Goal: Task Accomplishment & Management: Use online tool/utility

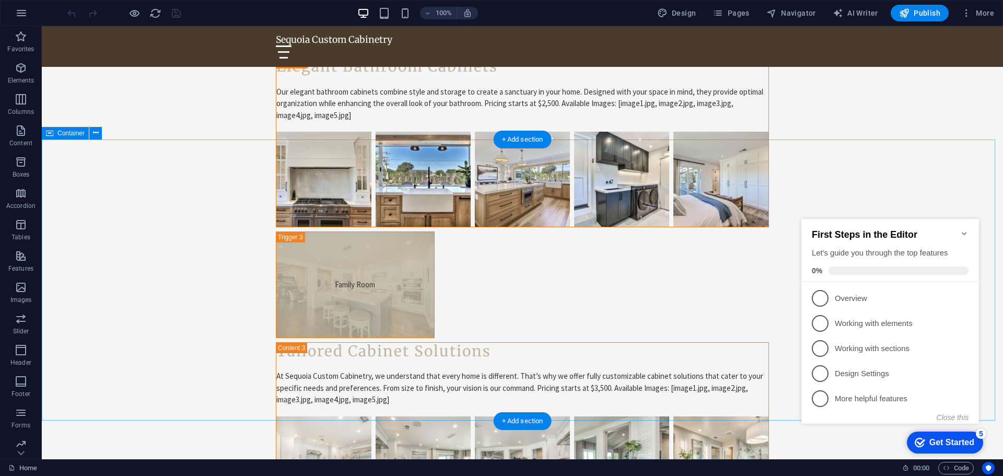
scroll to position [3345, 0]
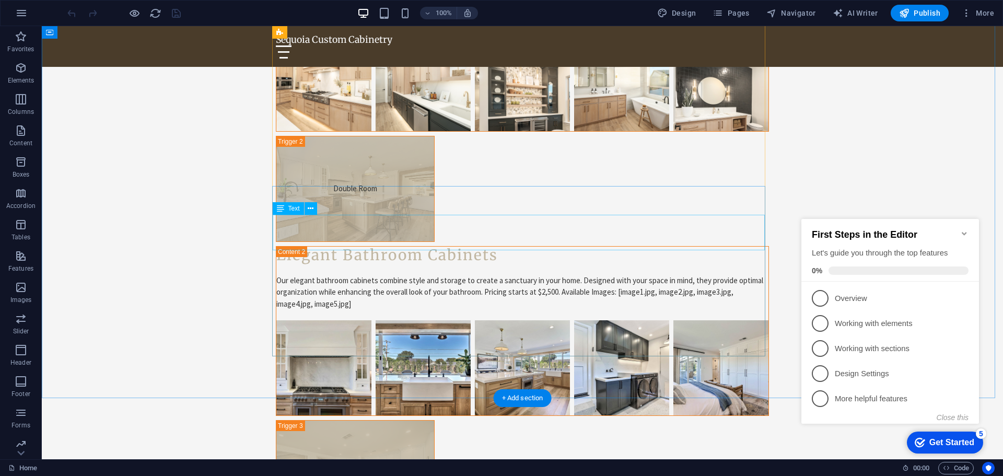
scroll to position [3240, 0]
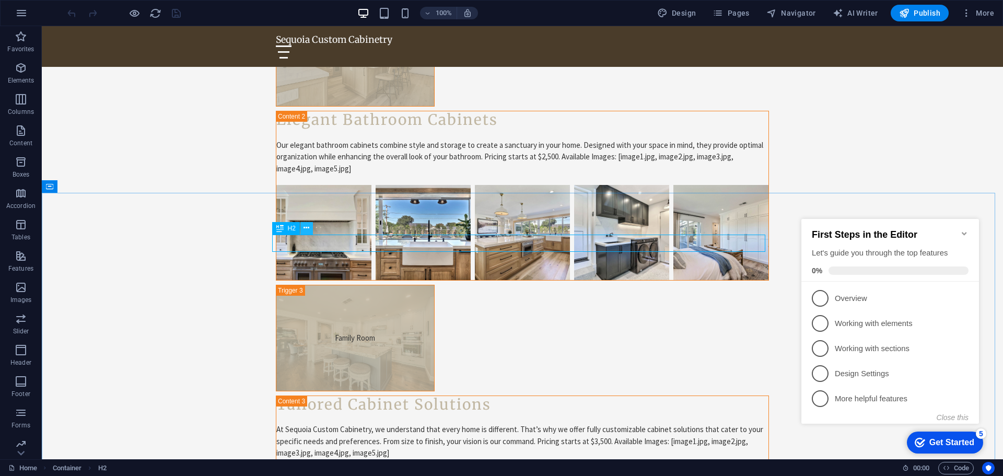
click at [306, 229] on icon at bounding box center [307, 228] width 6 height 11
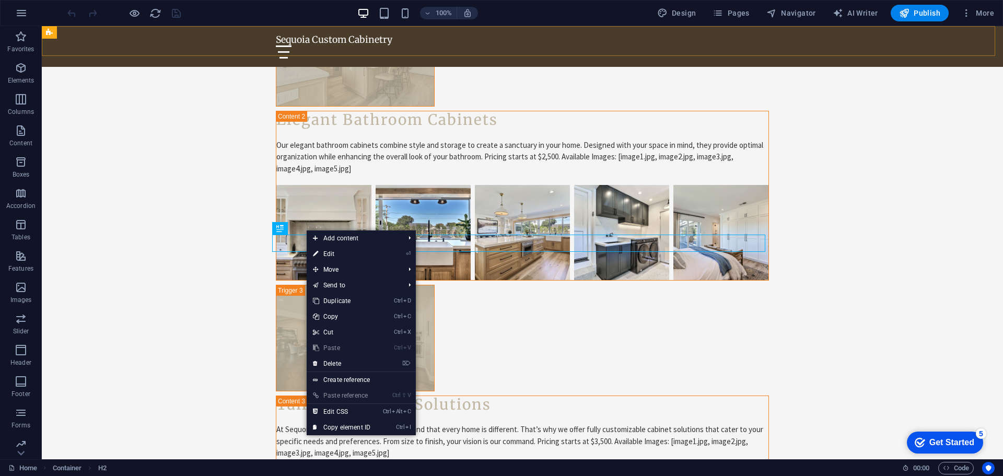
click at [872, 44] on div "Sequoia Custom Cabinetry Home About Services FAQ Contact" at bounding box center [523, 46] width 962 height 41
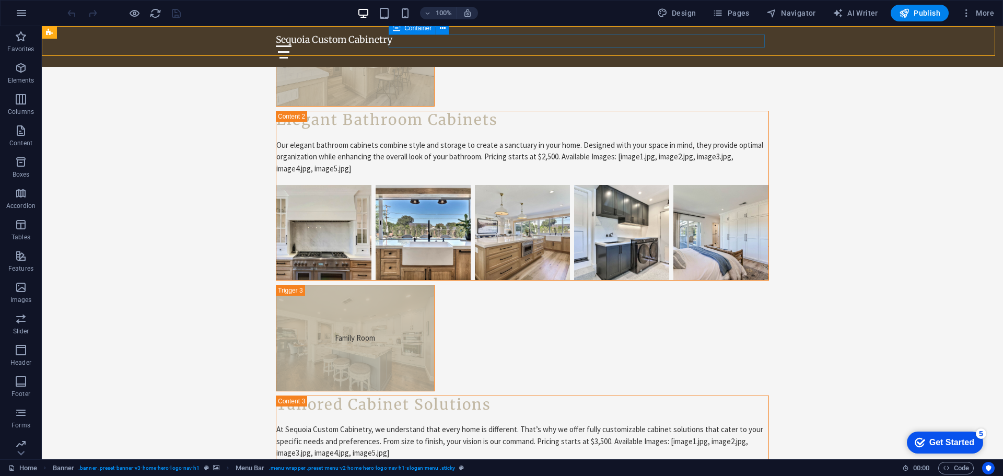
click at [504, 45] on div at bounding box center [522, 51] width 493 height 13
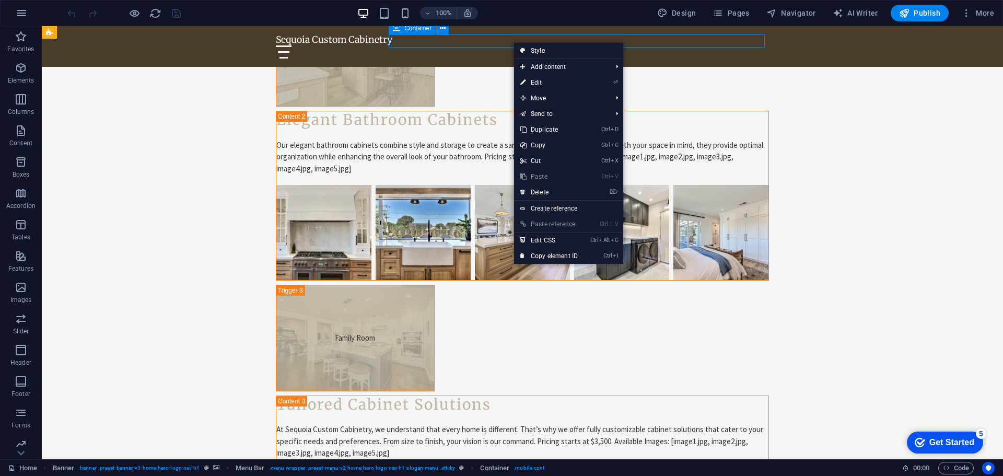
click at [444, 45] on div at bounding box center [522, 51] width 493 height 13
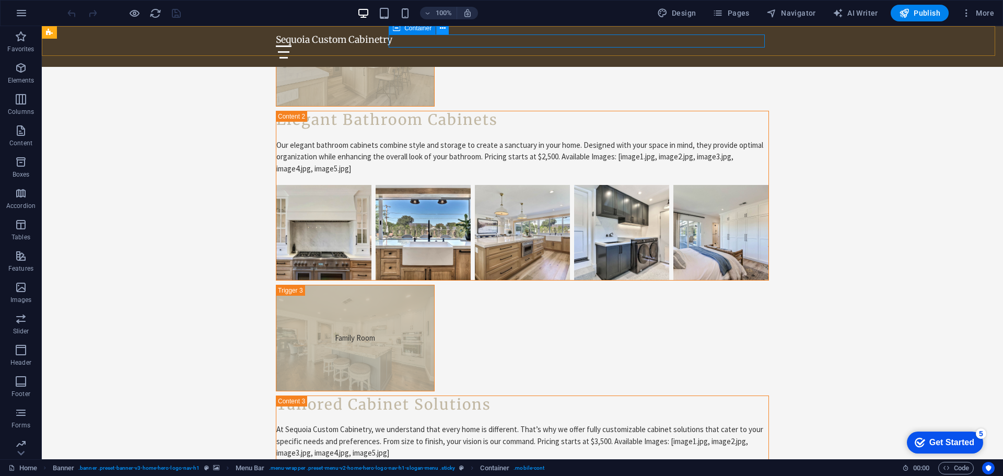
click at [441, 29] on icon at bounding box center [443, 28] width 6 height 11
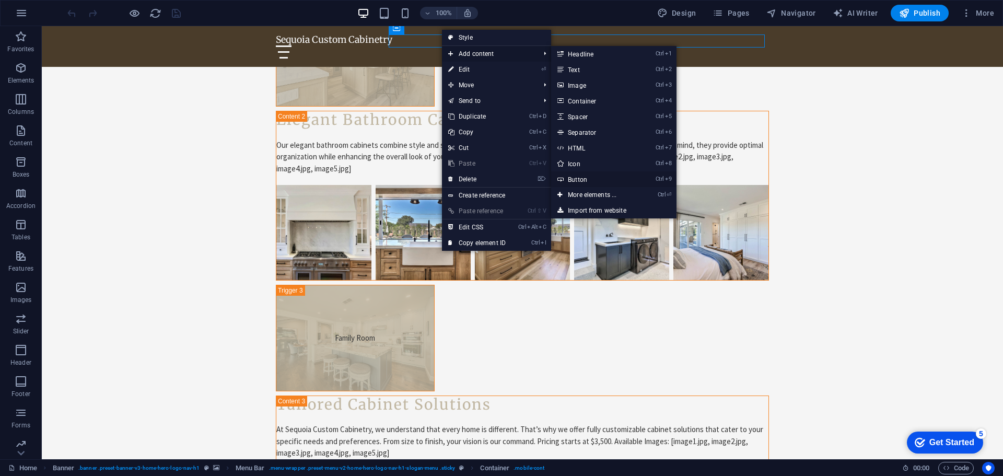
click at [586, 179] on link "Ctrl 9 Button" at bounding box center [594, 179] width 86 height 16
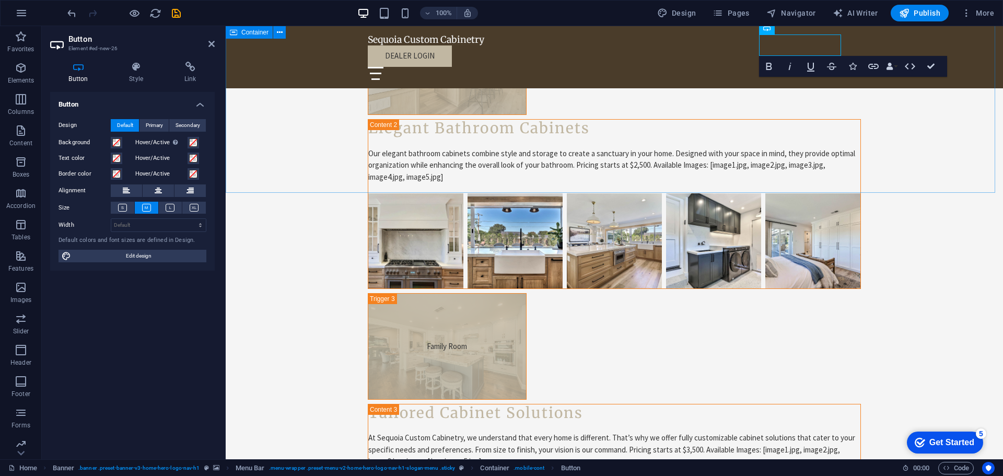
drag, startPoint x: 956, startPoint y: 127, endPoint x: 1134, endPoint y: 126, distance: 178.2
click at [1003, 127] on div "Transform Your Kitchen Single Room Custom Kitchen Cabinets Elevate your kitchen…" at bounding box center [615, 132] width 778 height 966
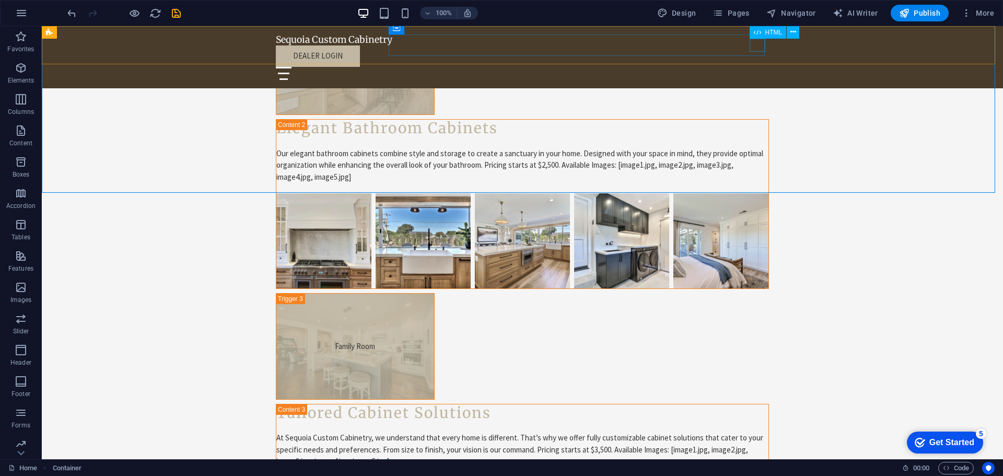
click at [758, 67] on div at bounding box center [522, 73] width 493 height 13
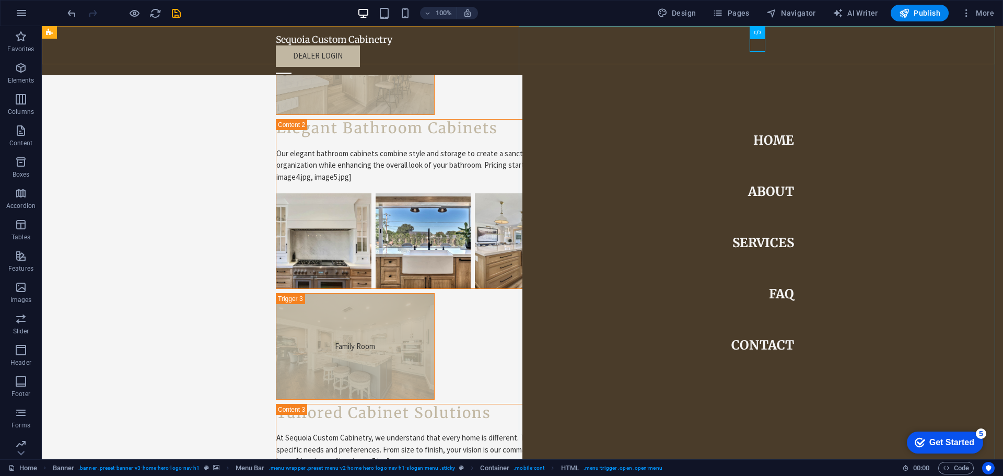
click at [642, 51] on nav "Home About Services FAQ Contact" at bounding box center [763, 242] width 481 height 433
click at [481, 45] on div "Dealer login" at bounding box center [522, 55] width 493 height 21
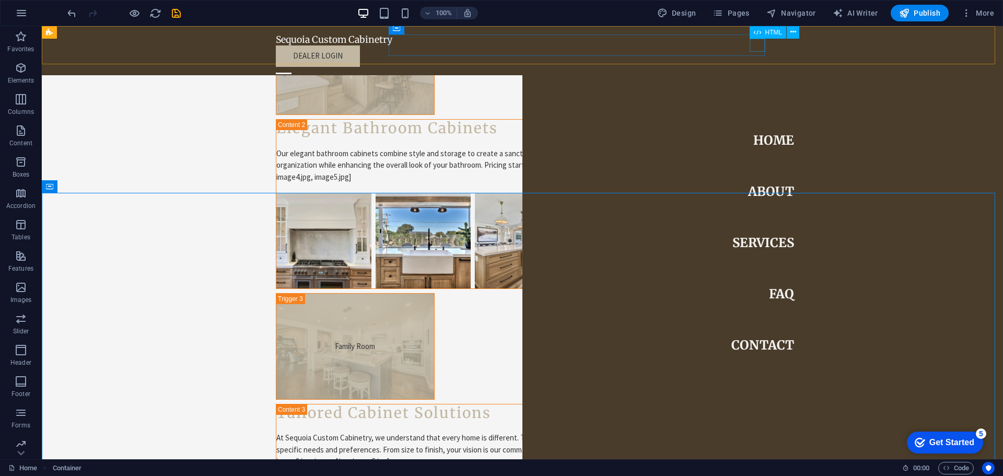
click at [292, 67] on div at bounding box center [284, 73] width 16 height 13
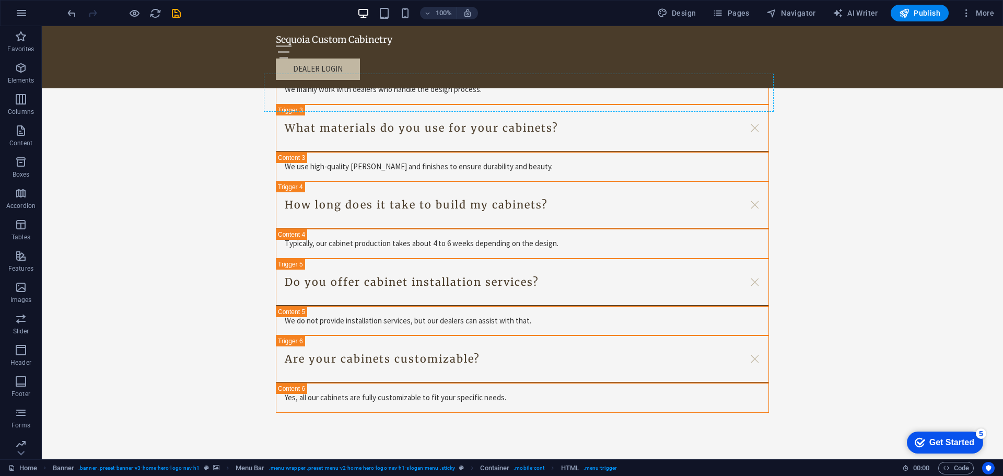
drag, startPoint x: 799, startPoint y: 59, endPoint x: 678, endPoint y: 37, distance: 122.7
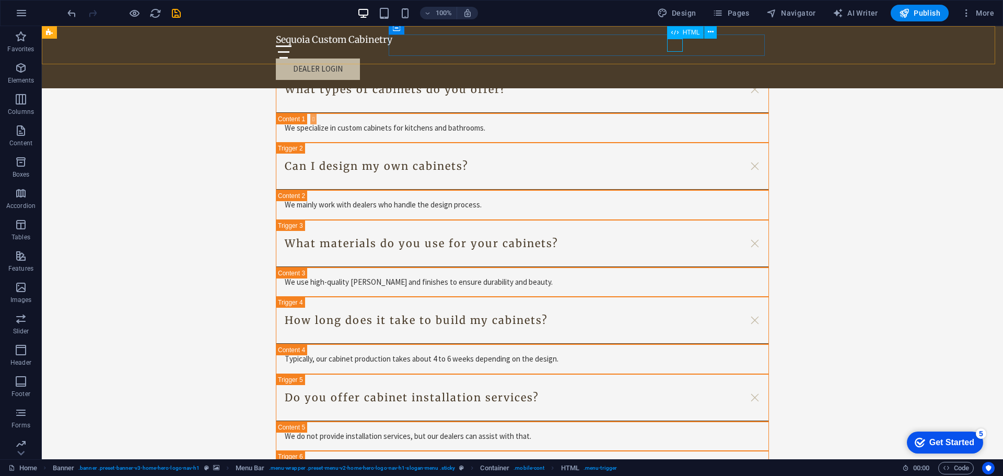
drag, startPoint x: 637, startPoint y: 10, endPoint x: 677, endPoint y: 37, distance: 48.4
click at [677, 37] on icon at bounding box center [675, 32] width 7 height 13
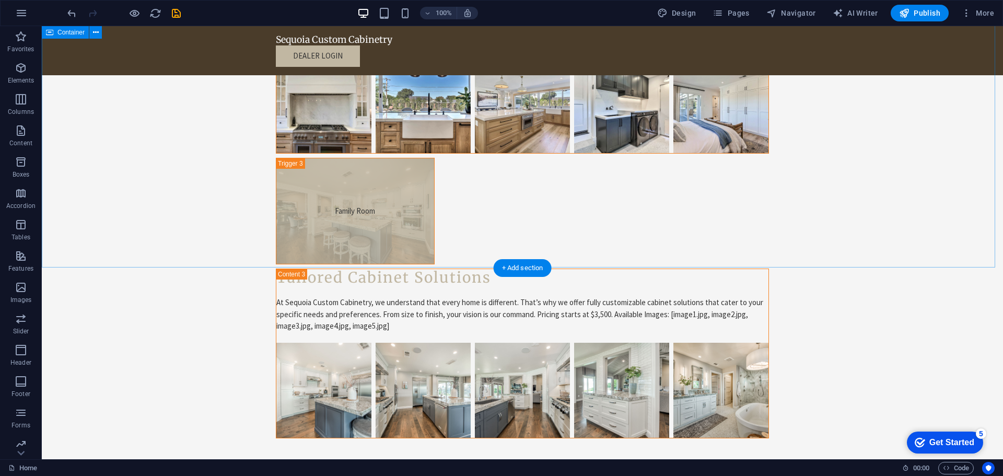
scroll to position [3238, 0]
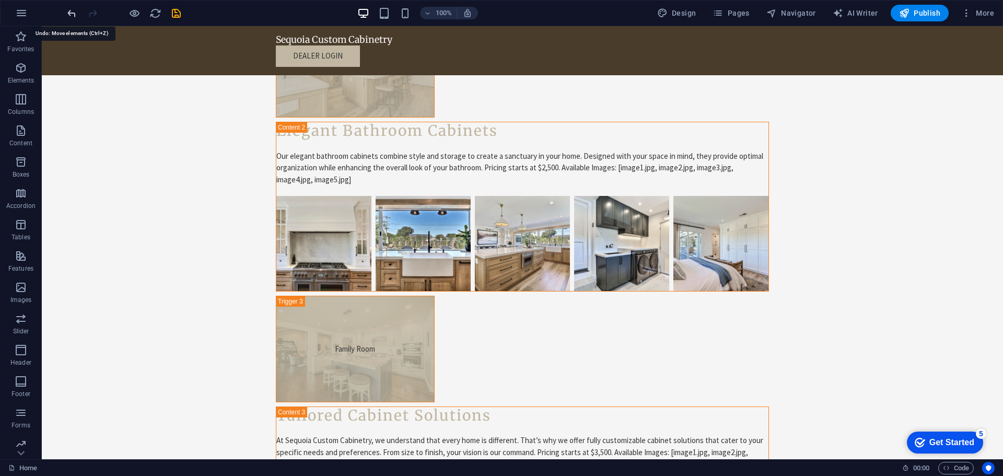
click at [0, 0] on icon "undo" at bounding box center [0, 0] width 0 height 0
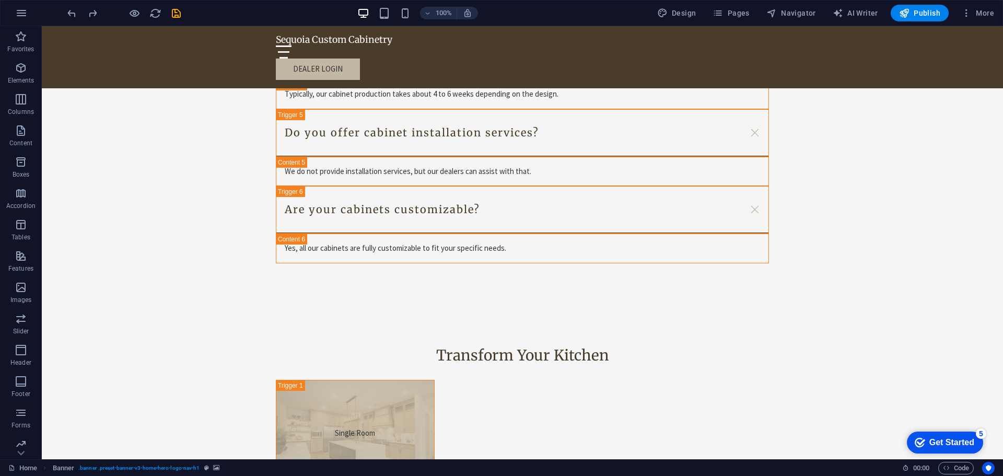
scroll to position [2350, 0]
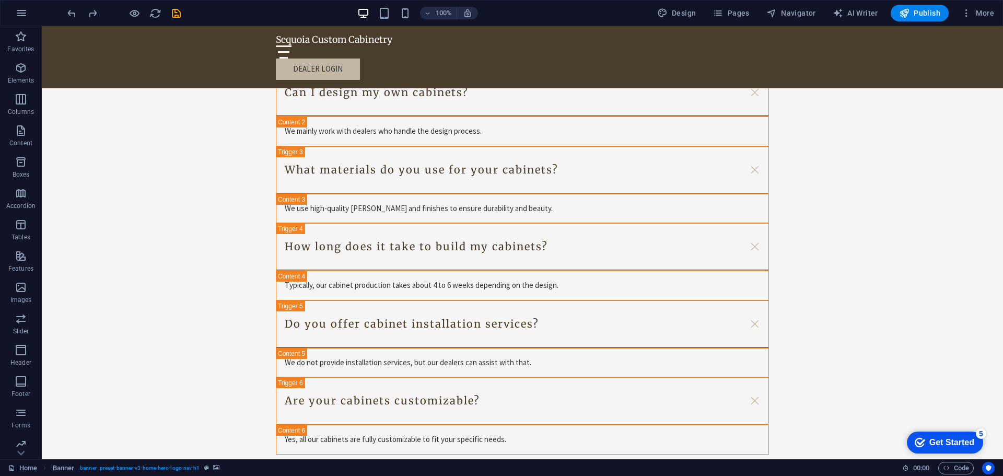
drag, startPoint x: 715, startPoint y: 58, endPoint x: 660, endPoint y: 32, distance: 61.5
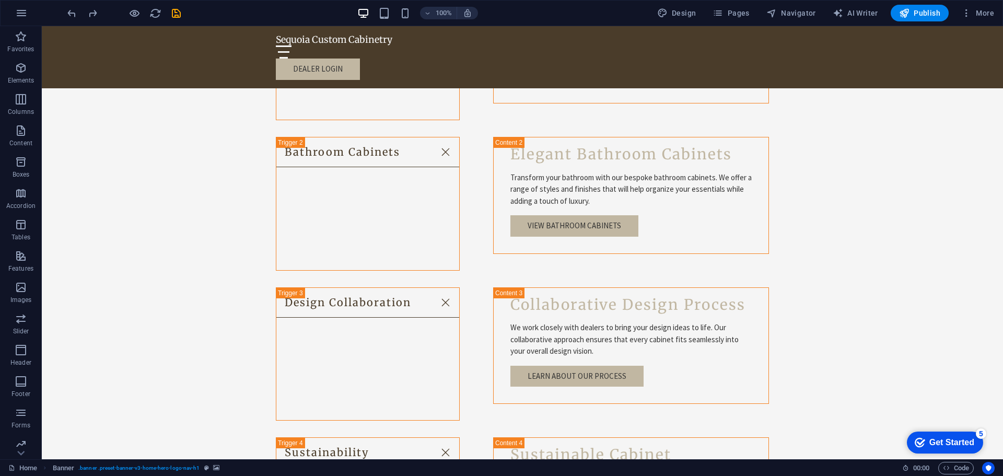
click at [678, 45] on div at bounding box center [522, 51] width 493 height 13
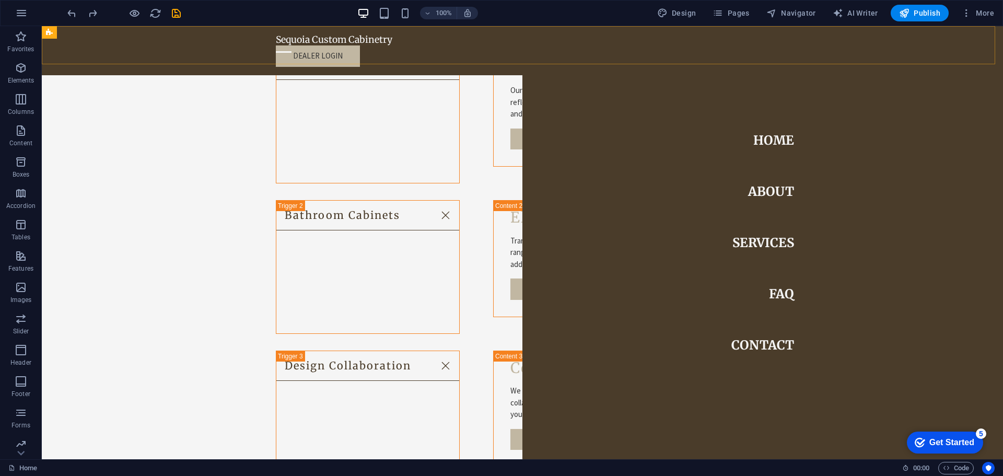
click at [150, 47] on div "Sequoia Custom Cabinetry Home About Services FAQ Contact Dealer login" at bounding box center [523, 50] width 962 height 49
click at [292, 45] on div at bounding box center [284, 51] width 16 height 13
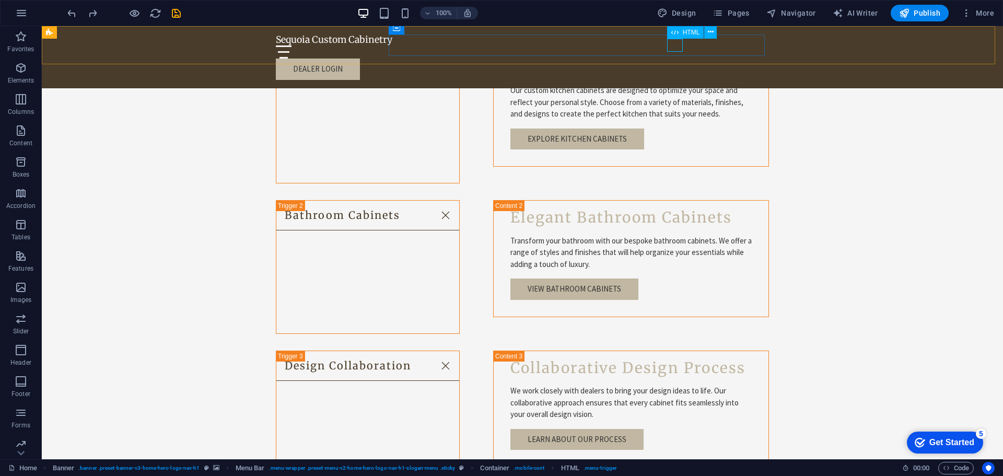
click at [670, 45] on div at bounding box center [522, 51] width 493 height 13
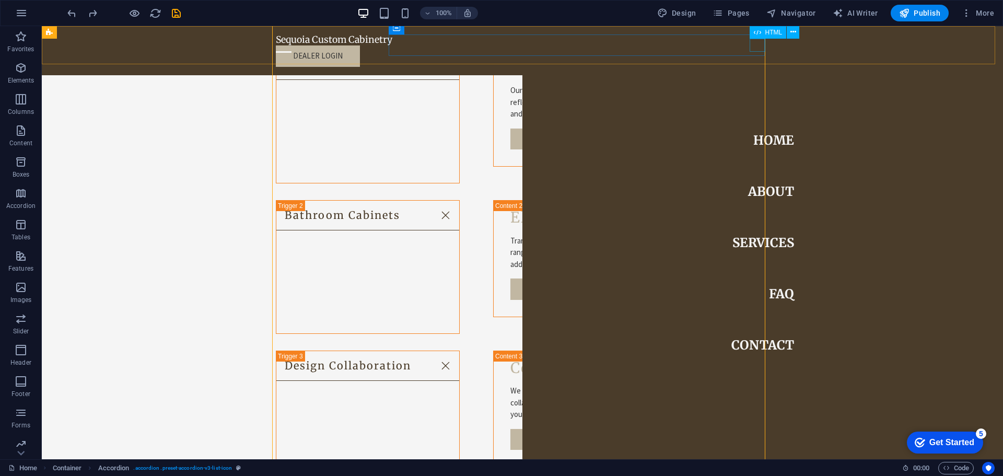
click at [292, 45] on div at bounding box center [284, 51] width 16 height 13
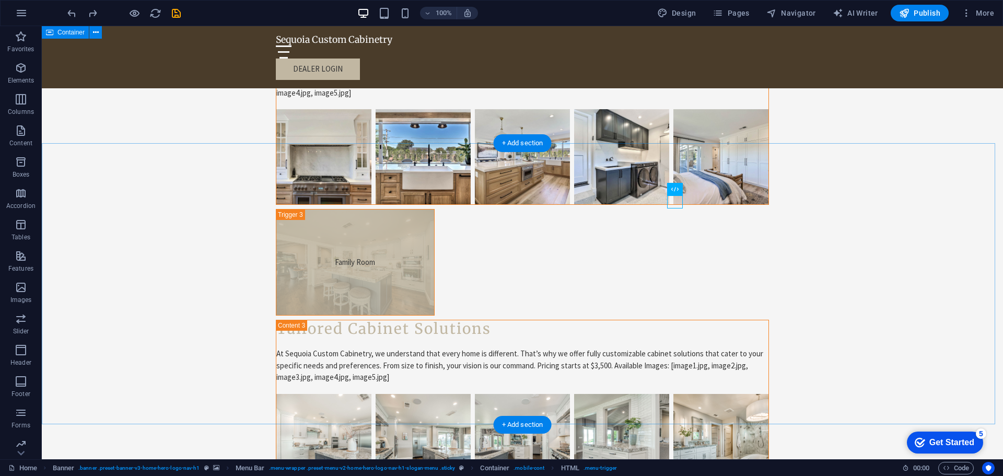
scroll to position [3238, 0]
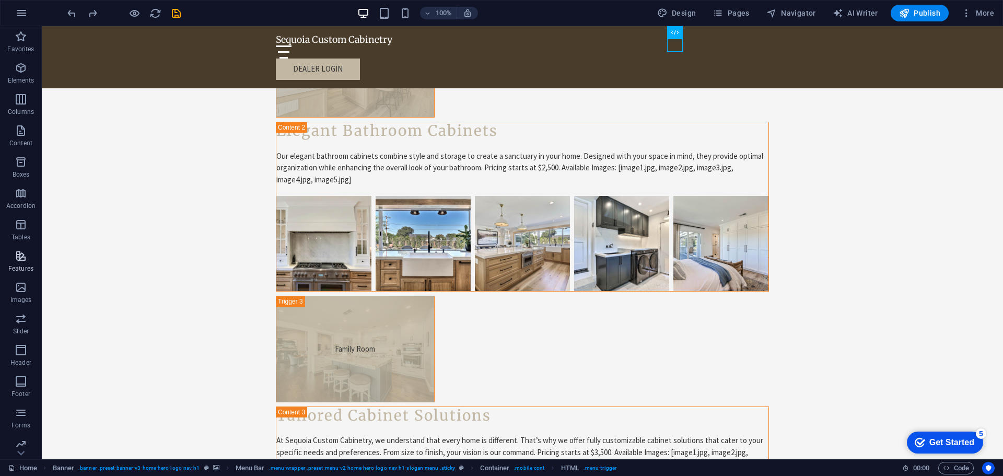
click at [24, 252] on icon "button" at bounding box center [21, 256] width 13 height 13
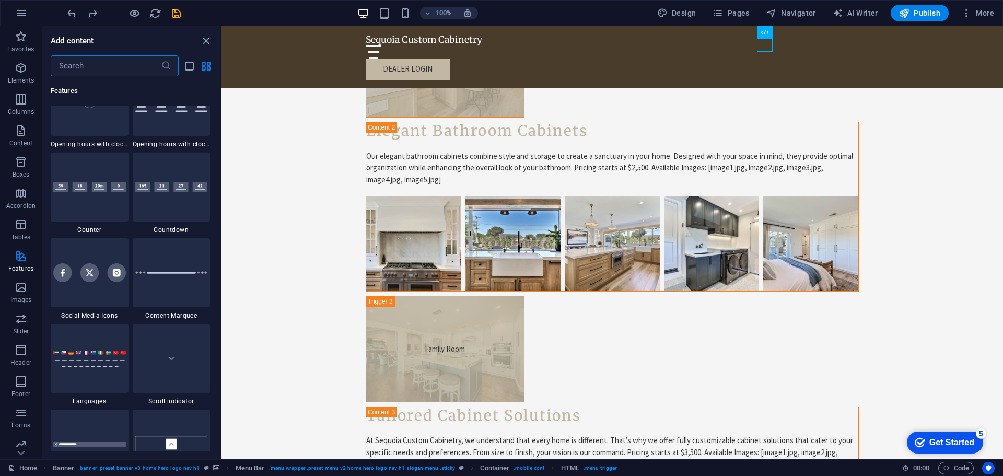
scroll to position [4753, 0]
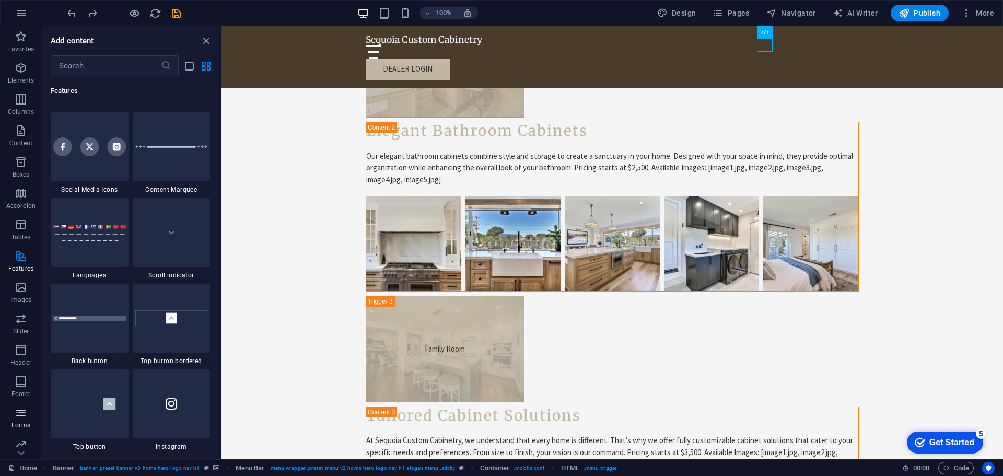
click at [26, 421] on p "Forms" at bounding box center [20, 425] width 19 height 8
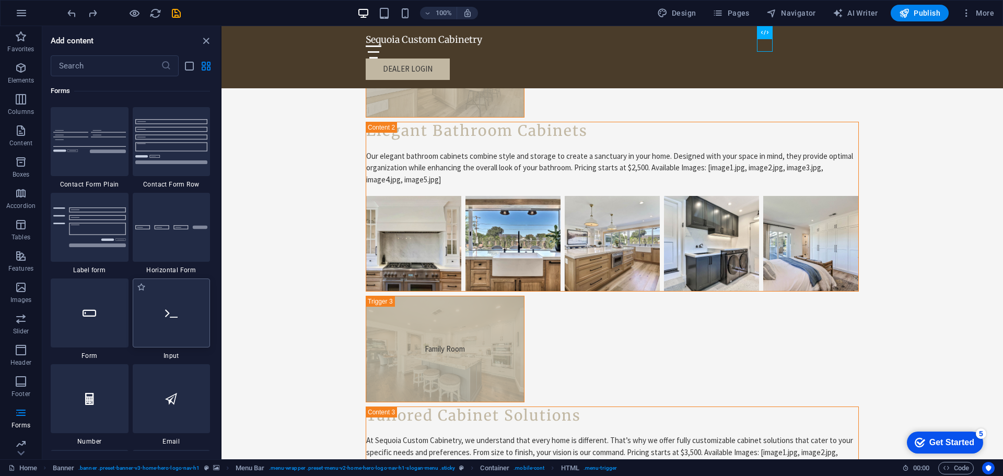
scroll to position [7735, 0]
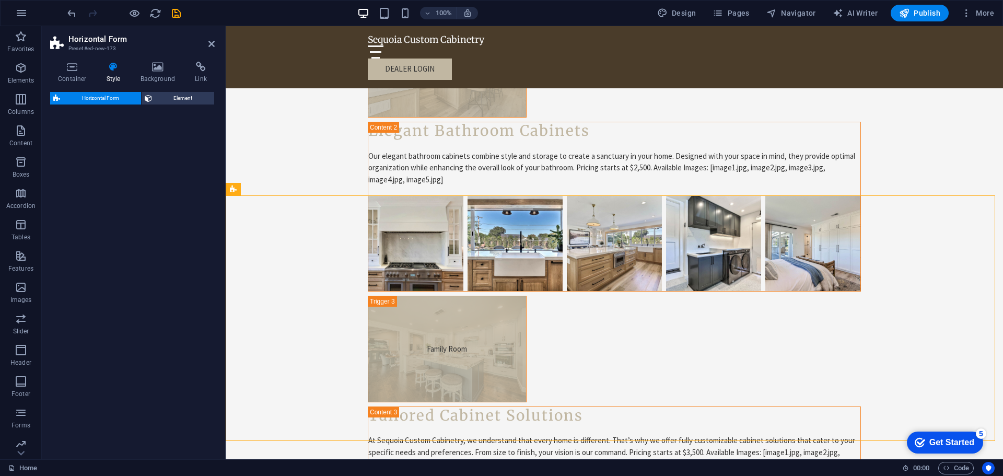
select select "rem"
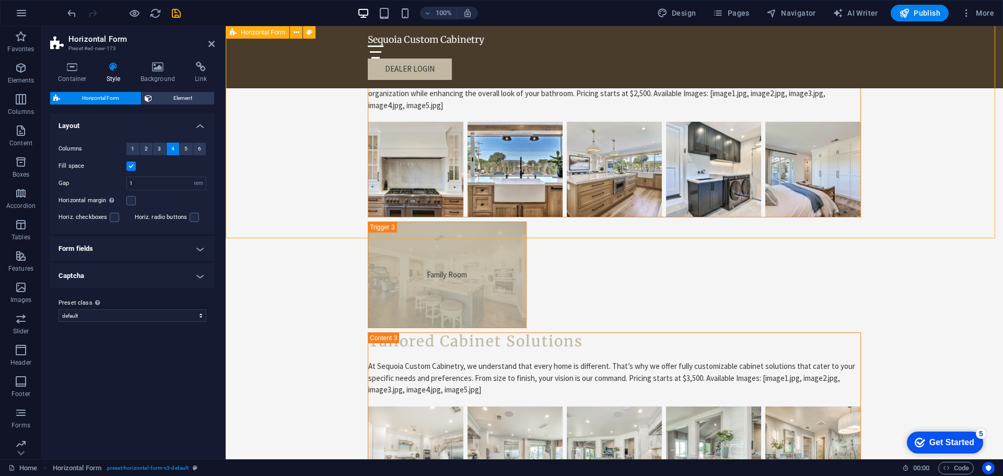
scroll to position [3238, 0]
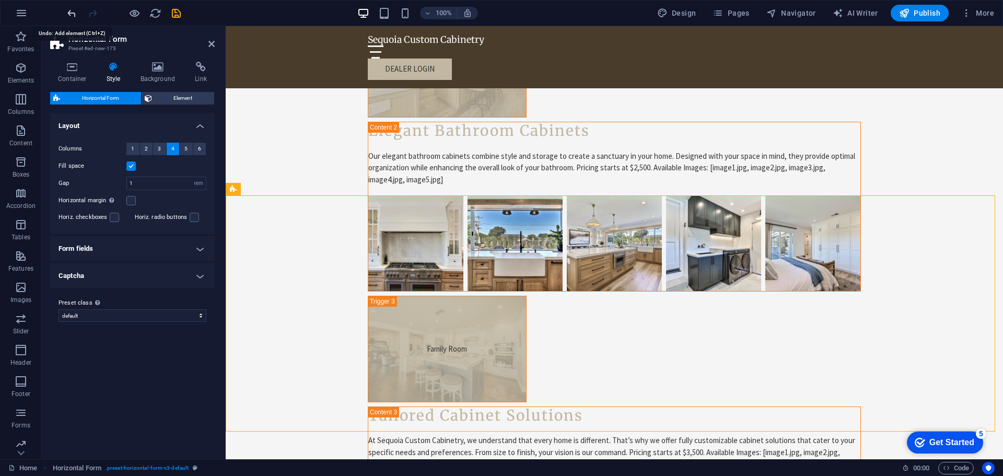
click at [0, 0] on icon "undo" at bounding box center [0, 0] width 0 height 0
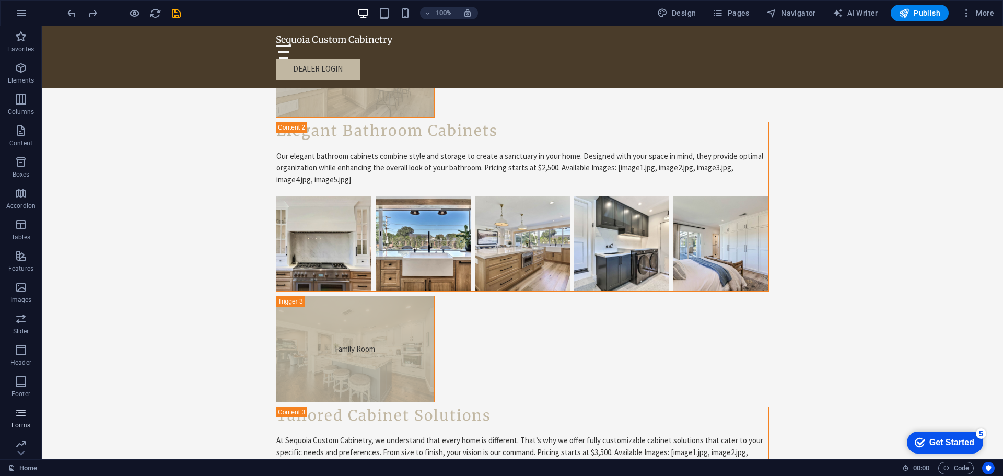
click at [22, 410] on icon "button" at bounding box center [21, 413] width 13 height 13
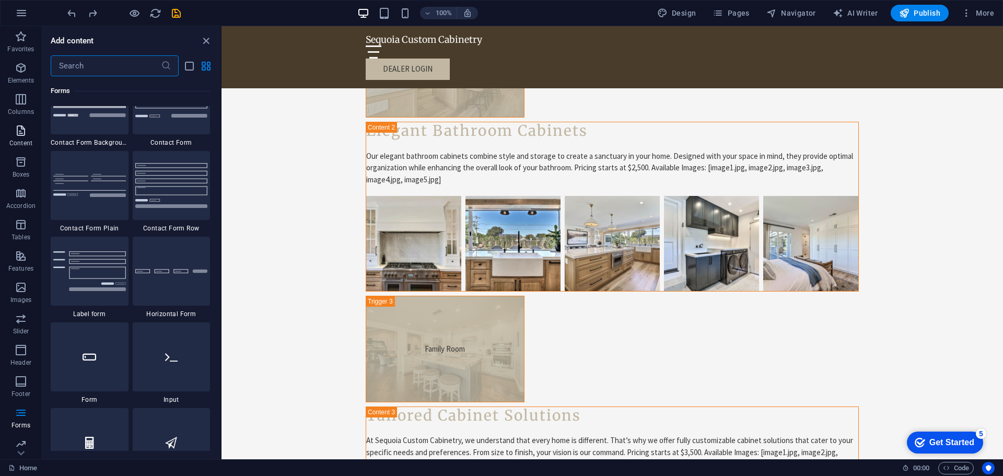
scroll to position [7631, 0]
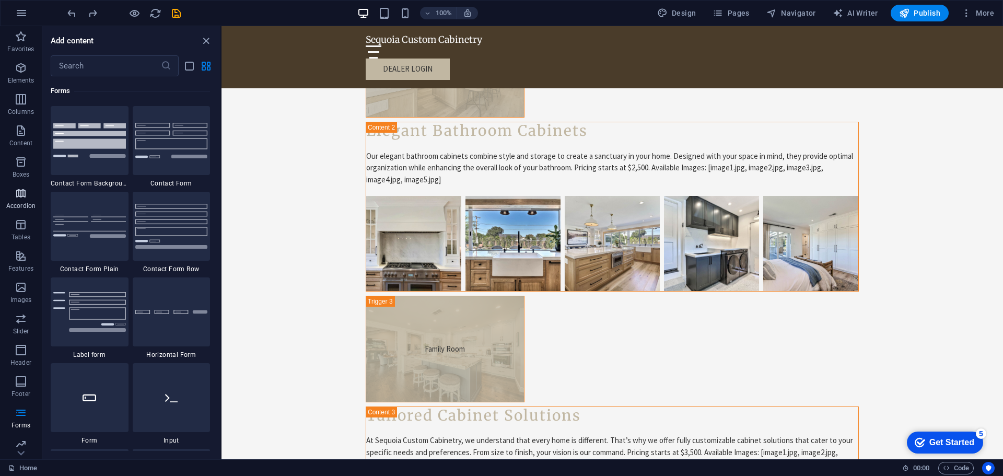
click at [27, 198] on icon "button" at bounding box center [21, 193] width 13 height 13
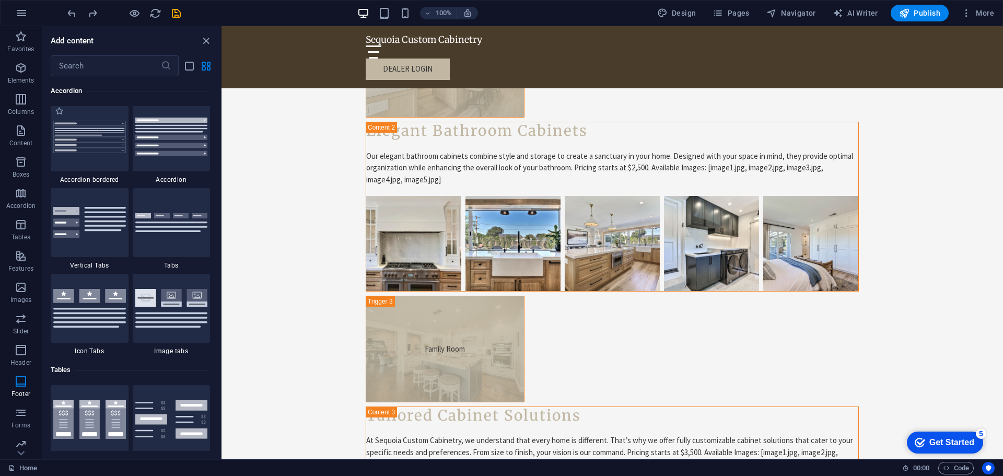
scroll to position [3337, 0]
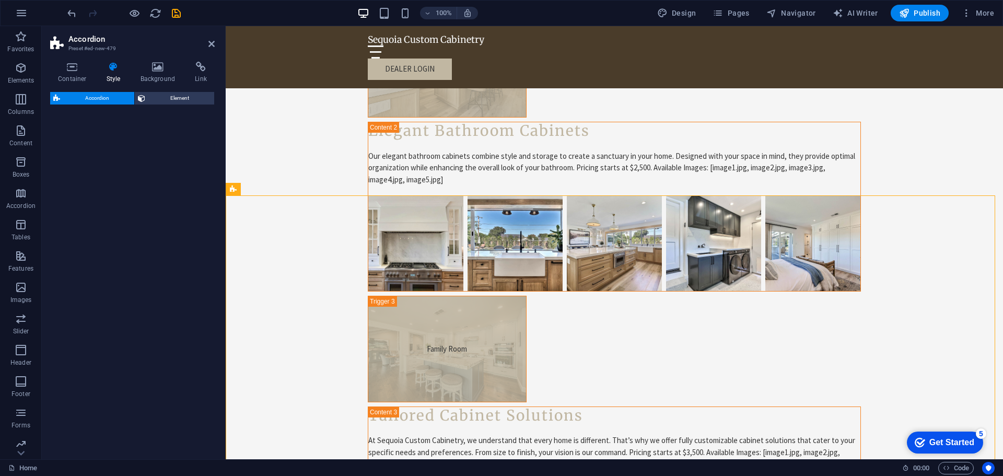
select select "rem"
select select "preset-accordion-v3-tabs"
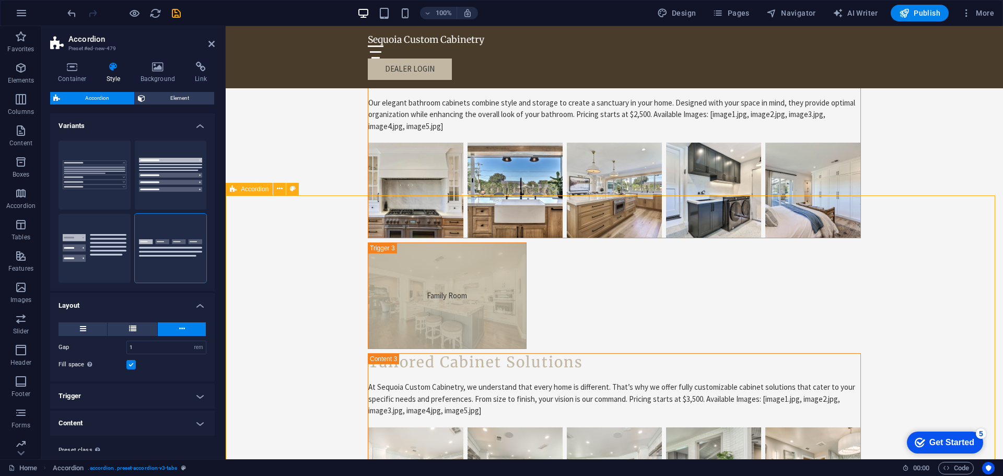
scroll to position [3342, 0]
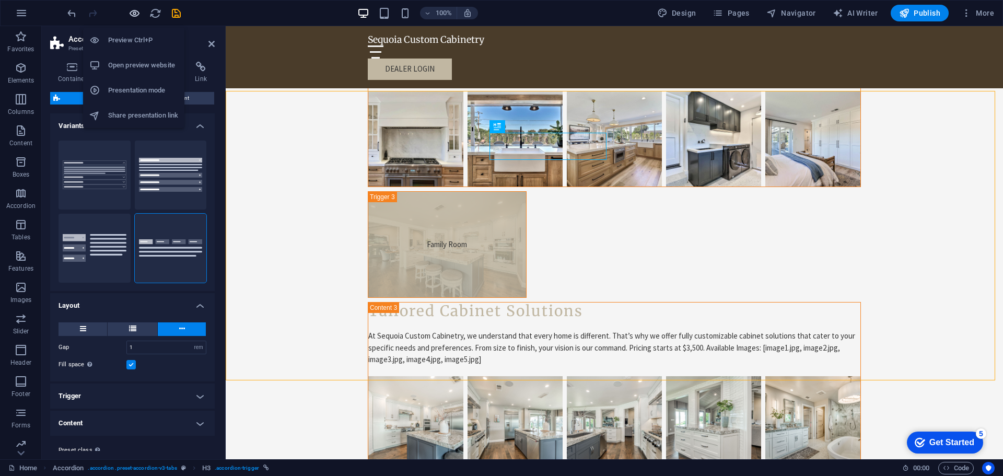
click at [135, 17] on icon "button" at bounding box center [135, 13] width 12 height 12
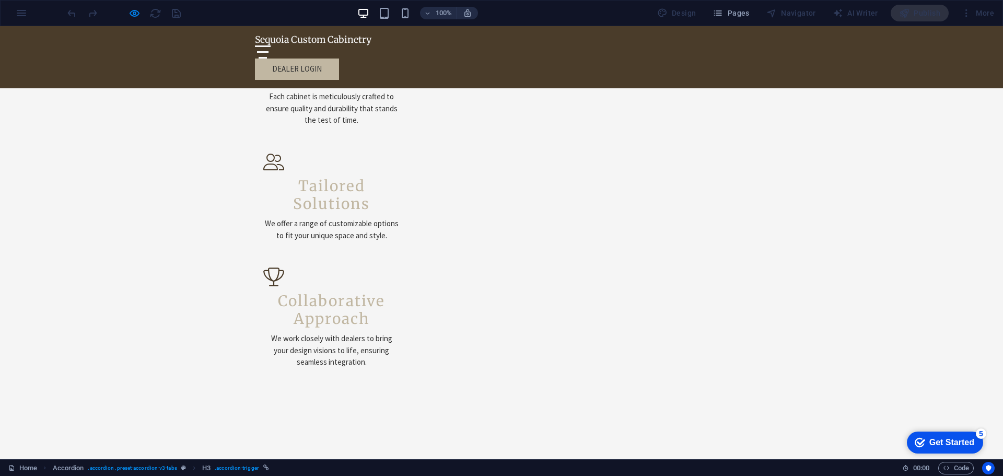
scroll to position [797, 0]
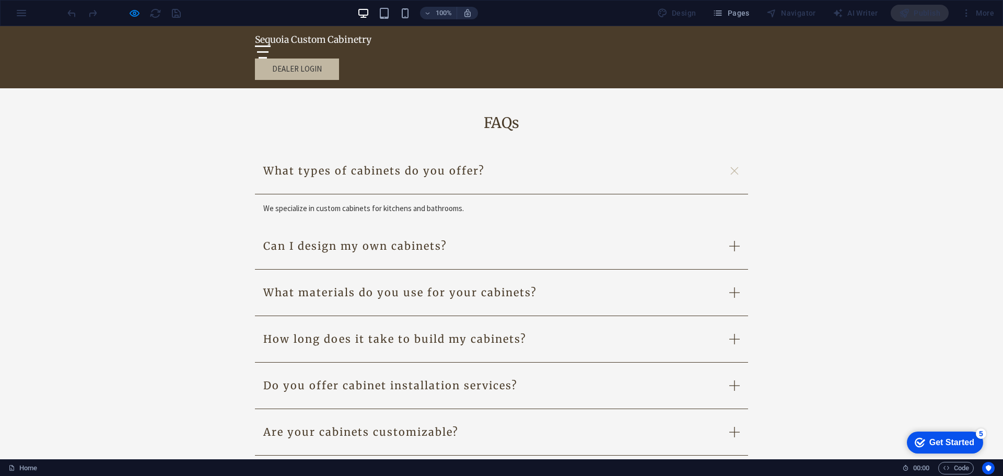
scroll to position [1686, 0]
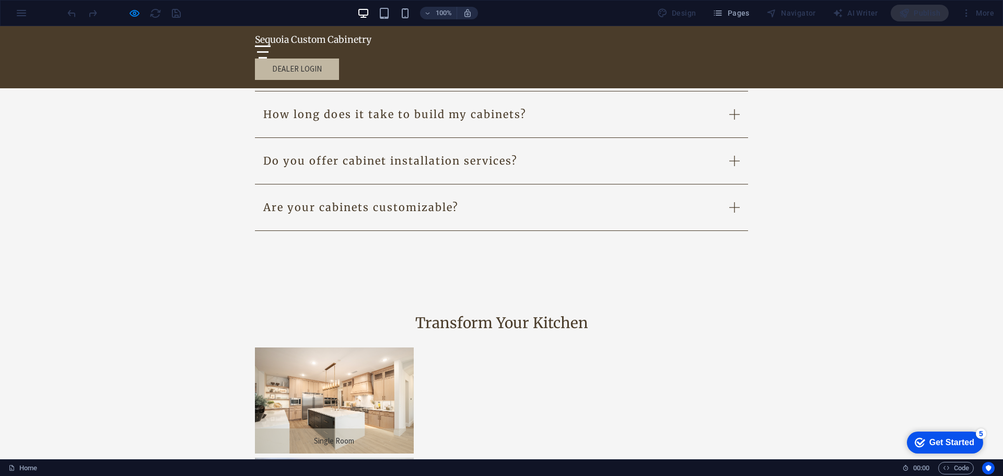
scroll to position [1790, 0]
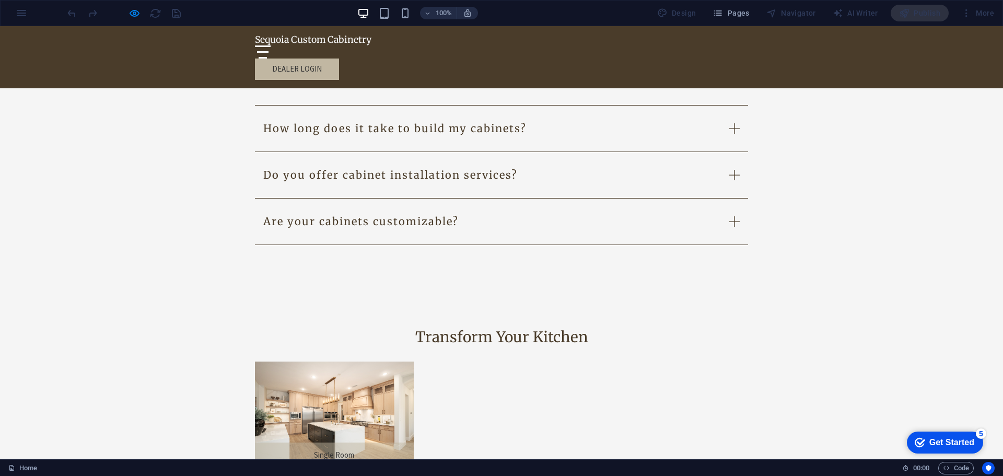
click at [134, 13] on icon "button" at bounding box center [135, 13] width 12 height 12
select select "rem"
select select "preset-accordion-v3-tabs"
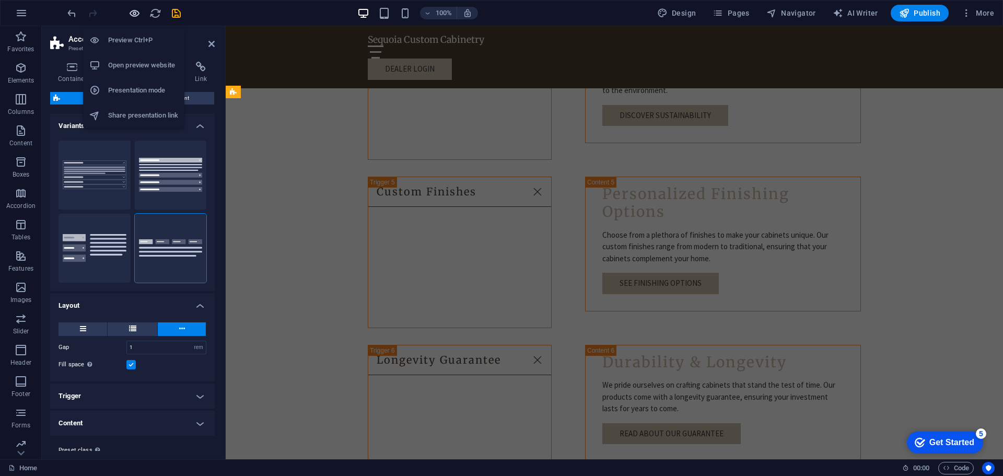
scroll to position [3335, 0]
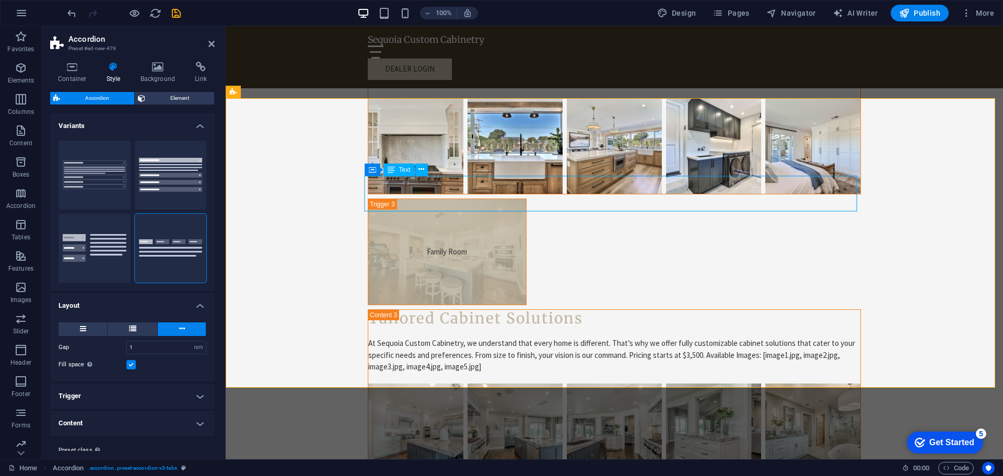
click at [389, 169] on span "Container" at bounding box center [393, 169] width 27 height 6
click at [19, 405] on button "Forms" at bounding box center [21, 417] width 42 height 31
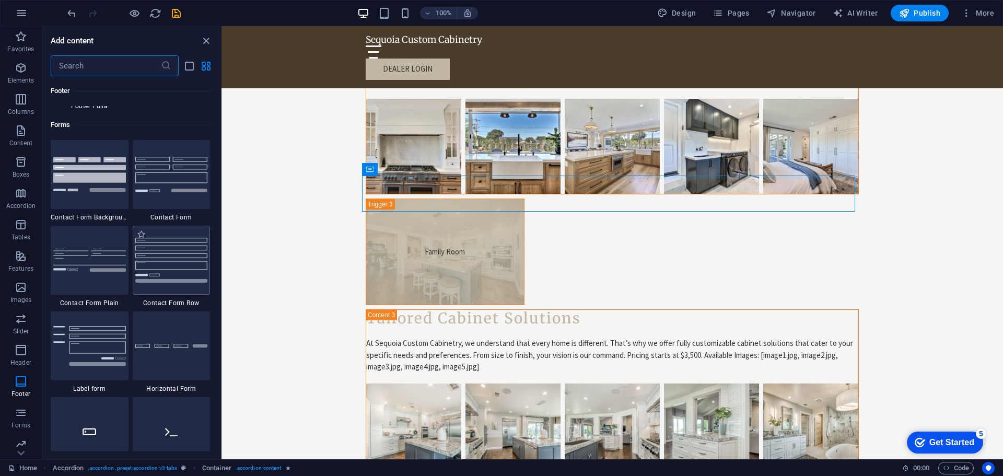
scroll to position [7578, 0]
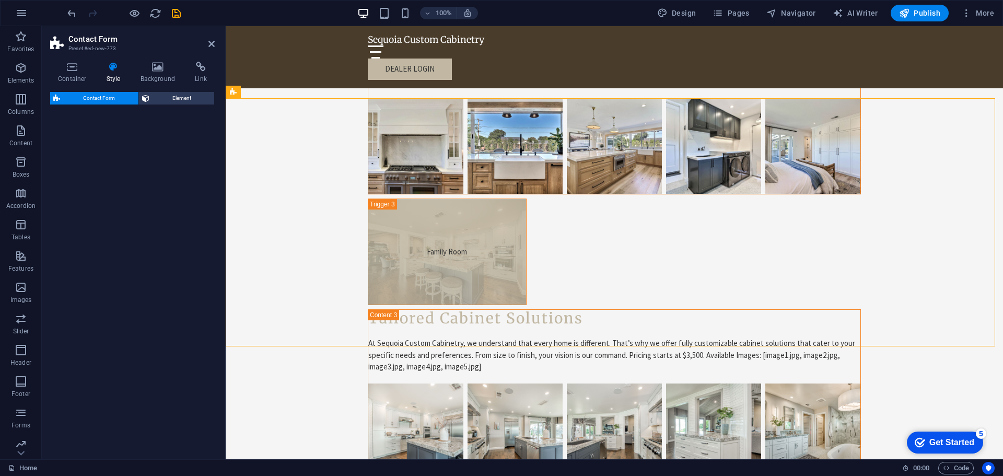
select select "rem"
select select "preset-contact-form-v3-default"
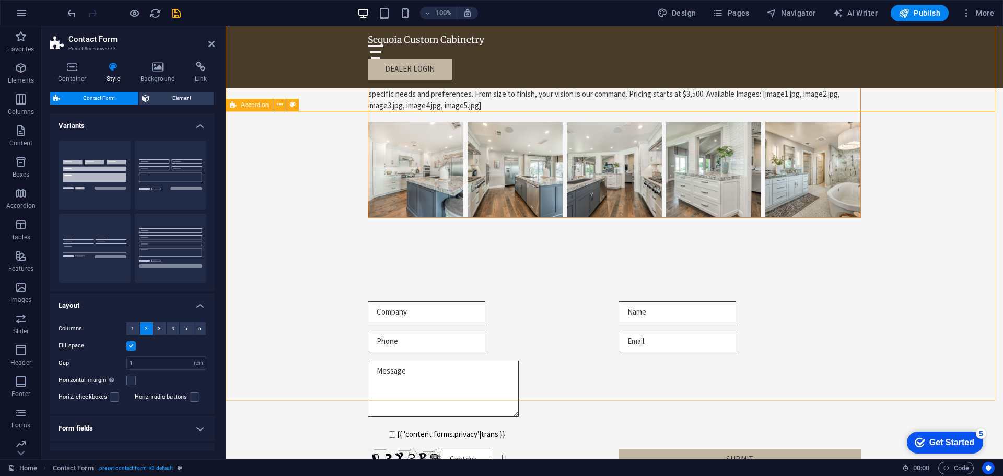
scroll to position [3283, 0]
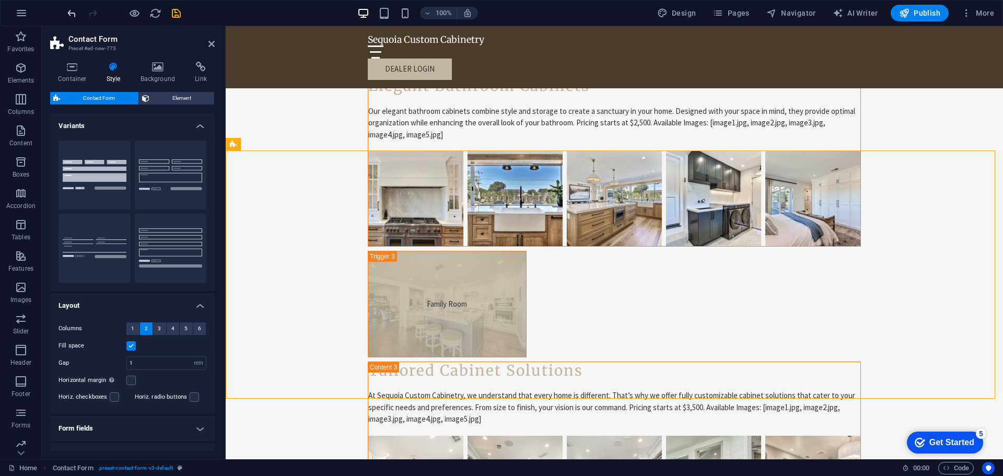
click at [0, 0] on icon "undo" at bounding box center [0, 0] width 0 height 0
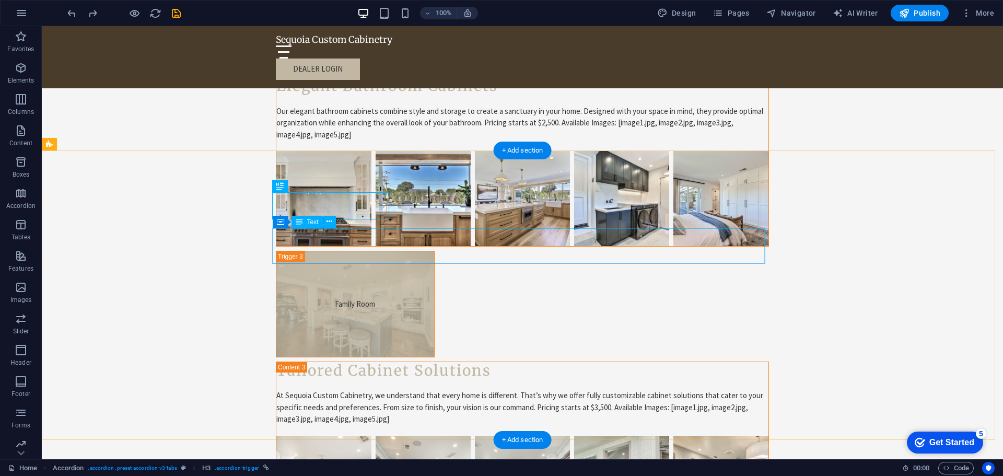
click at [332, 224] on icon at bounding box center [330, 221] width 6 height 11
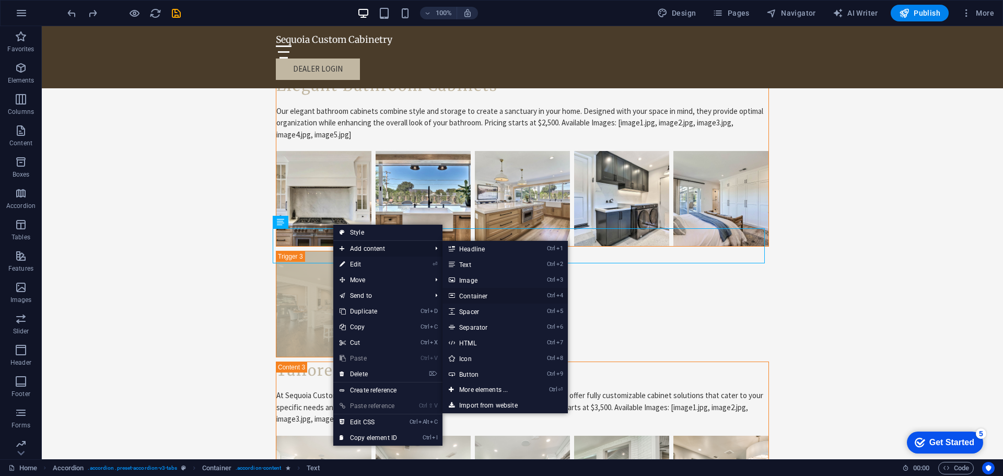
click at [489, 293] on link "Ctrl 4 Container" at bounding box center [486, 296] width 86 height 16
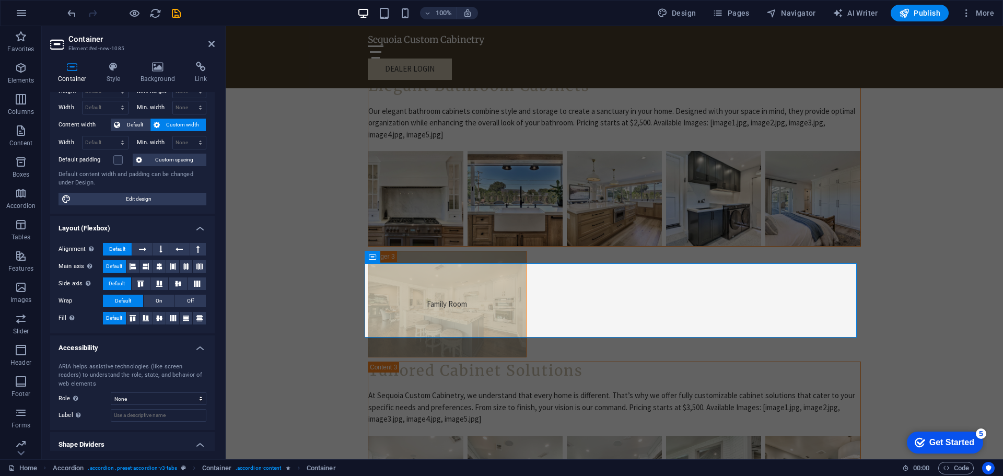
scroll to position [64, 0]
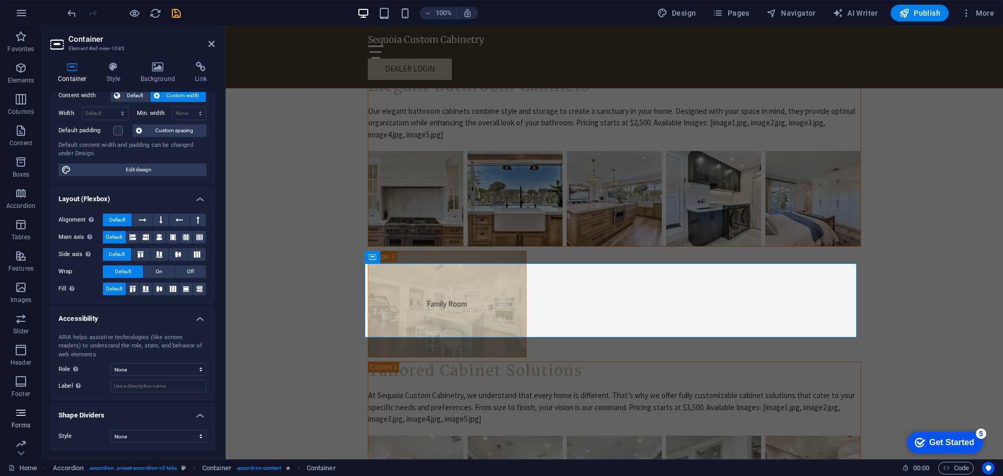
click at [23, 419] on icon "button" at bounding box center [21, 413] width 13 height 13
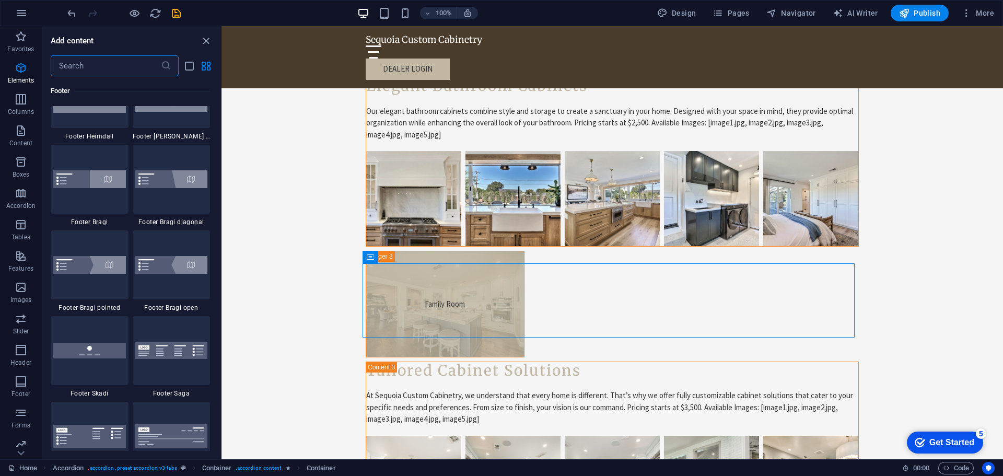
scroll to position [7631, 0]
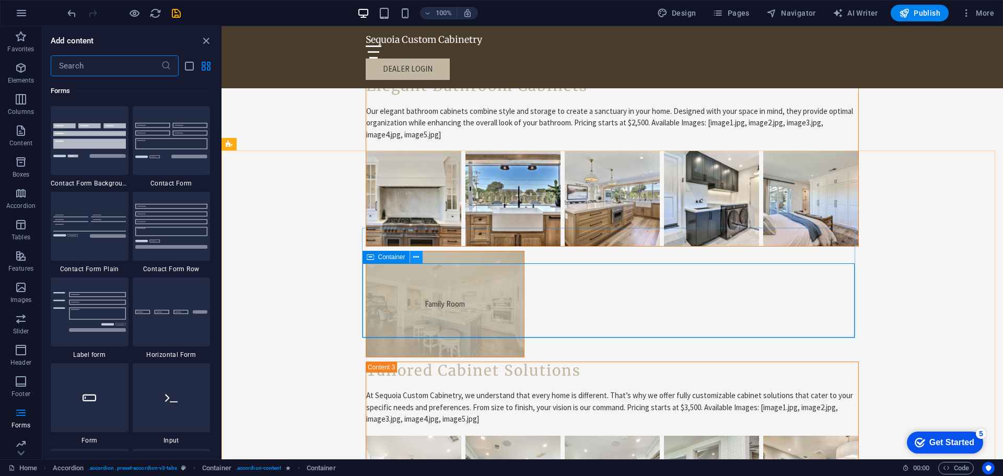
click at [417, 256] on icon at bounding box center [416, 257] width 6 height 11
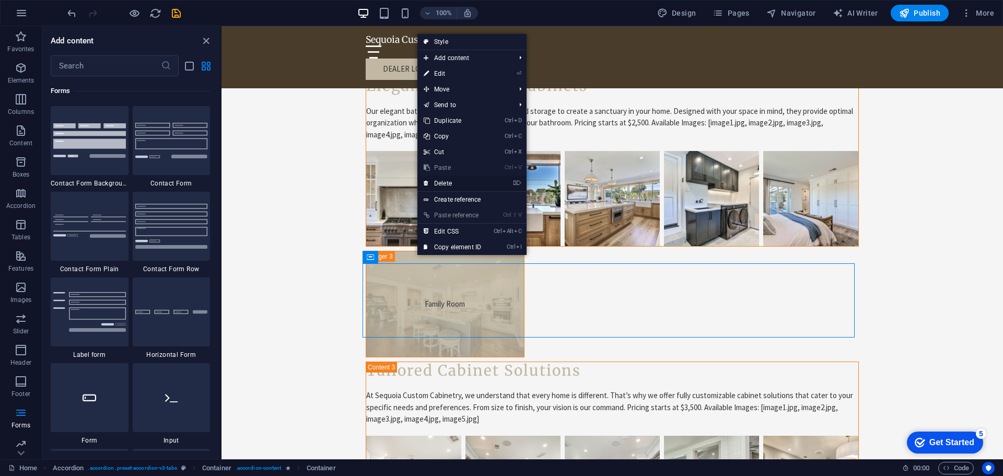
click at [457, 191] on li "⌦ Delete" at bounding box center [472, 184] width 109 height 16
click at [456, 189] on link "⌦ Delete" at bounding box center [453, 184] width 70 height 16
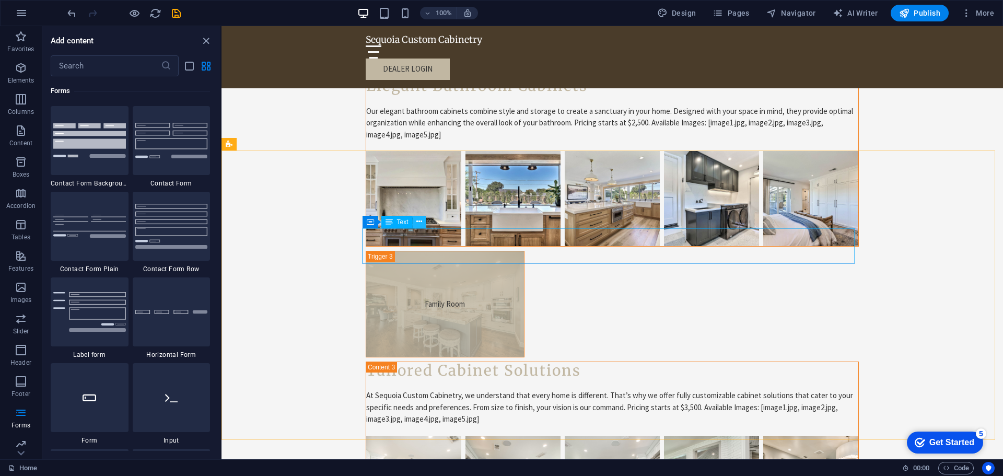
click at [419, 223] on icon at bounding box center [420, 221] width 6 height 11
click at [417, 223] on icon at bounding box center [420, 221] width 6 height 11
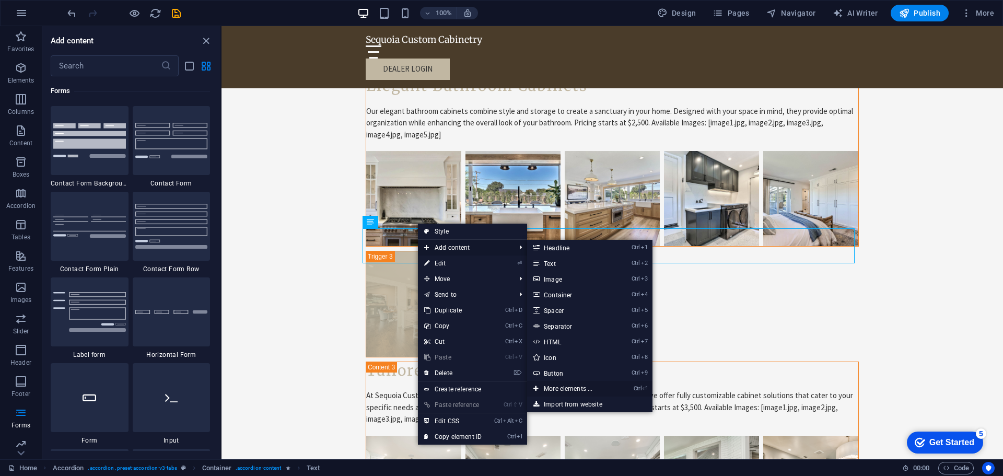
click at [568, 389] on link "Ctrl ⏎ More elements ..." at bounding box center [570, 389] width 86 height 16
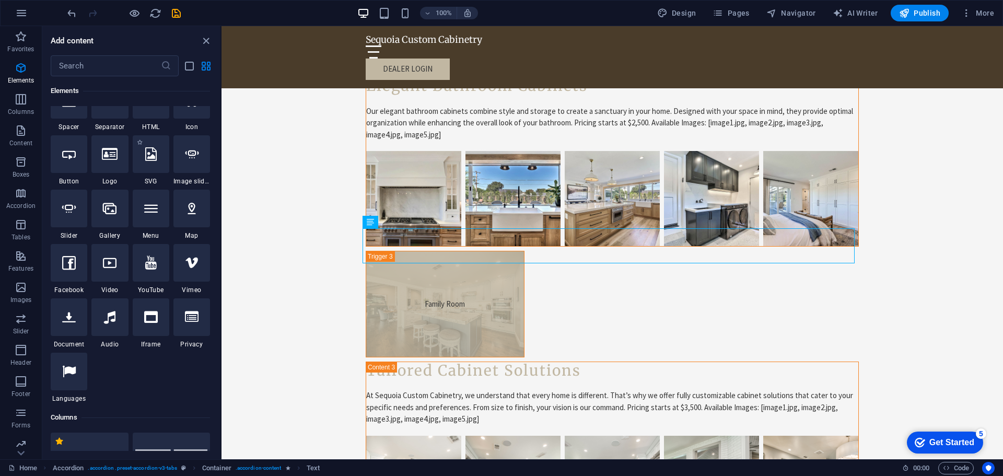
scroll to position [216, 0]
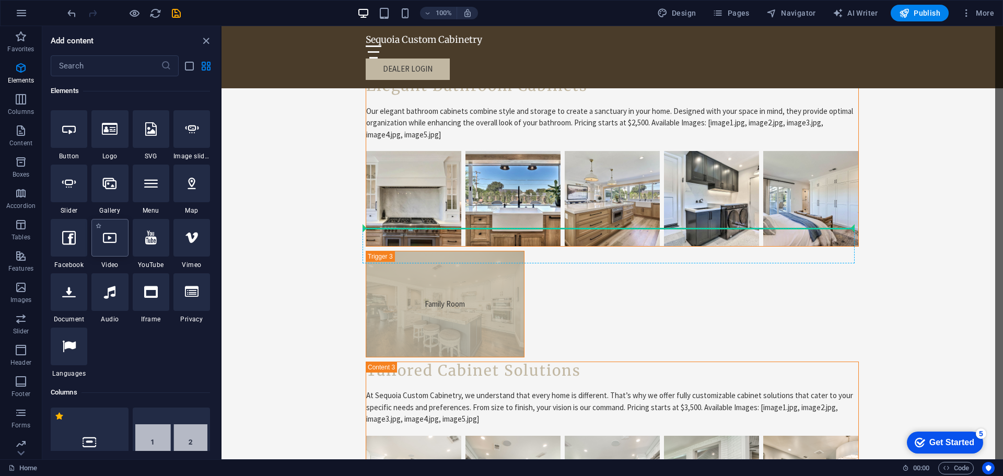
select select "%"
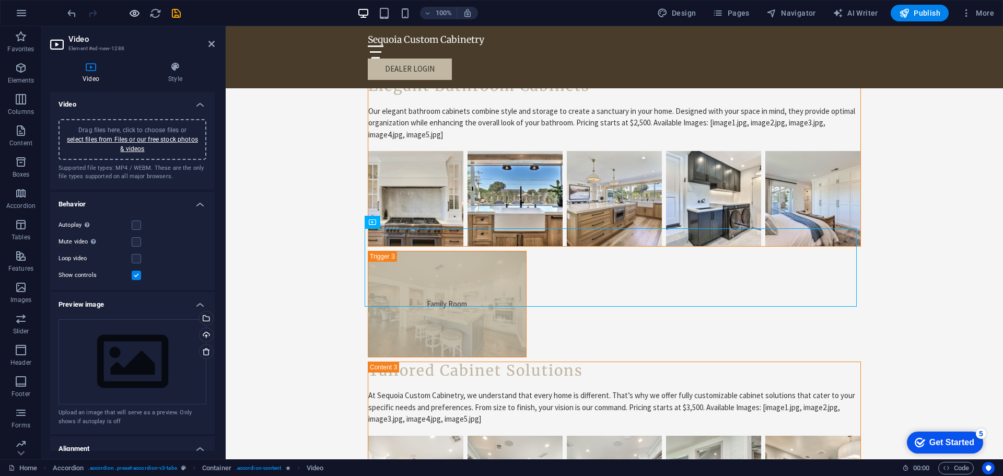
click at [138, 13] on icon "button" at bounding box center [135, 13] width 12 height 12
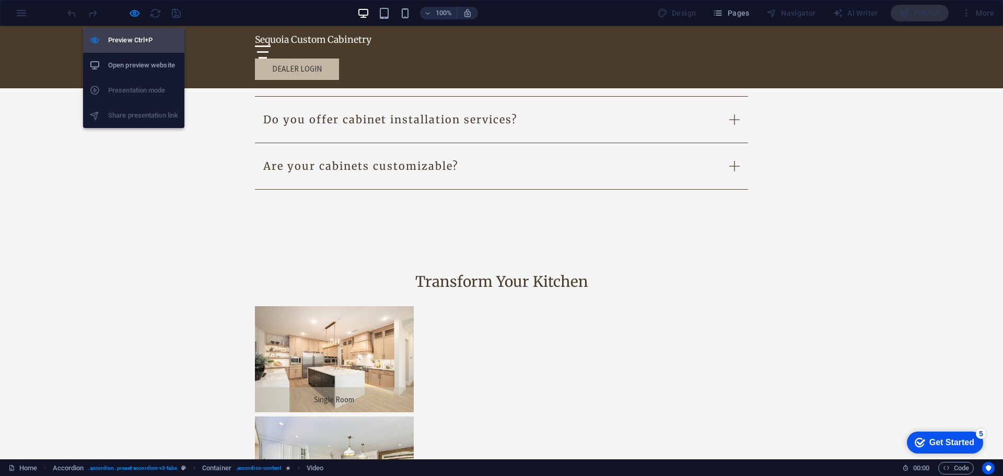
click at [140, 34] on h6 "Preview Ctrl+P" at bounding box center [143, 40] width 70 height 13
select select "%"
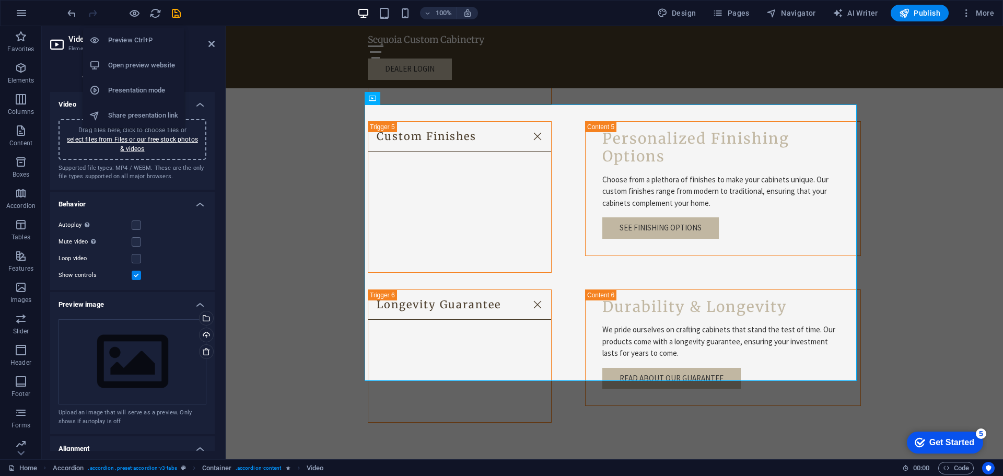
scroll to position [3407, 0]
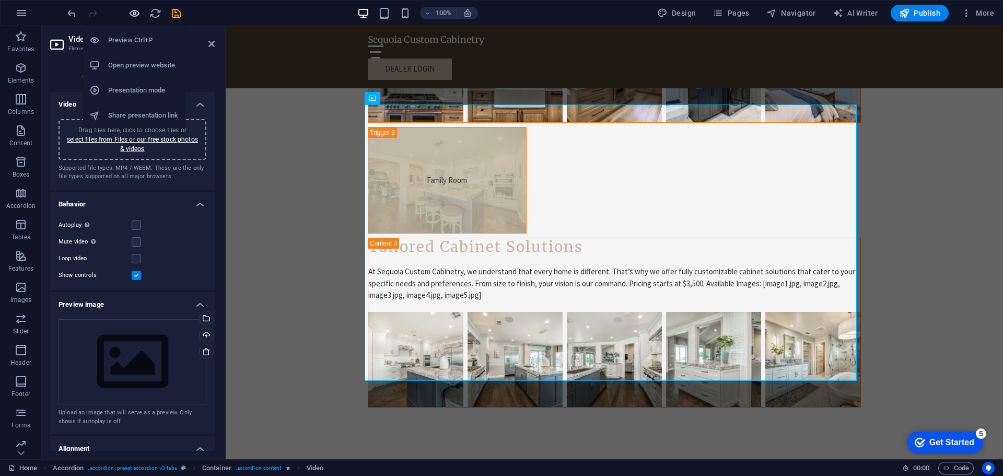
click at [131, 11] on icon "button" at bounding box center [135, 13] width 12 height 12
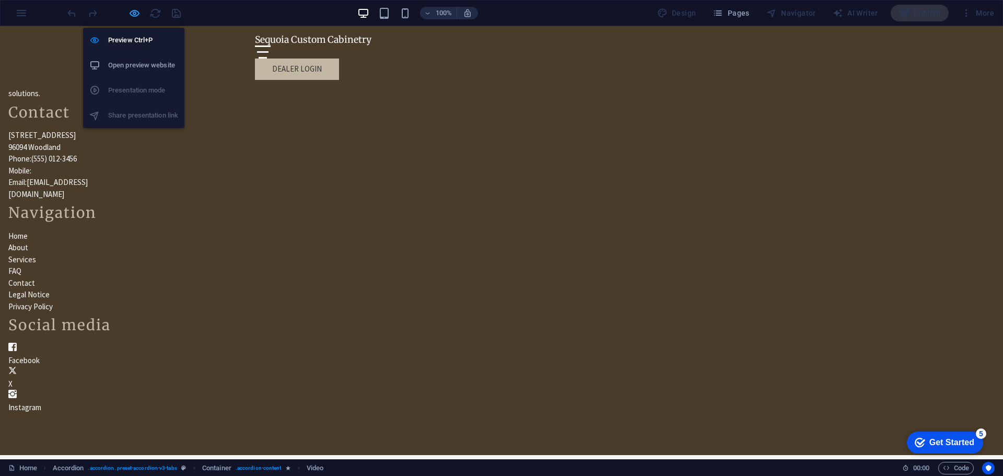
scroll to position [1845, 0]
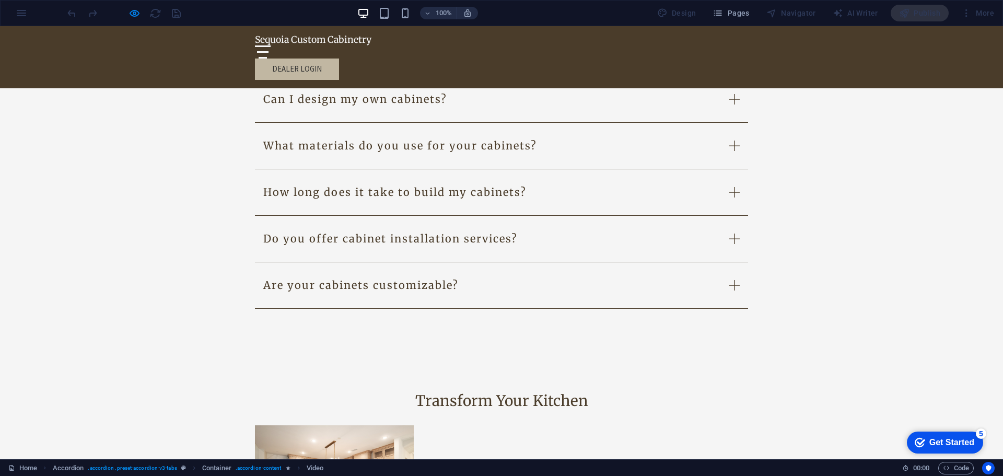
scroll to position [1689, 0]
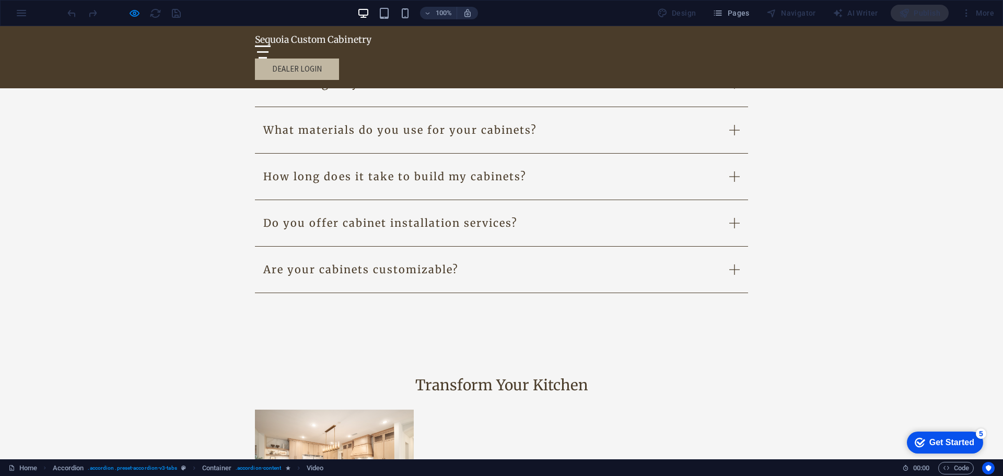
scroll to position [1793, 0]
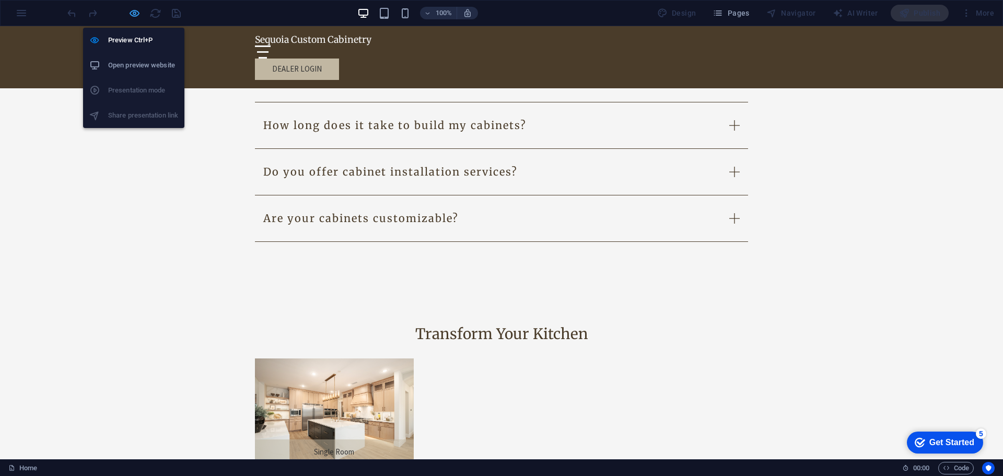
click at [138, 13] on icon "button" at bounding box center [135, 13] width 12 height 12
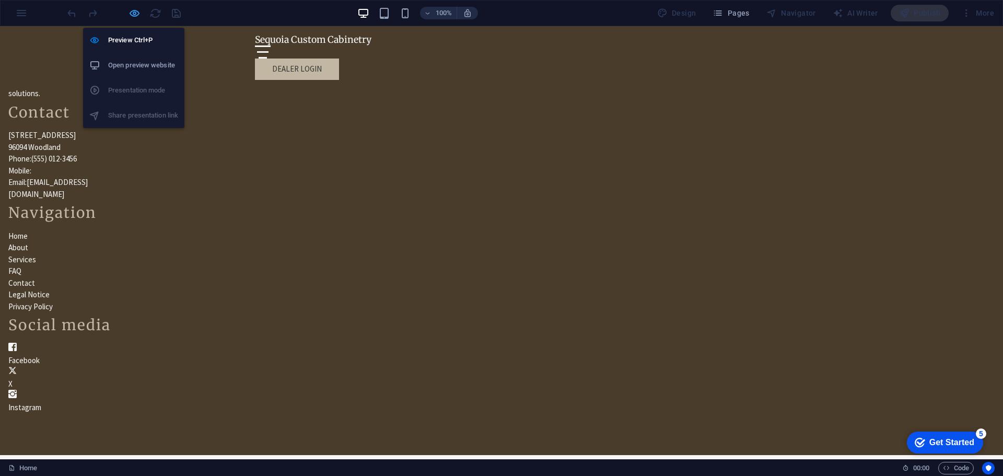
select select "%"
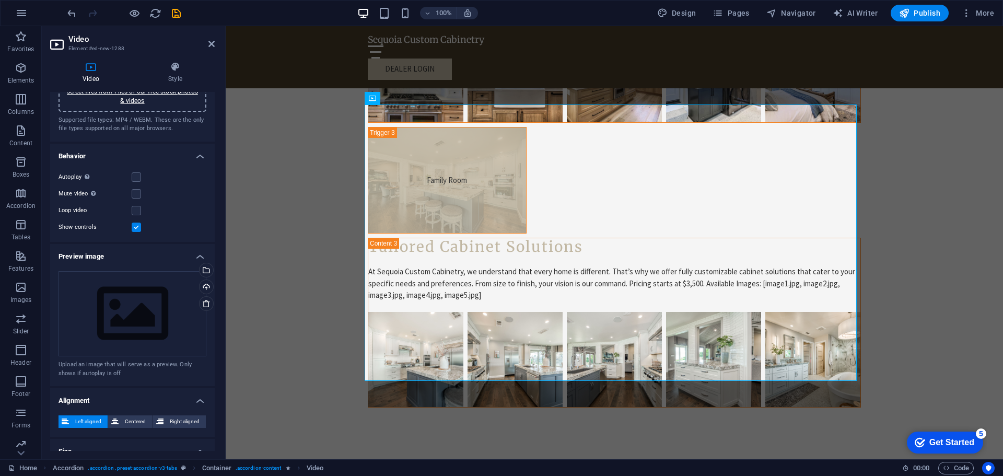
scroll to position [0, 0]
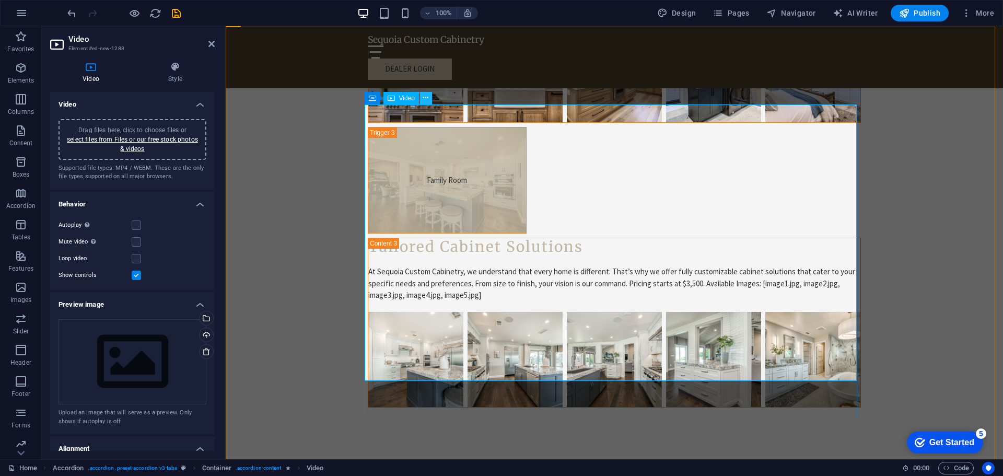
click at [426, 96] on icon at bounding box center [426, 98] width 6 height 11
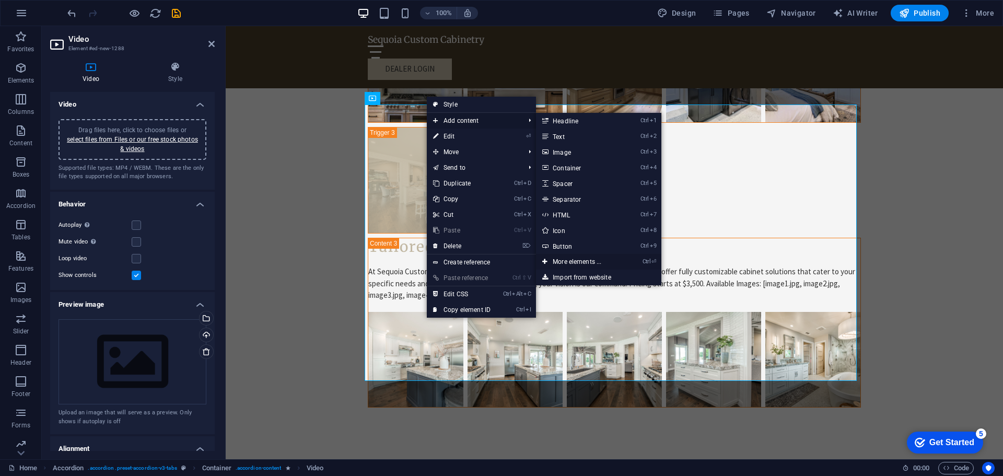
click at [564, 261] on link "Ctrl ⏎ More elements ..." at bounding box center [579, 262] width 86 height 16
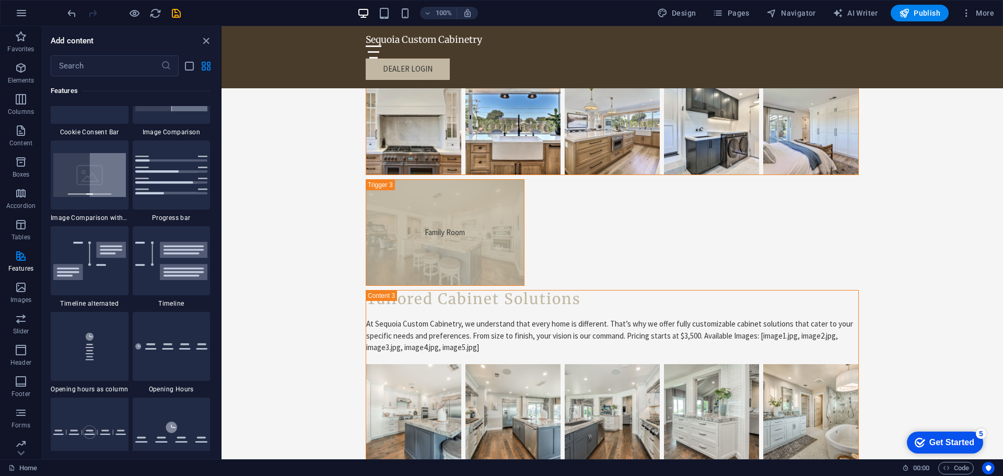
scroll to position [4240, 0]
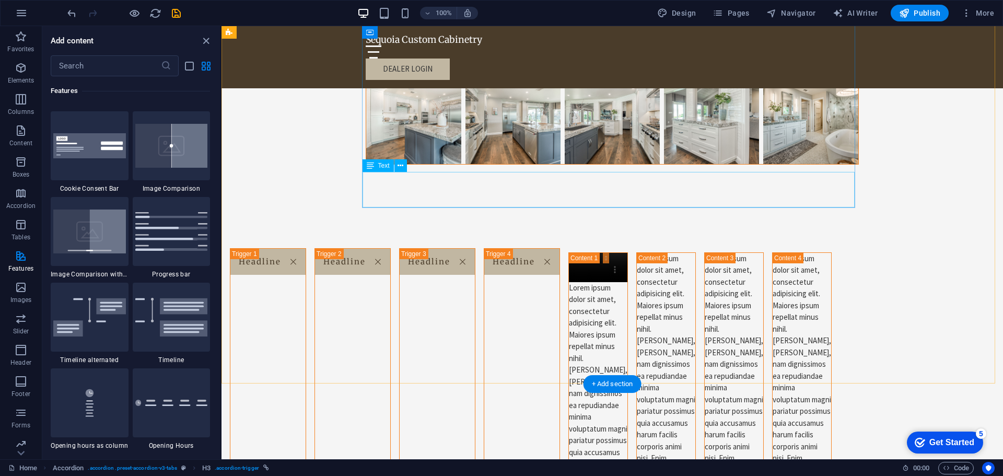
scroll to position [3668, 0]
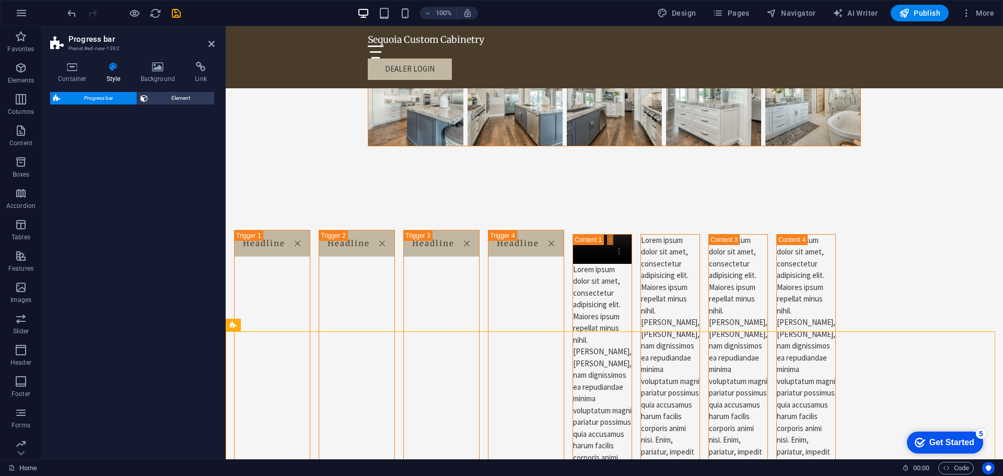
select select "rem"
select select "px"
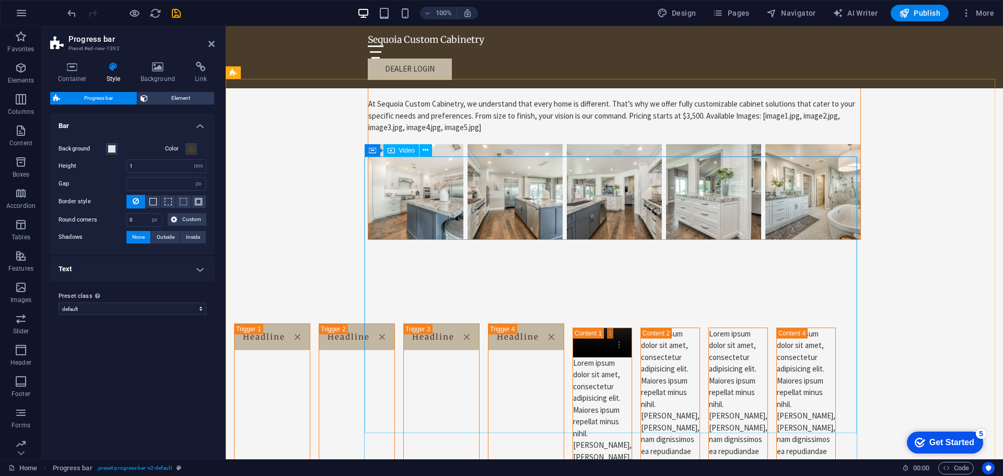
scroll to position [3616, 0]
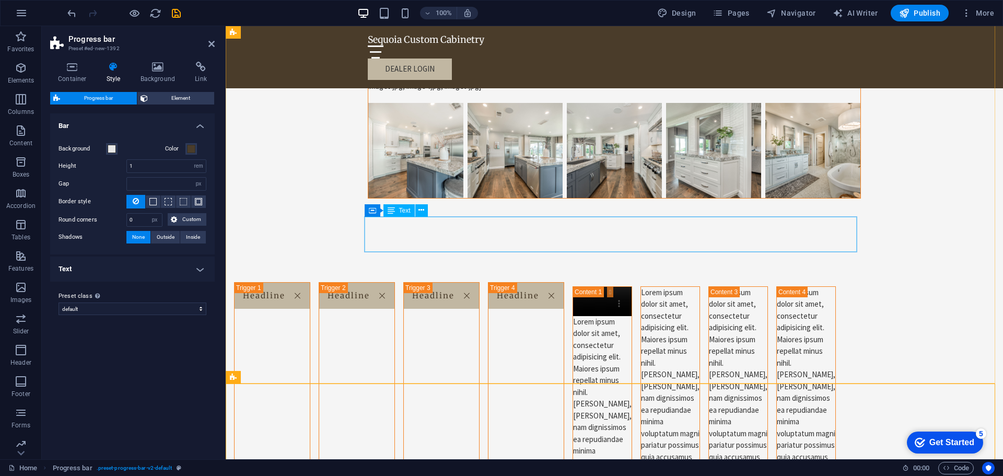
click at [641, 287] on div "Lorem ipsum dolor sit amet, consectetur adipisicing elit. Maiores ipsum repella…" at bounding box center [670, 457] width 59 height 341
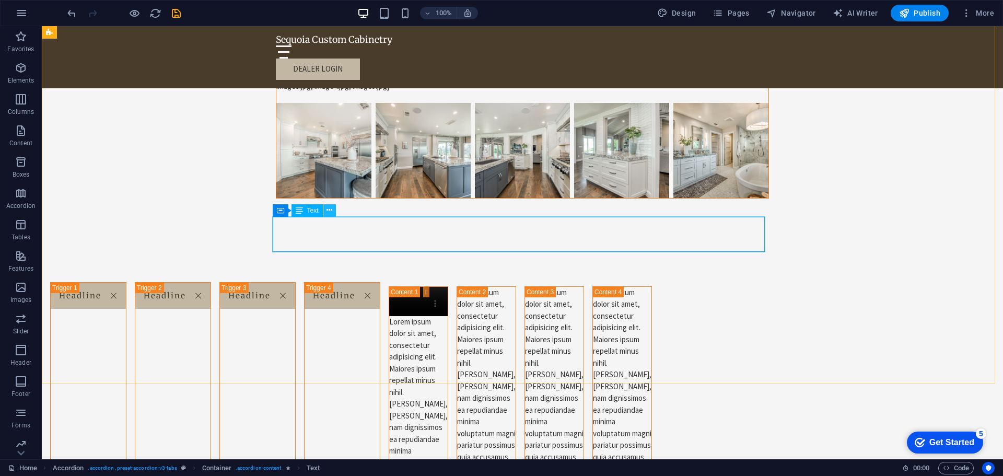
click at [330, 213] on icon at bounding box center [330, 210] width 6 height 11
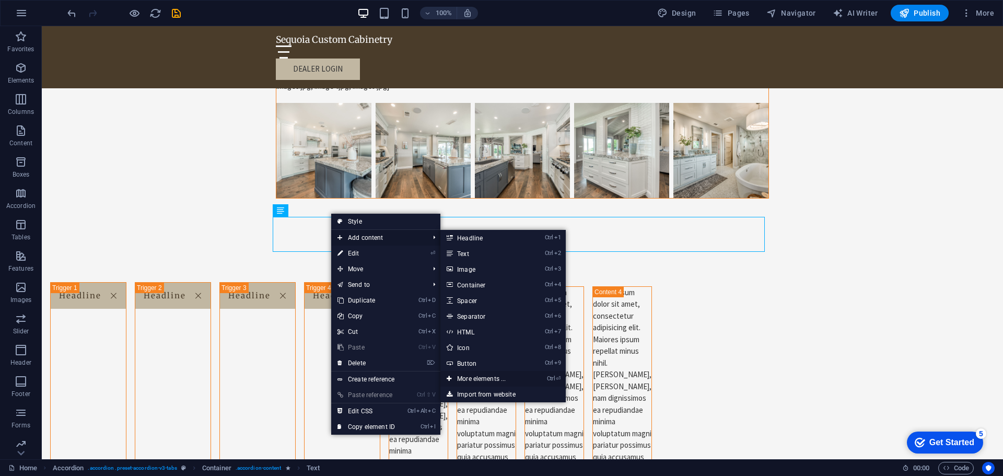
click at [472, 374] on link "Ctrl ⏎ More elements ..." at bounding box center [484, 379] width 86 height 16
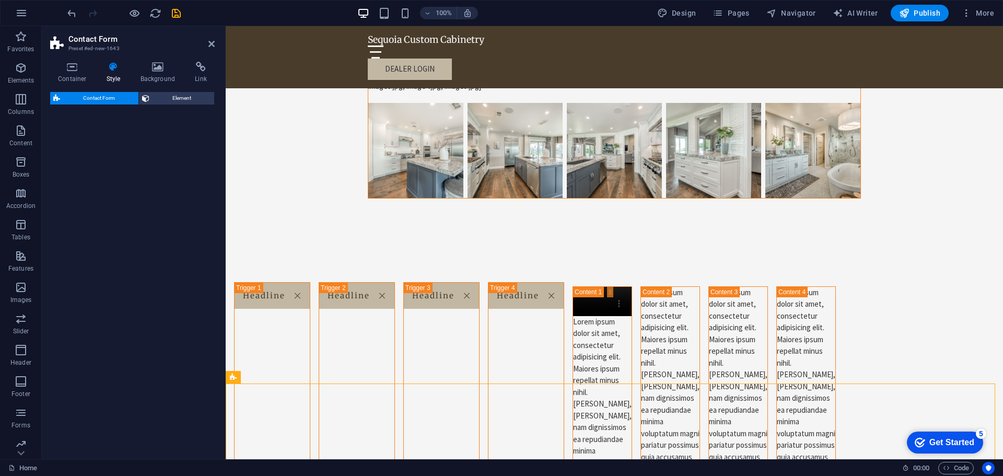
select select "rem"
select select "preset-contact-form-v3-row"
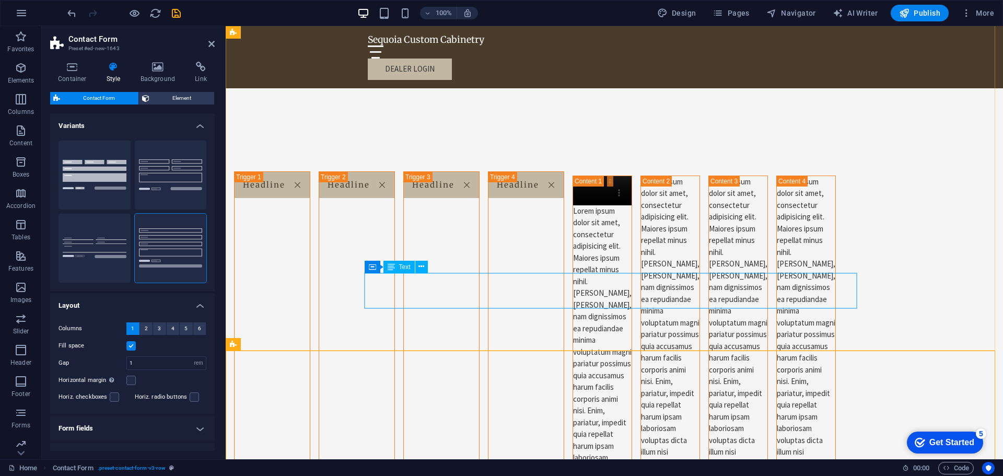
scroll to position [3877, 0]
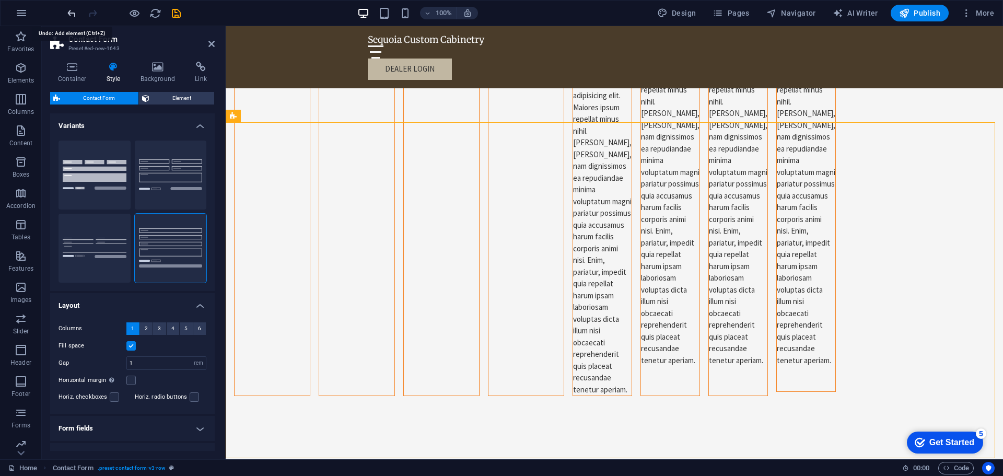
click at [0, 0] on icon "undo" at bounding box center [0, 0] width 0 height 0
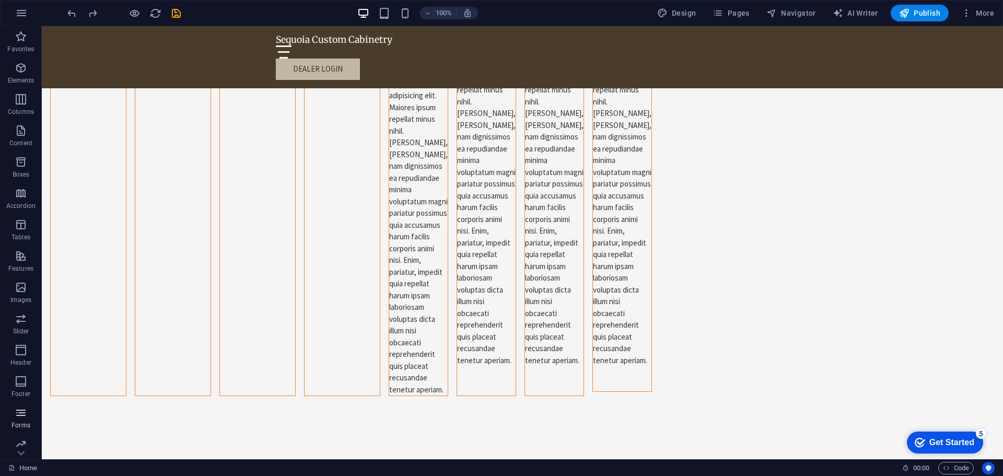
click at [23, 408] on icon "button" at bounding box center [21, 413] width 13 height 13
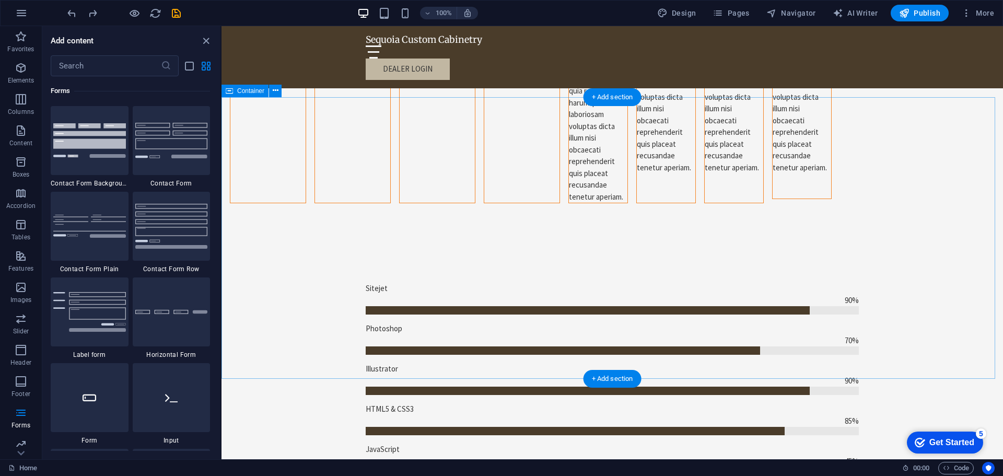
scroll to position [3981, 0]
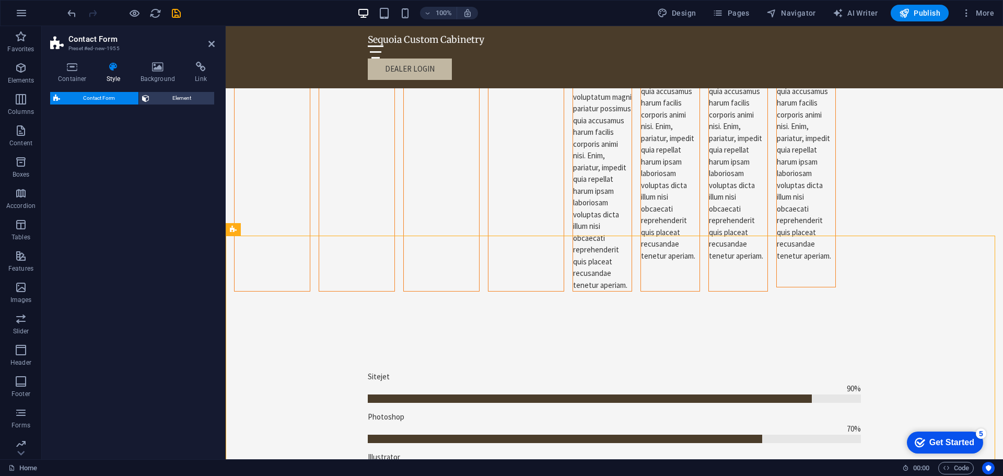
select select "rem"
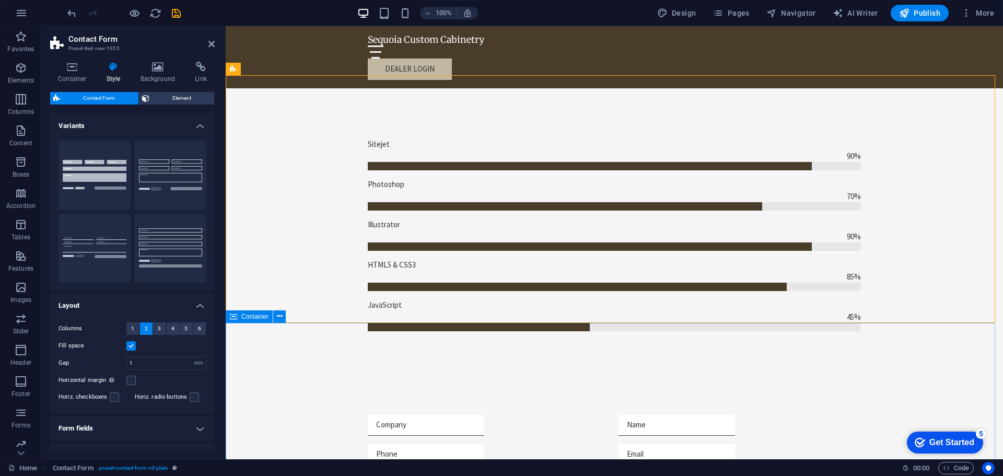
scroll to position [4138, 0]
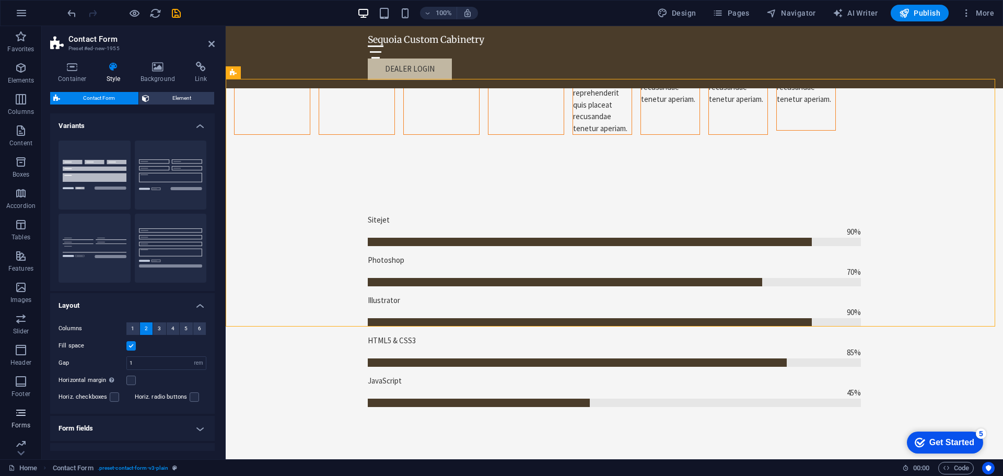
click at [24, 410] on icon "button" at bounding box center [21, 413] width 13 height 13
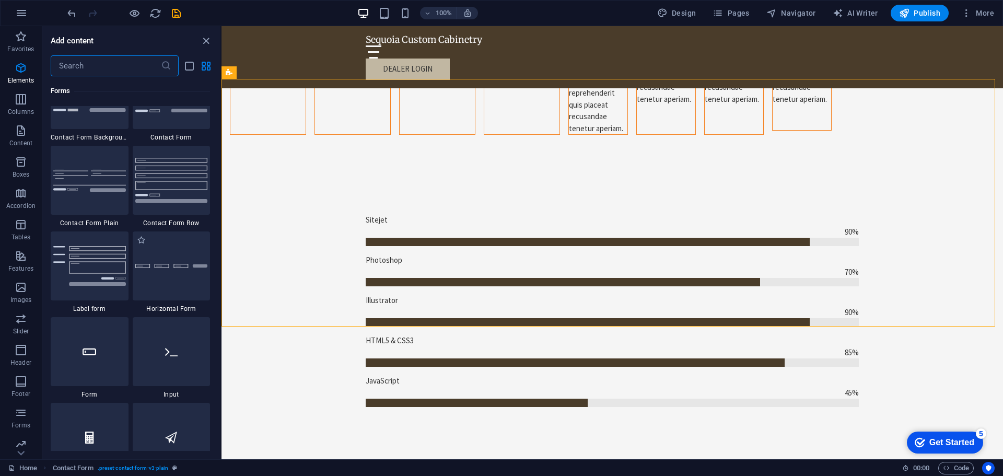
scroll to position [7735, 0]
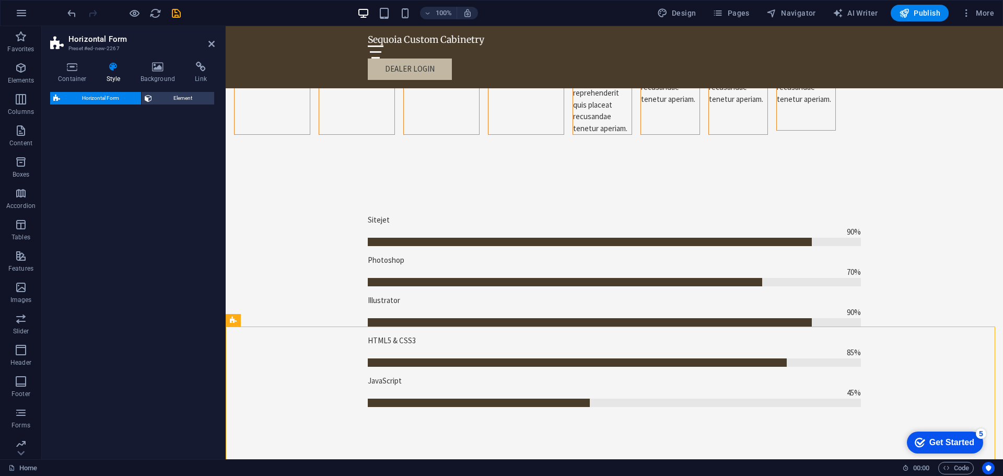
select select "rem"
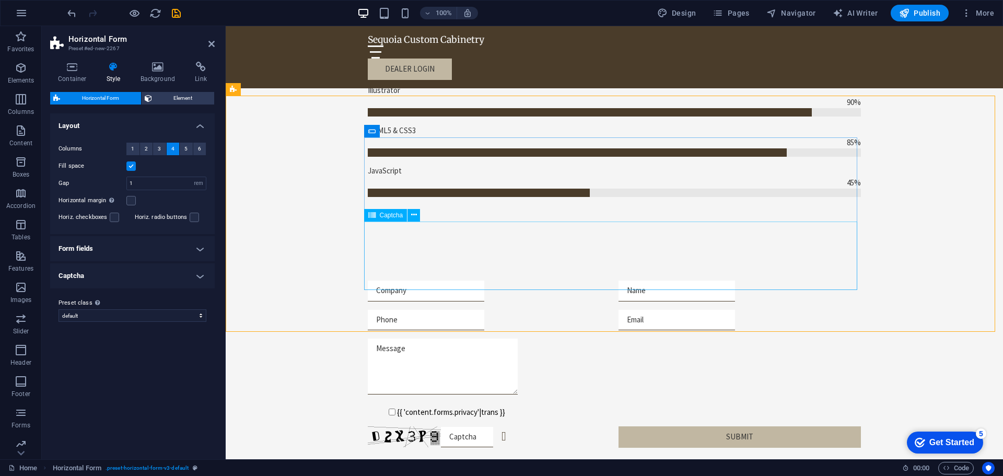
scroll to position [4347, 0]
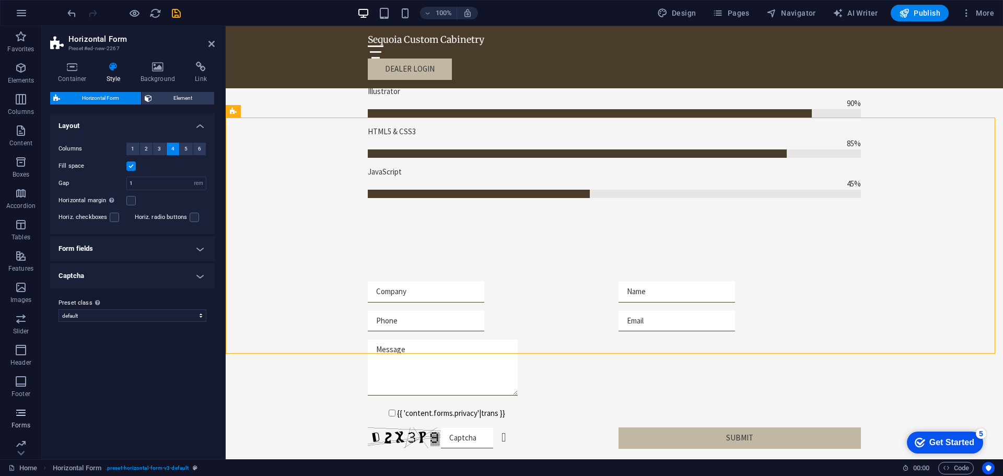
click at [15, 418] on icon "button" at bounding box center [21, 413] width 13 height 13
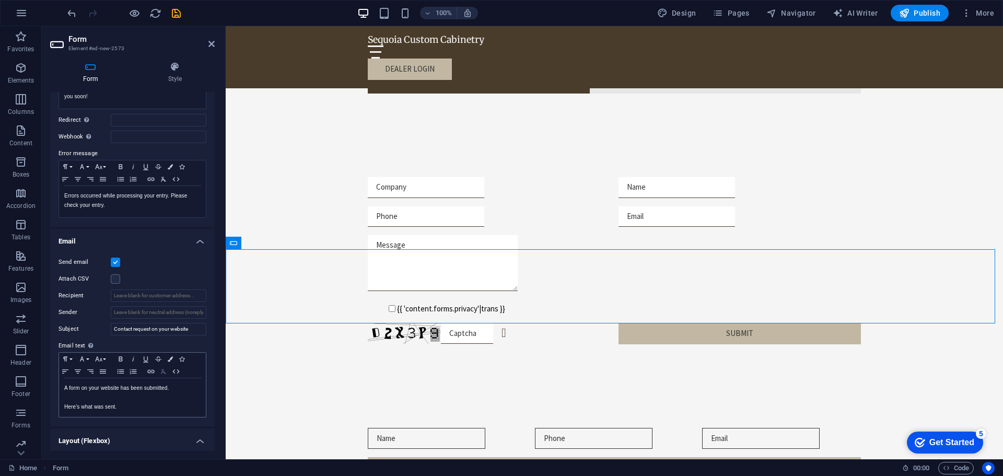
scroll to position [0, 0]
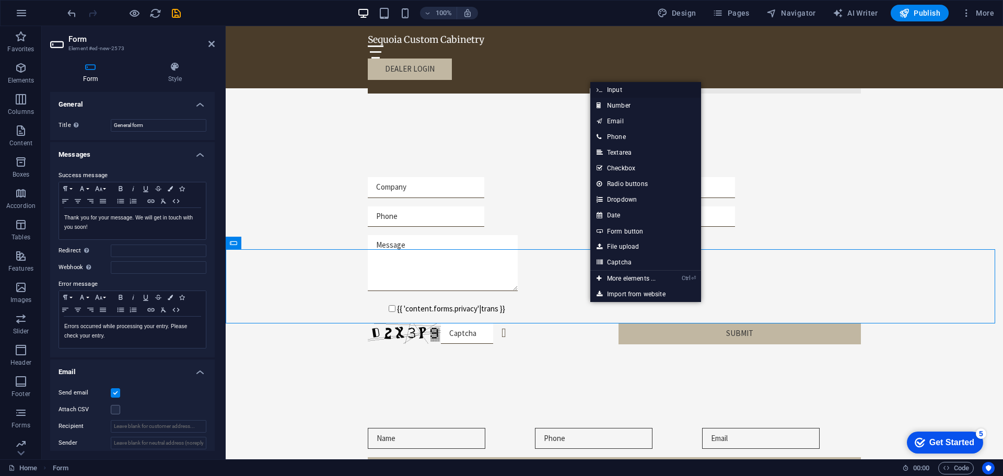
click at [628, 90] on link "Input" at bounding box center [646, 90] width 111 height 16
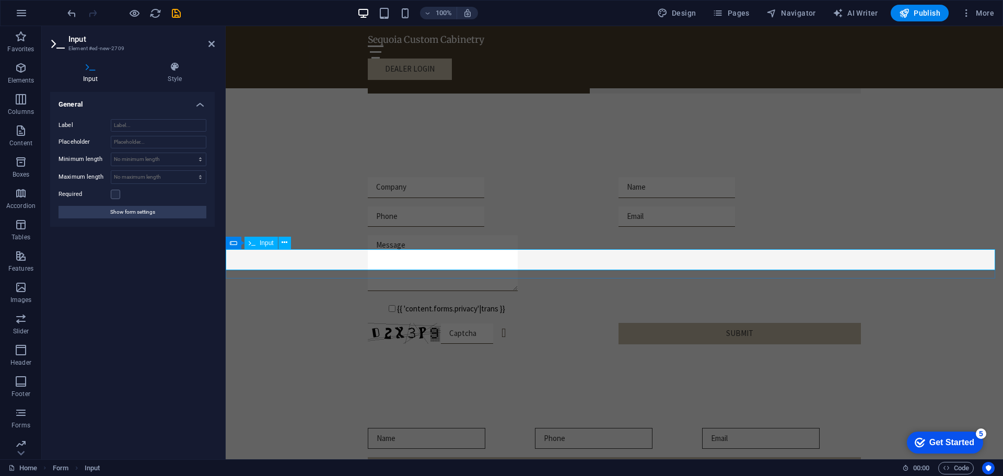
type input "test"
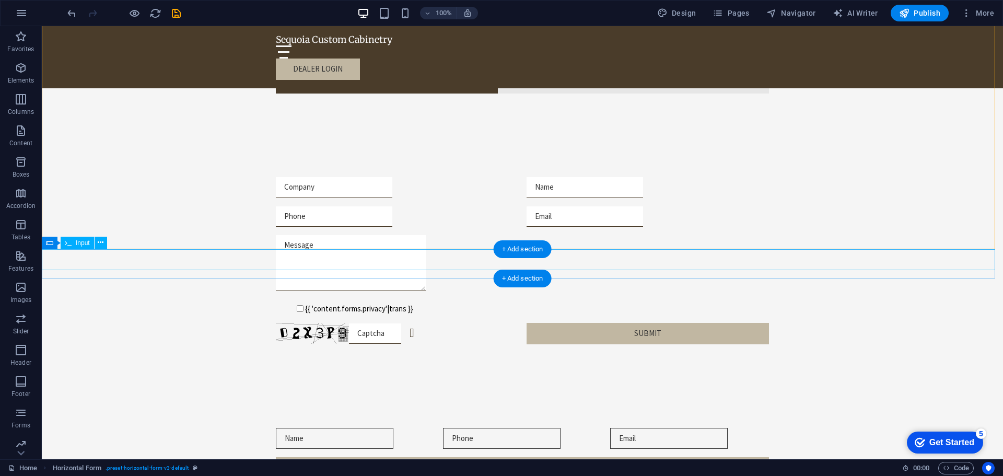
click at [516, 251] on div "+ Add section" at bounding box center [523, 249] width 58 height 18
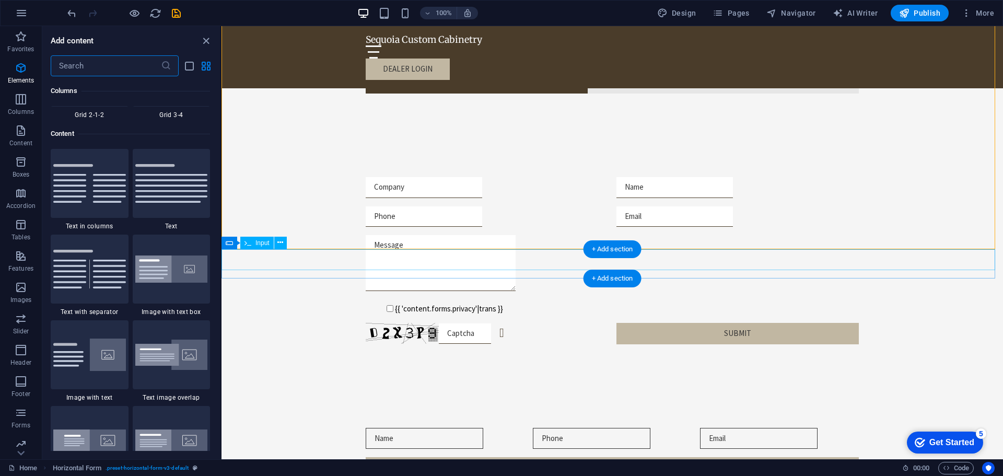
scroll to position [1829, 0]
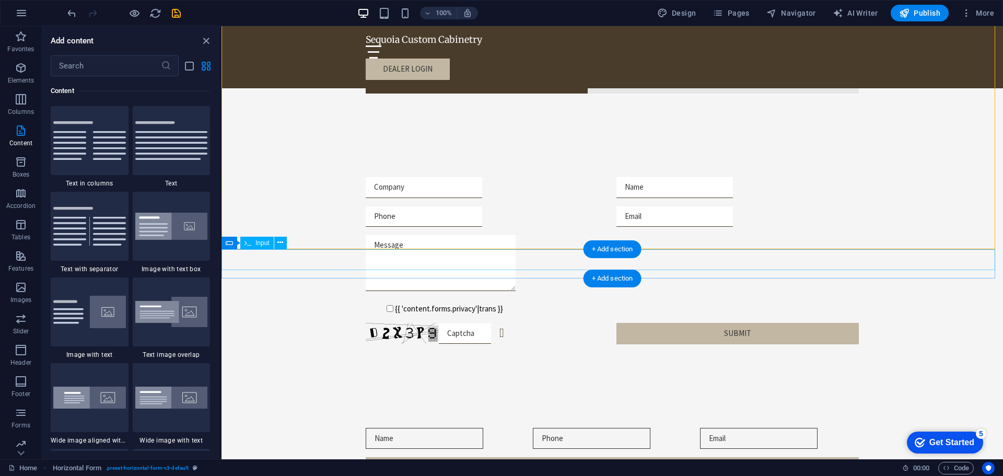
click at [278, 246] on icon at bounding box center [281, 242] width 6 height 11
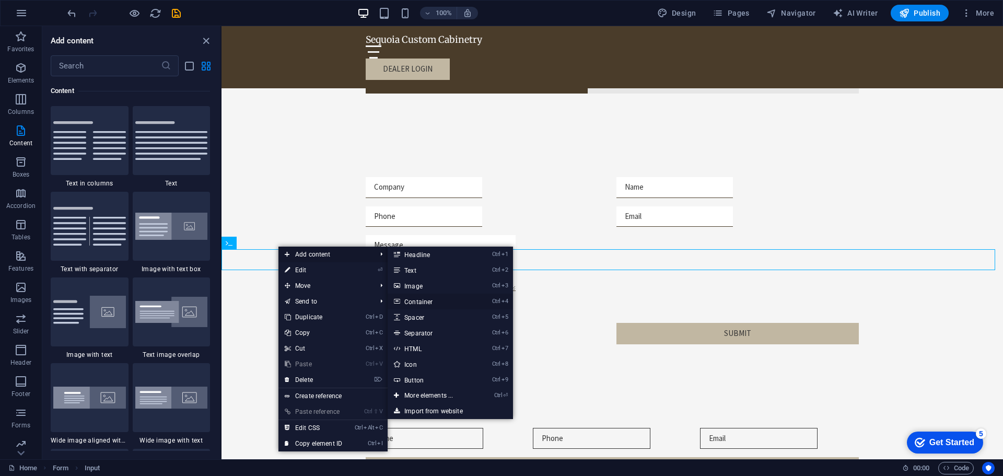
click at [437, 301] on link "Ctrl 4 Container" at bounding box center [431, 302] width 86 height 16
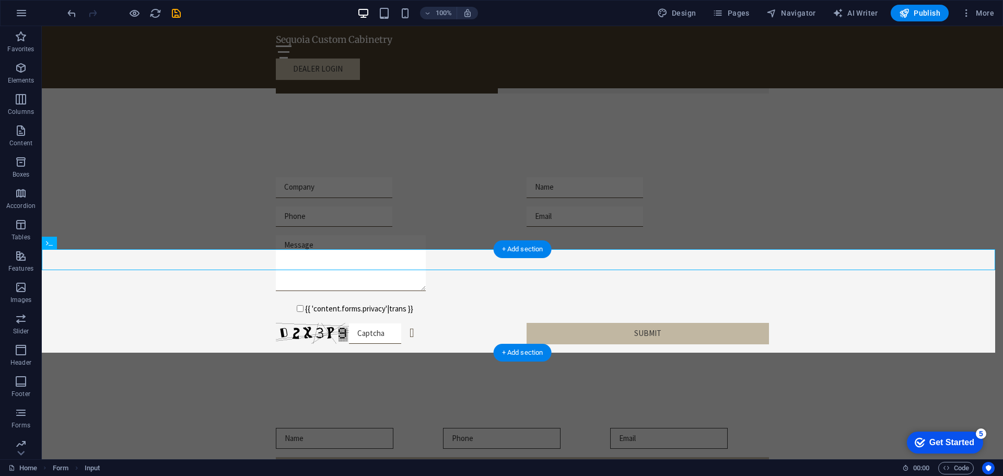
drag, startPoint x: 63, startPoint y: 260, endPoint x: 274, endPoint y: 287, distance: 212.9
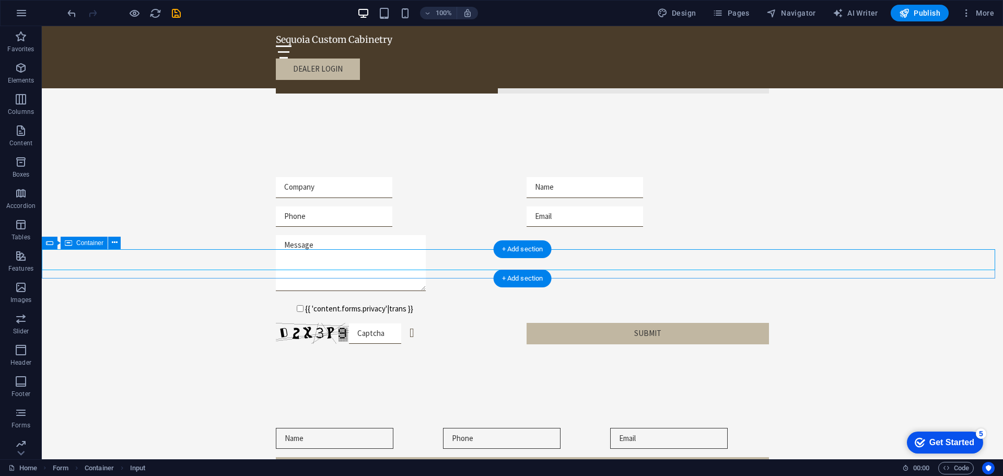
click at [69, 242] on span "Form" at bounding box center [64, 243] width 15 height 6
click at [86, 243] on button at bounding box center [83, 243] width 13 height 13
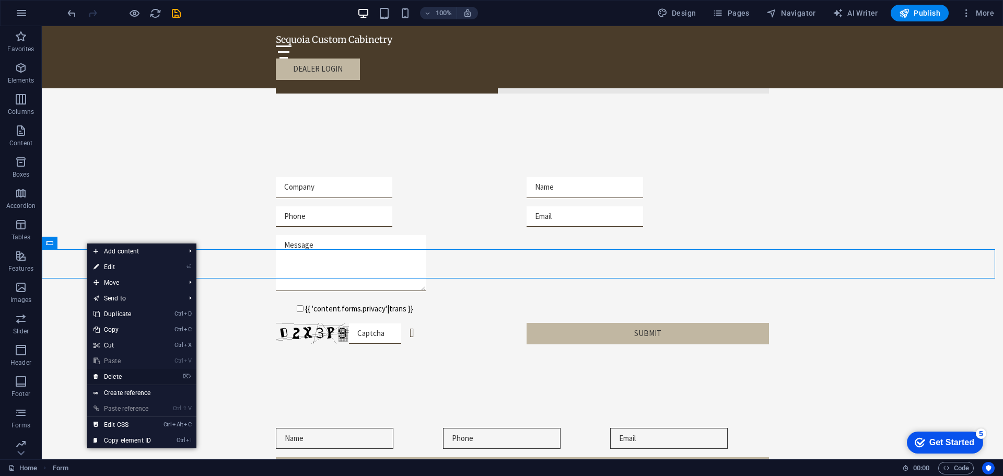
click at [136, 372] on link "⌦ Delete" at bounding box center [122, 377] width 70 height 16
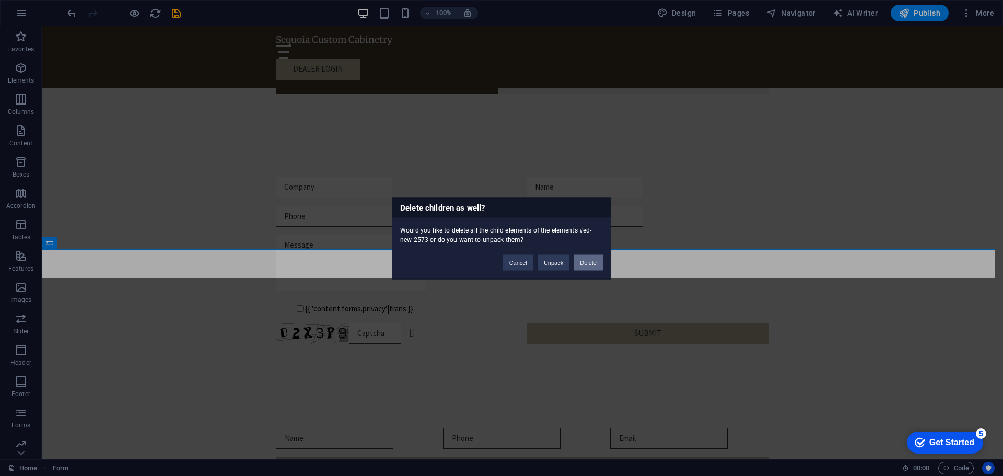
click at [595, 261] on button "Delete" at bounding box center [588, 263] width 29 height 16
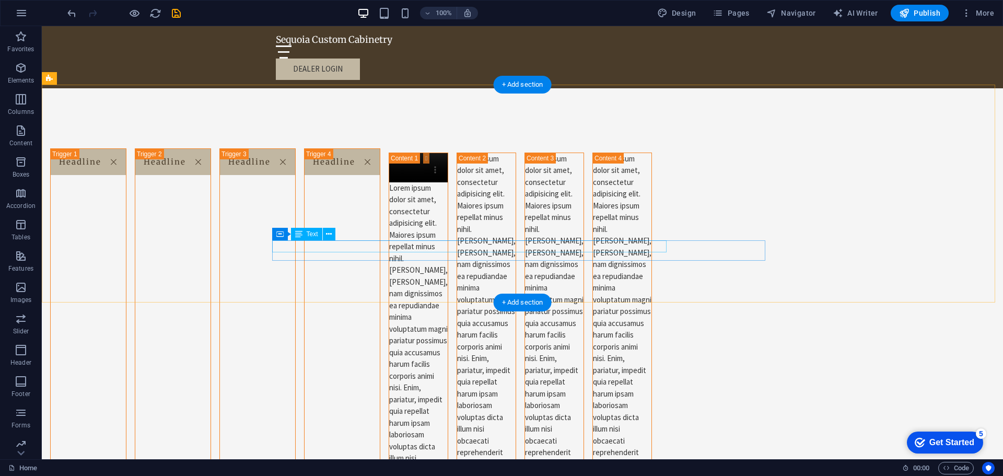
scroll to position [3920, 0]
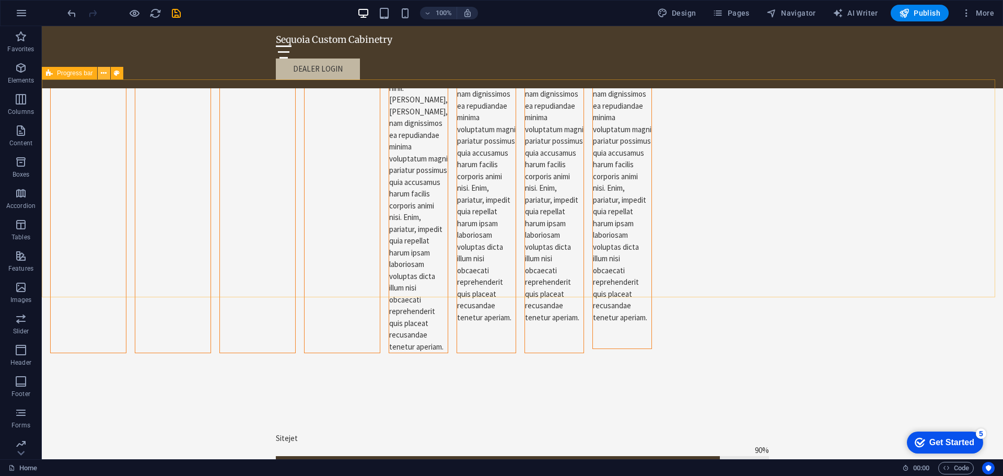
click at [104, 75] on icon at bounding box center [104, 73] width 6 height 11
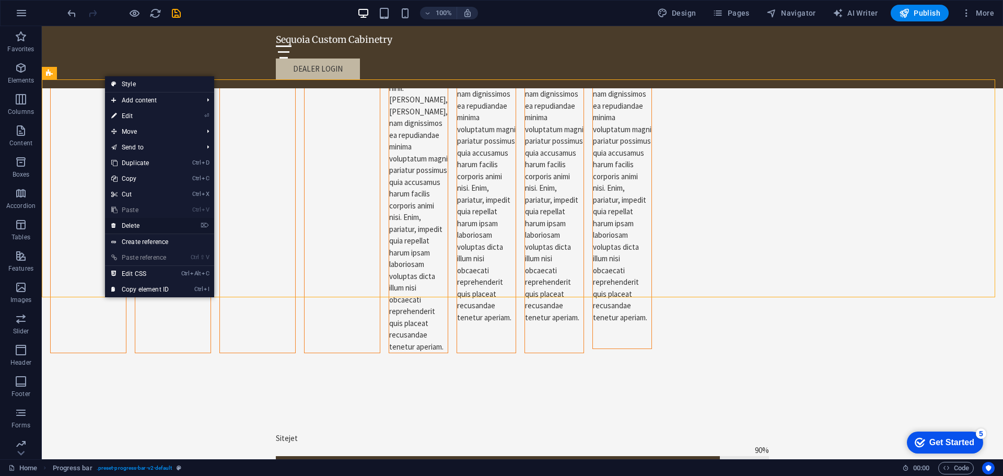
click at [155, 220] on link "⌦ Delete" at bounding box center [140, 226] width 70 height 16
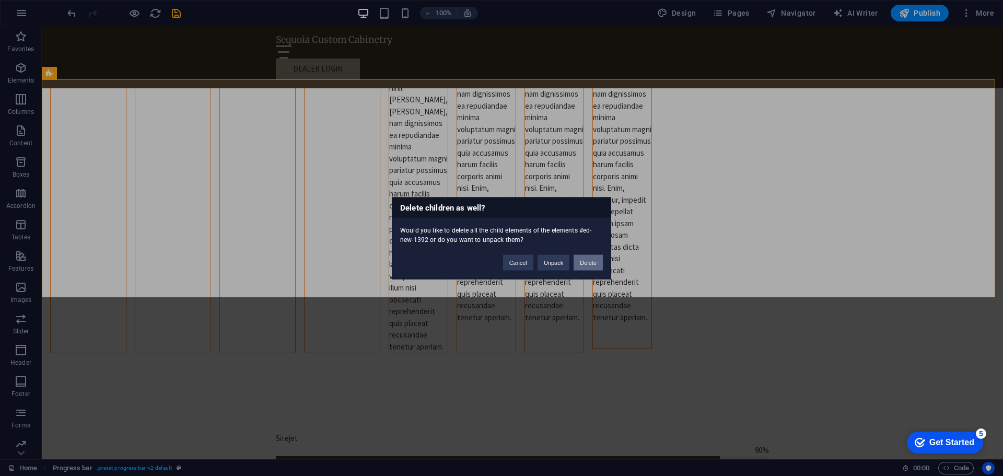
click at [584, 263] on button "Delete" at bounding box center [588, 263] width 29 height 16
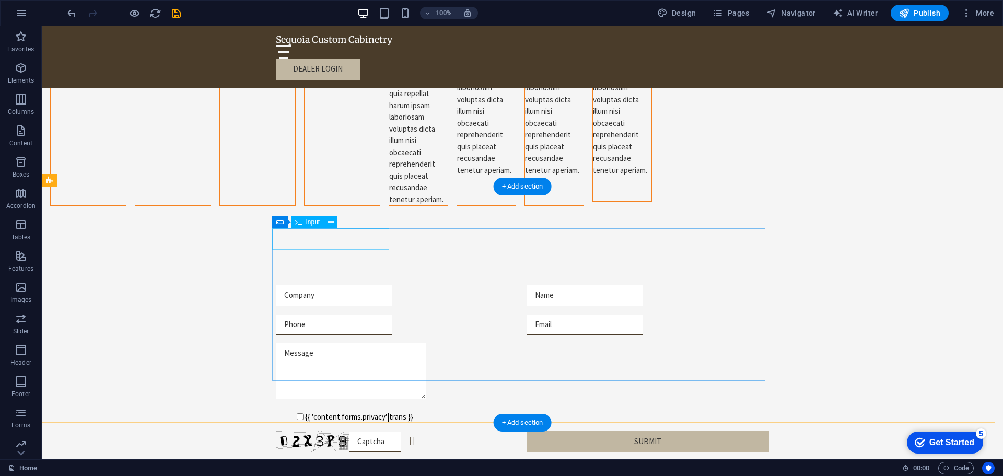
scroll to position [4079, 0]
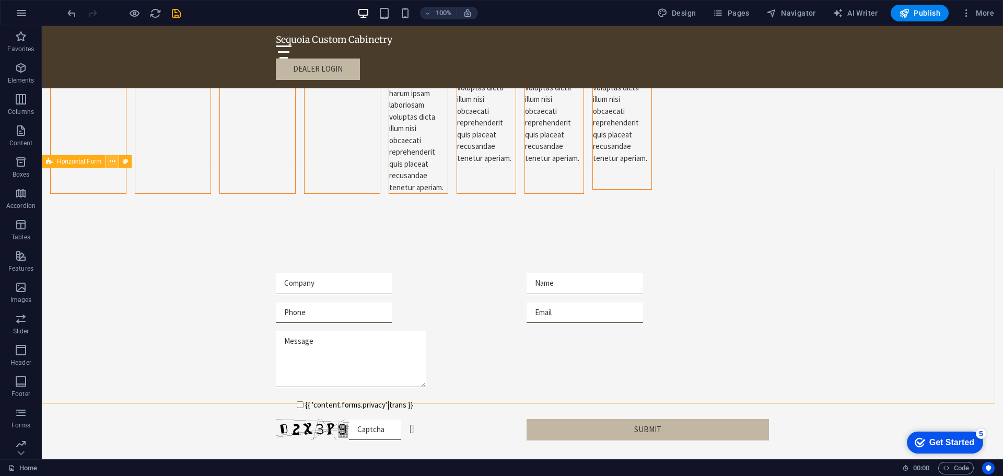
click at [115, 164] on icon at bounding box center [113, 161] width 6 height 11
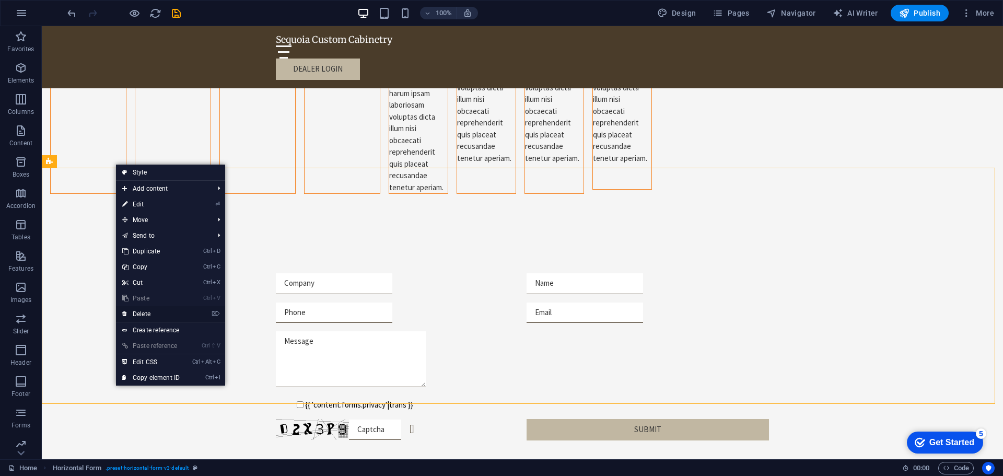
click at [159, 313] on link "⌦ Delete" at bounding box center [151, 314] width 70 height 16
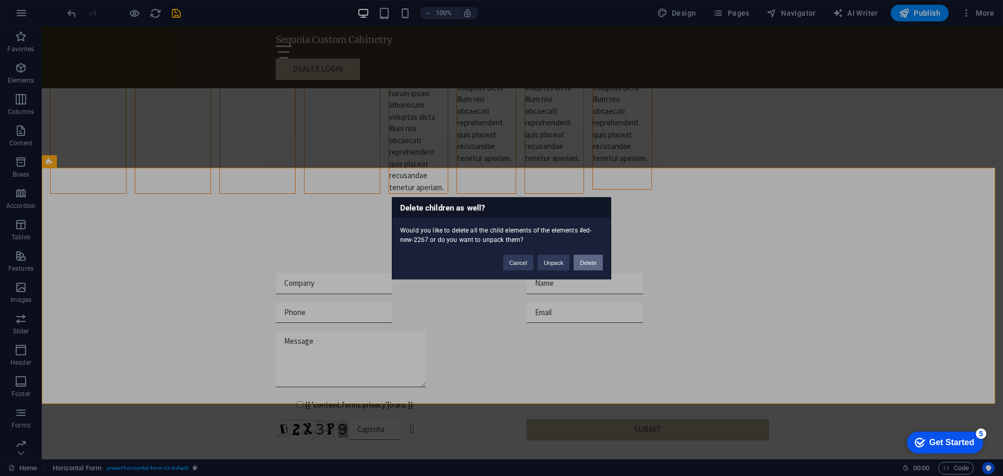
drag, startPoint x: 581, startPoint y: 261, endPoint x: 540, endPoint y: 234, distance: 49.7
click at [582, 261] on button "Delete" at bounding box center [588, 263] width 29 height 16
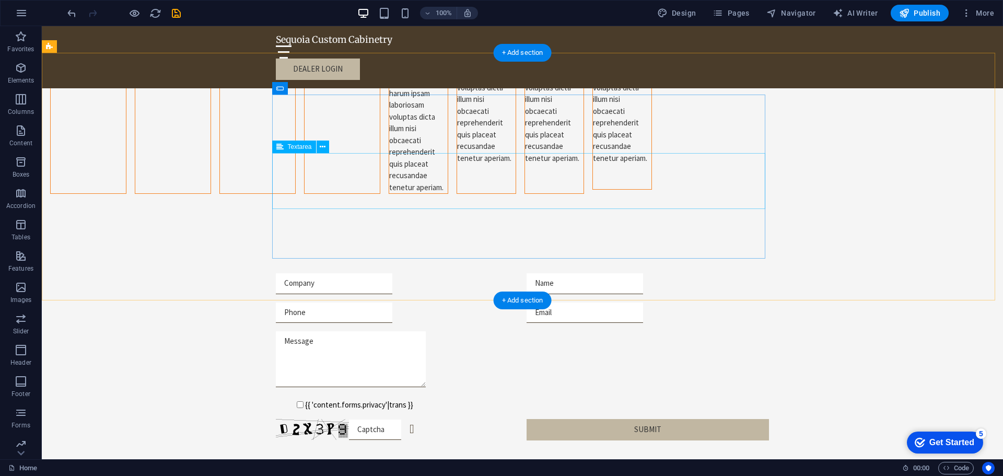
scroll to position [3818, 0]
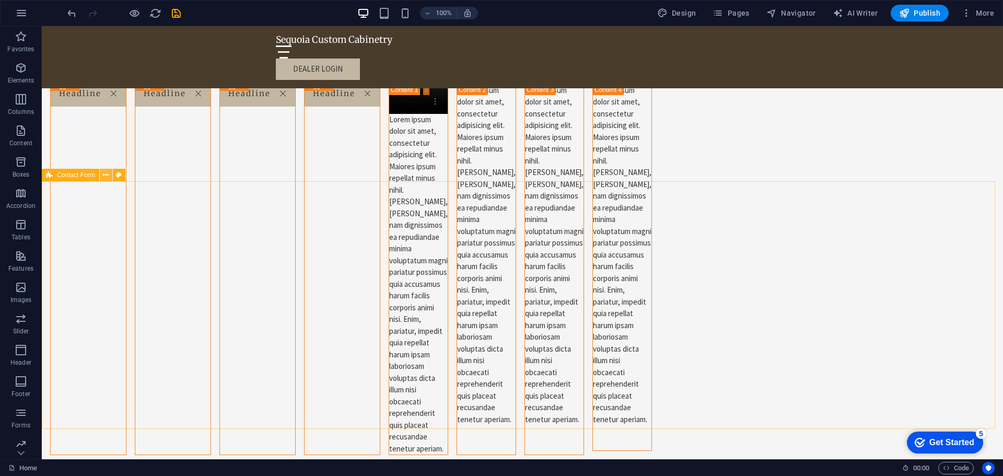
click at [107, 179] on icon at bounding box center [106, 175] width 6 height 11
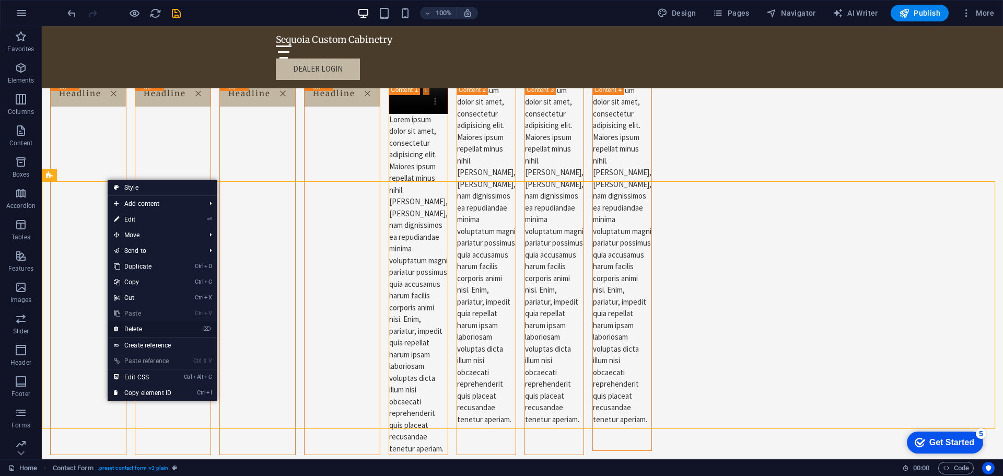
click at [144, 326] on link "⌦ Delete" at bounding box center [143, 329] width 70 height 16
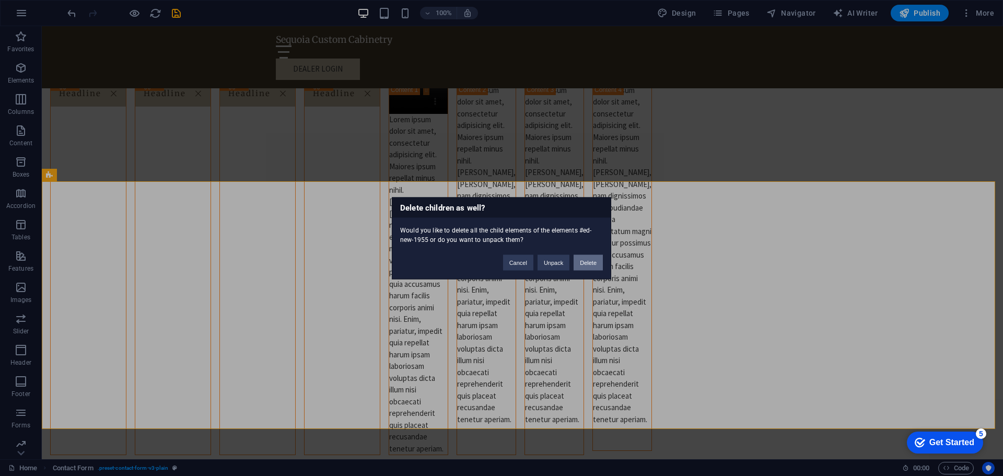
click at [589, 263] on button "Delete" at bounding box center [588, 263] width 29 height 16
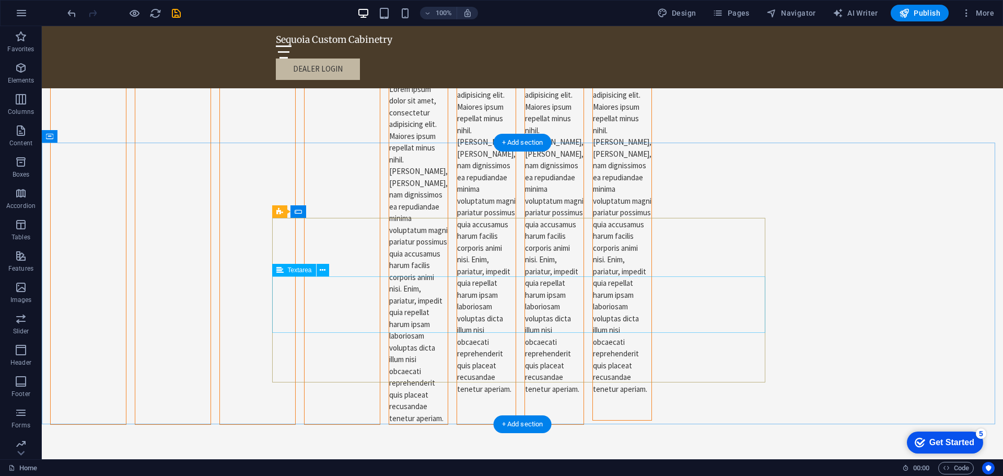
scroll to position [3857, 0]
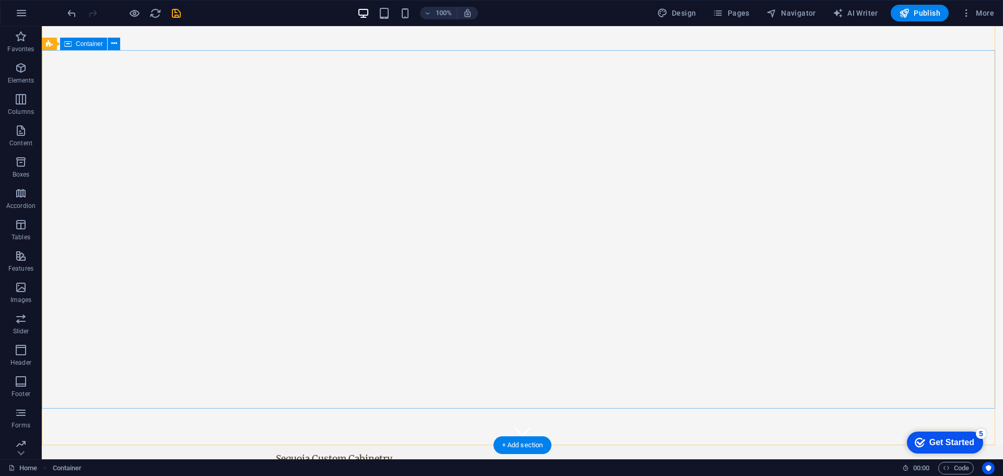
scroll to position [0, 0]
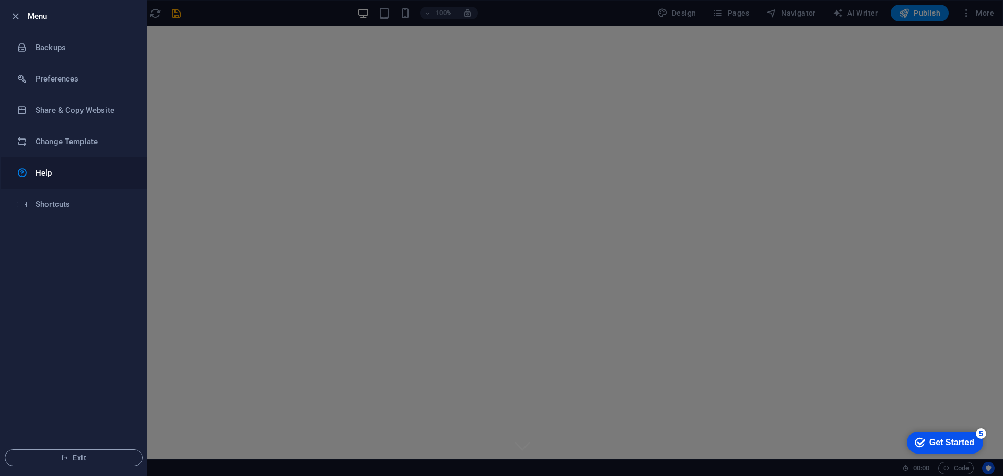
click at [28, 180] on link "Help" at bounding box center [74, 172] width 146 height 31
click at [16, 15] on icon "button" at bounding box center [15, 16] width 12 height 12
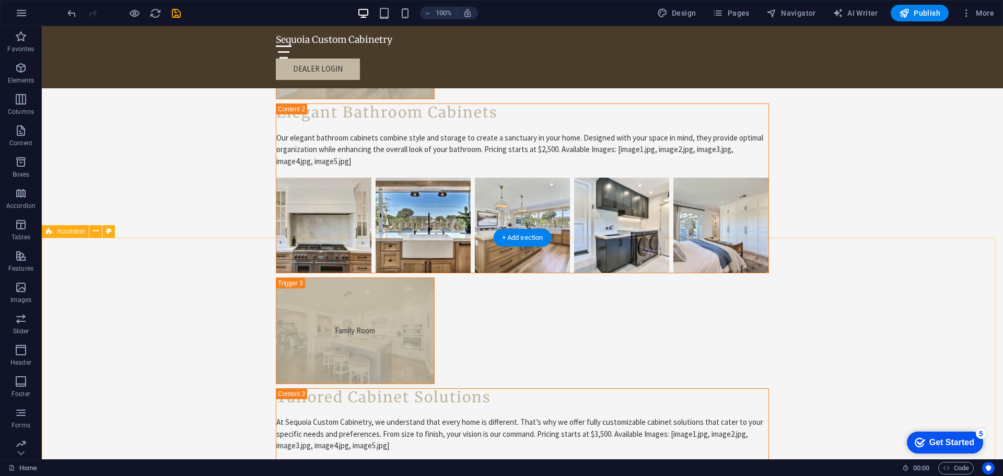
scroll to position [3345, 0]
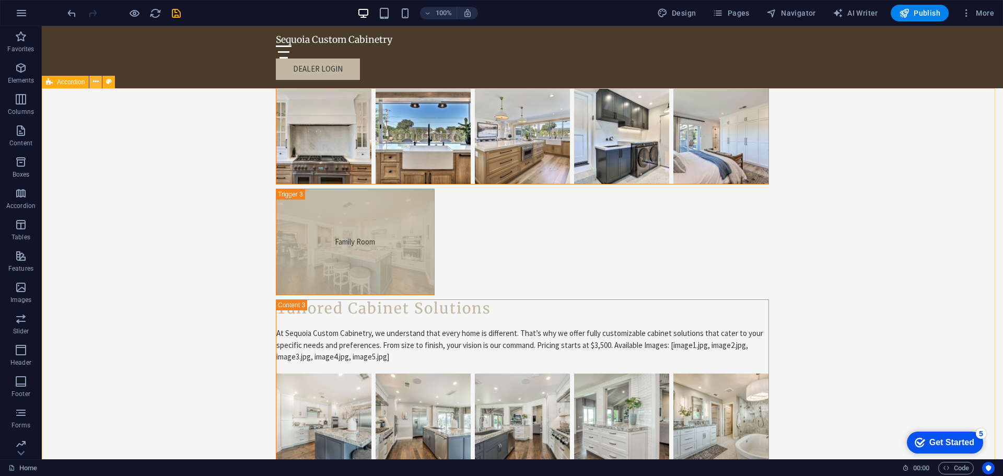
click at [96, 83] on icon at bounding box center [96, 81] width 6 height 11
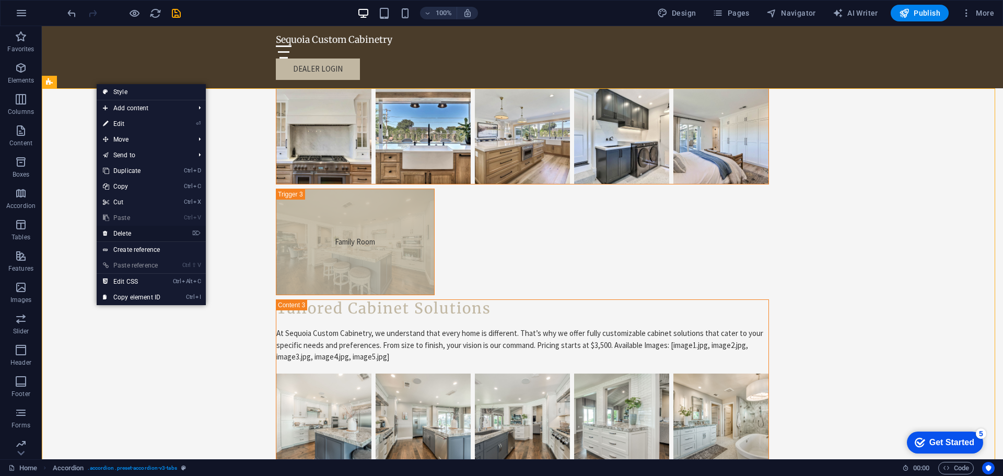
click at [138, 235] on link "⌦ Delete" at bounding box center [132, 234] width 70 height 16
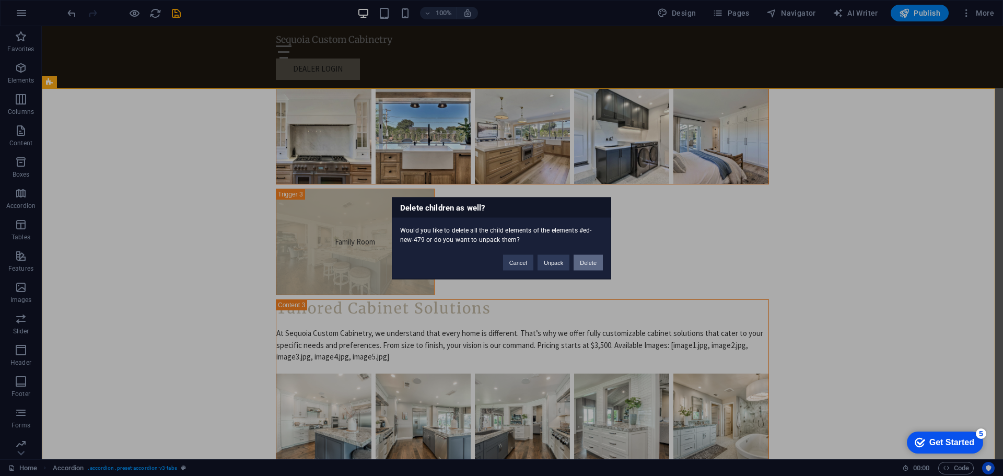
click at [591, 262] on button "Delete" at bounding box center [588, 263] width 29 height 16
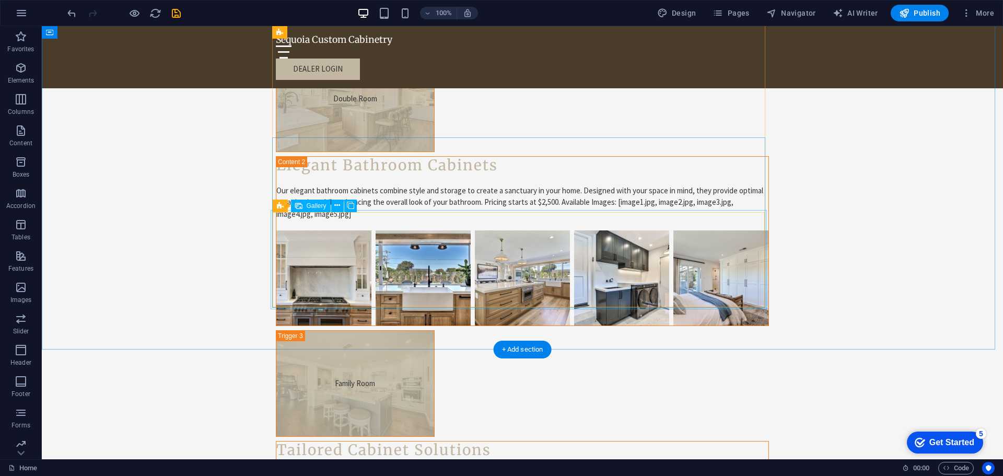
scroll to position [3084, 0]
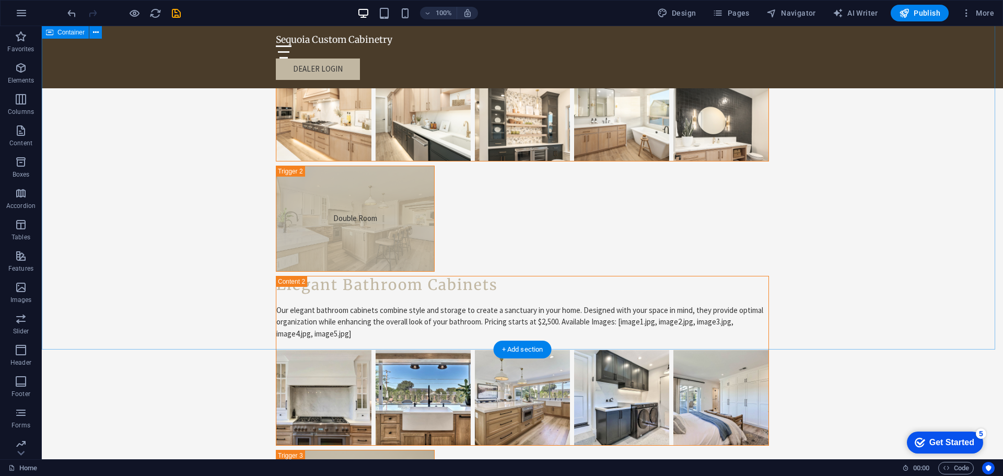
click at [205, 176] on div "Transform Your Kitchen Single Room Custom Kitchen Cabinets Elevate your kitchen…" at bounding box center [523, 289] width 962 height 966
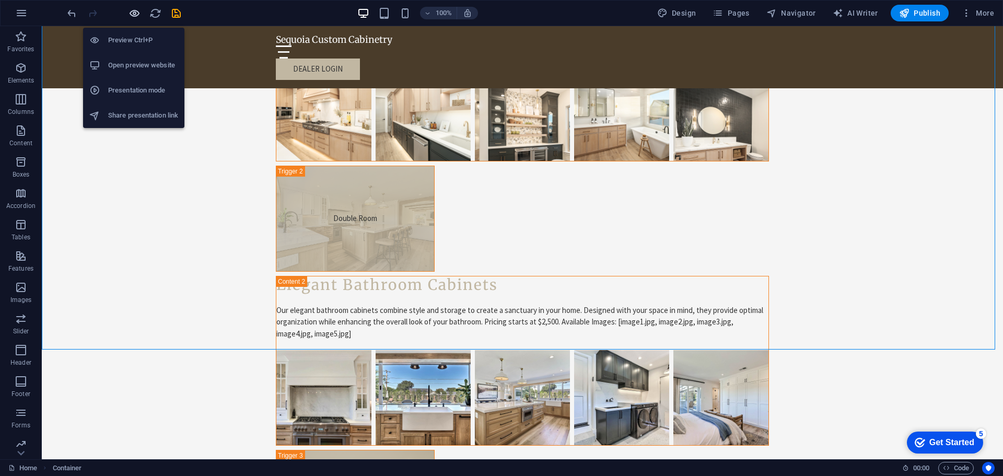
click at [136, 11] on icon "button" at bounding box center [135, 13] width 12 height 12
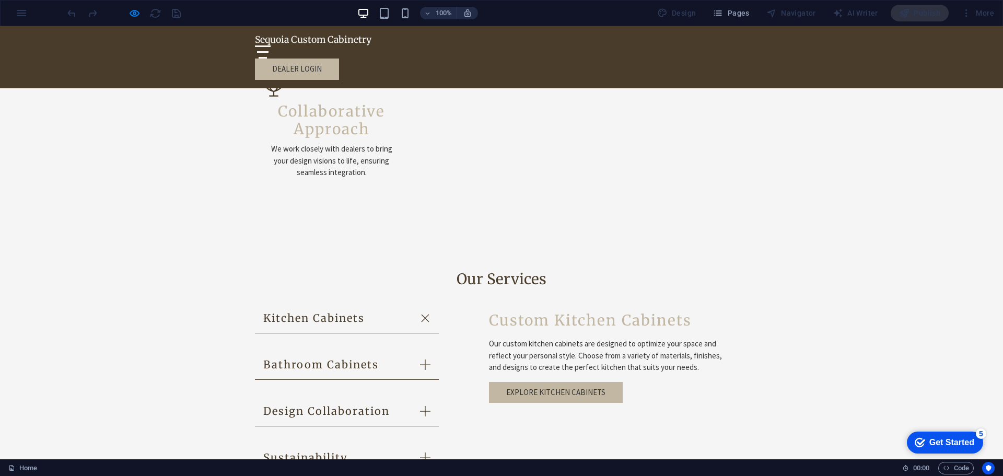
scroll to position [1150, 0]
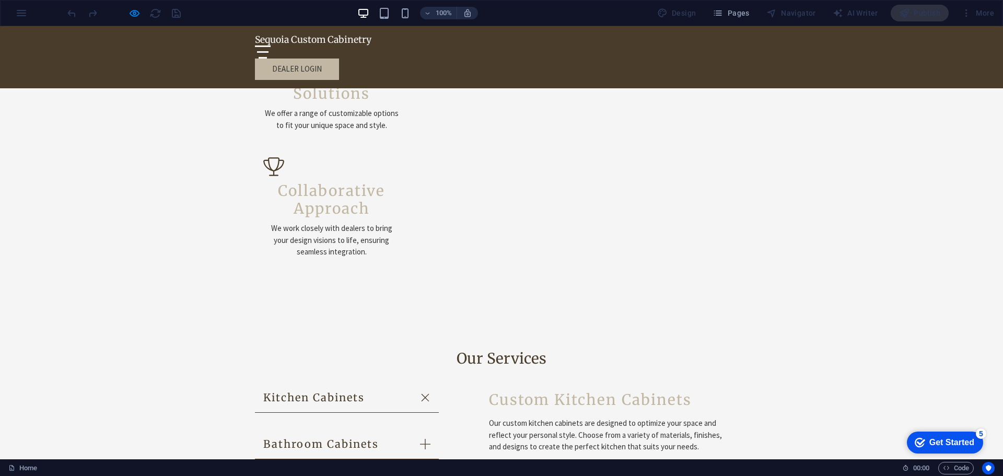
scroll to position [918, 0]
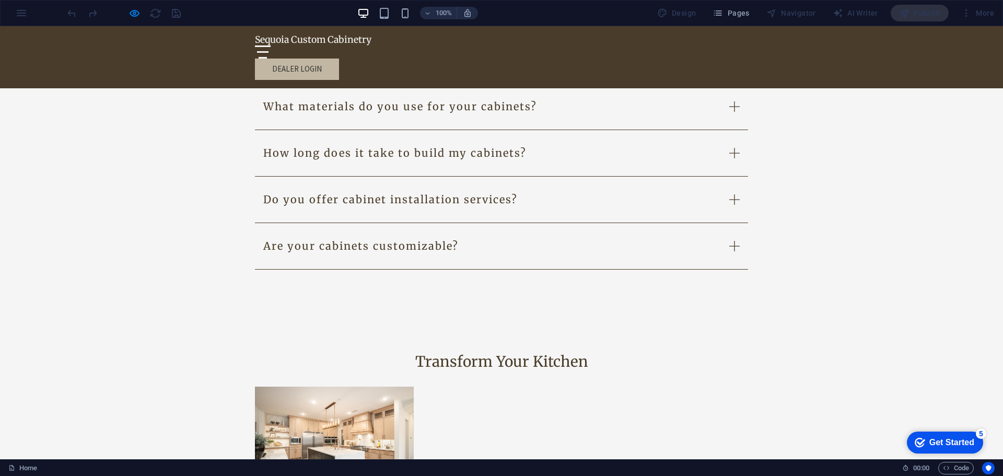
scroll to position [1650, 0]
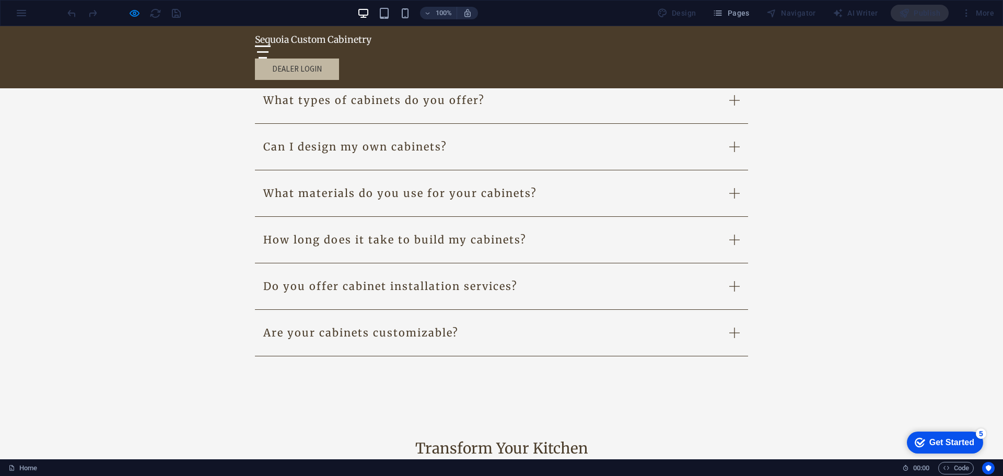
drag, startPoint x: 304, startPoint y: 248, endPoint x: 677, endPoint y: 249, distance: 373.2
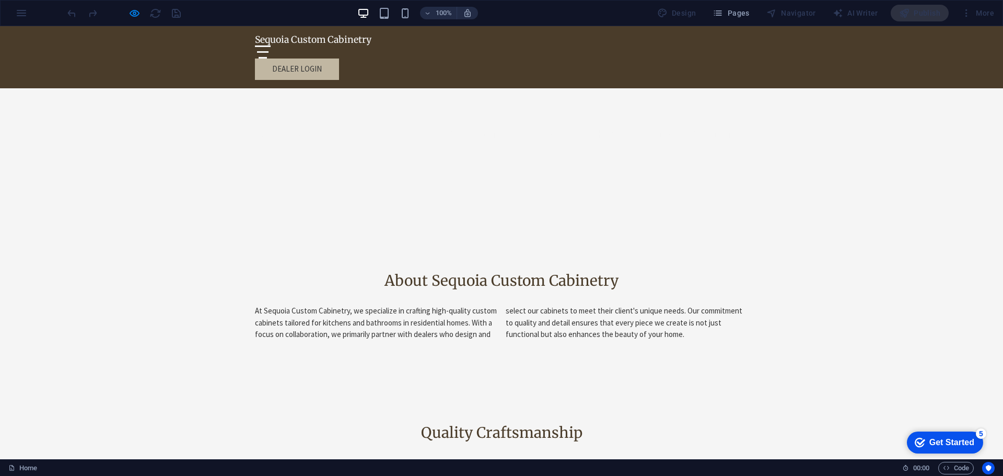
scroll to position [396, 0]
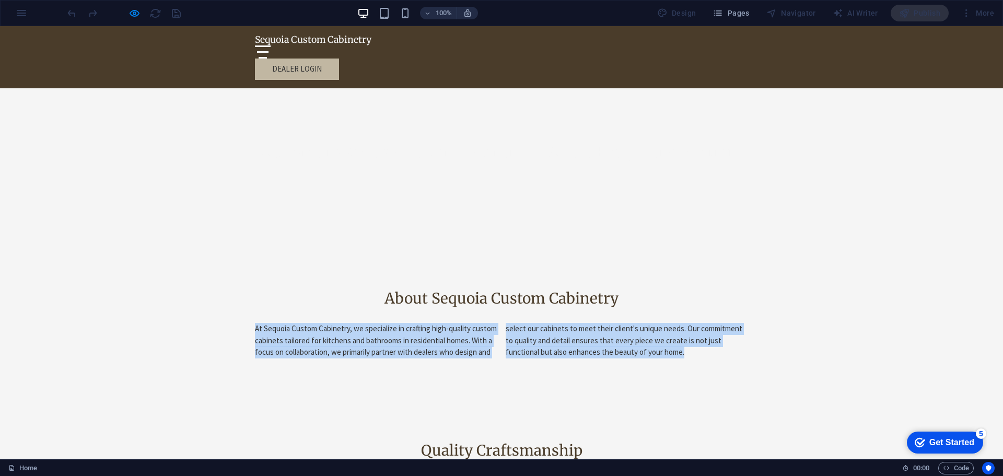
drag, startPoint x: 713, startPoint y: 165, endPoint x: 246, endPoint y: 146, distance: 468.1
click at [246, 248] on div "About Sequoia Custom Cabinetry At Sequoia Custom Cabinetry, we specialize in cr…" at bounding box center [501, 324] width 1003 height 152
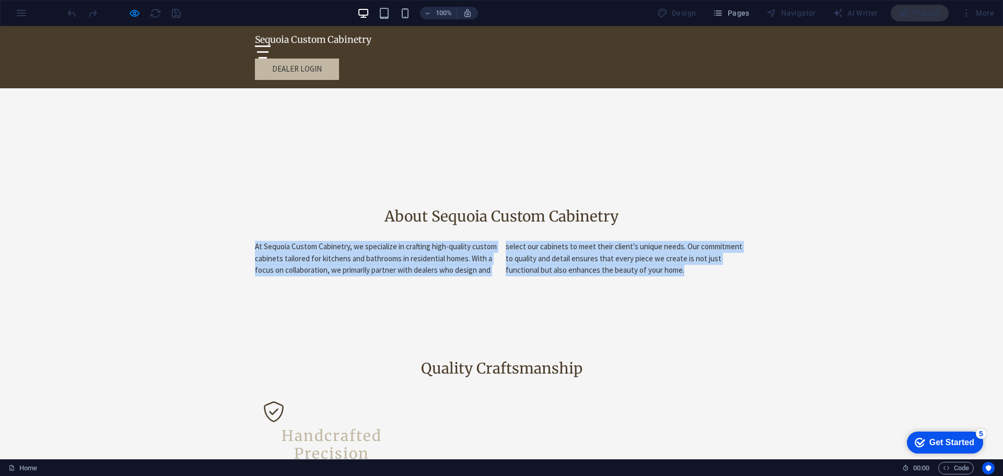
scroll to position [500, 0]
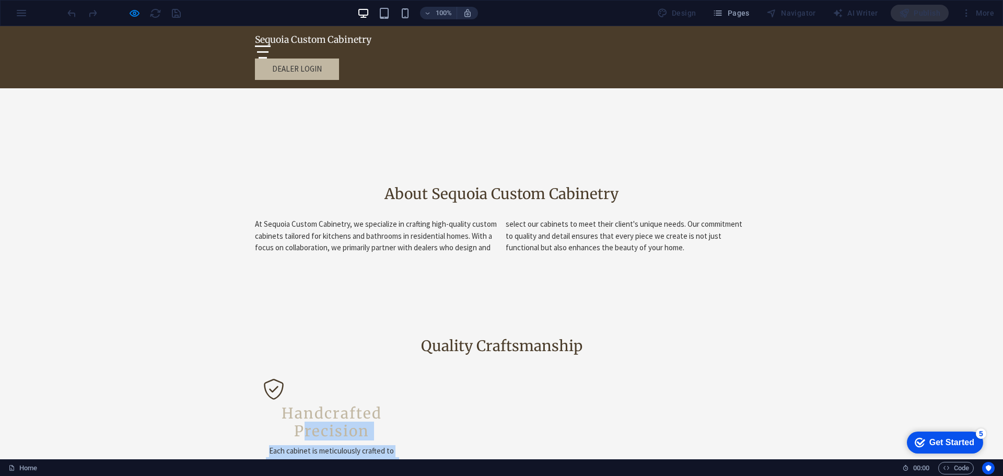
drag, startPoint x: 359, startPoint y: 286, endPoint x: 298, endPoint y: 244, distance: 73.6
click at [298, 400] on div "Handcrafted Precision Each cabinet is meticulously crafted to ensure quality an…" at bounding box center [331, 440] width 136 height 81
click at [356, 293] on p "Each cabinet is meticulously crafted to ensure quality and durability that stan…" at bounding box center [501, 268] width 1003 height 433
drag, startPoint x: 551, startPoint y: 276, endPoint x: 437, endPoint y: 267, distance: 114.4
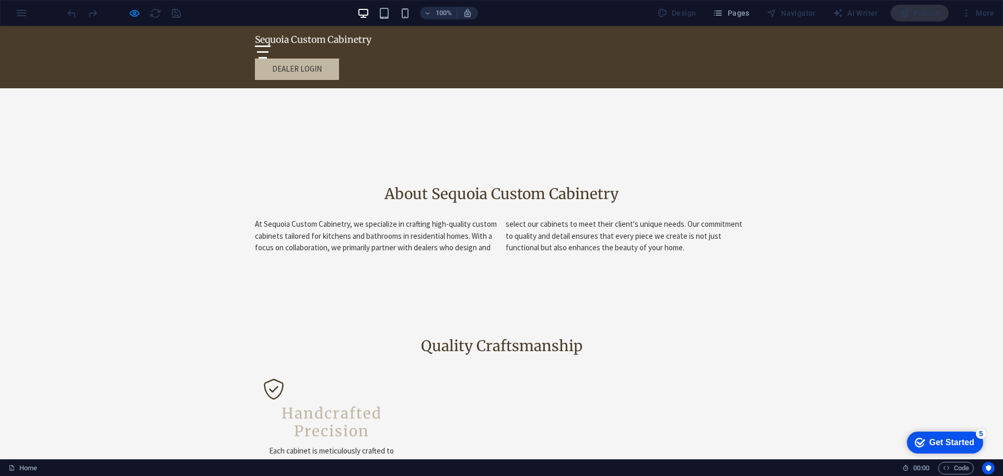
drag, startPoint x: 674, startPoint y: 287, endPoint x: 620, endPoint y: 259, distance: 60.5
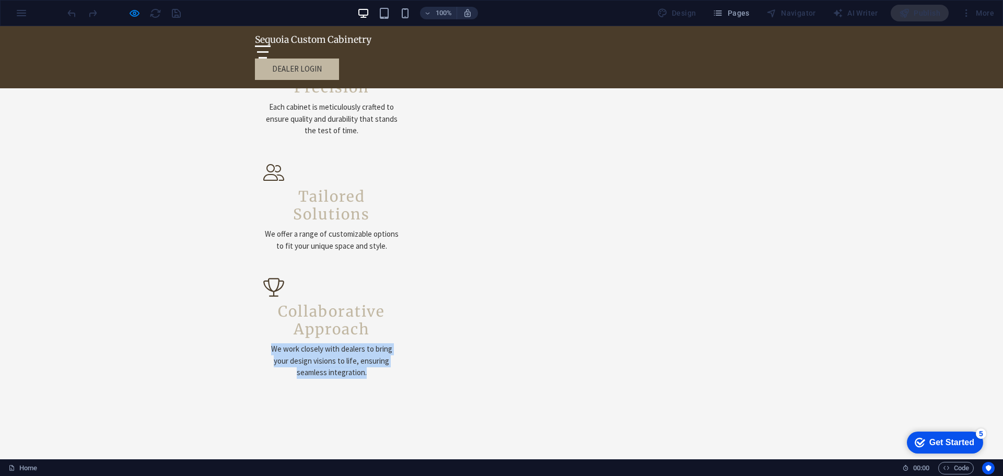
scroll to position [761, 0]
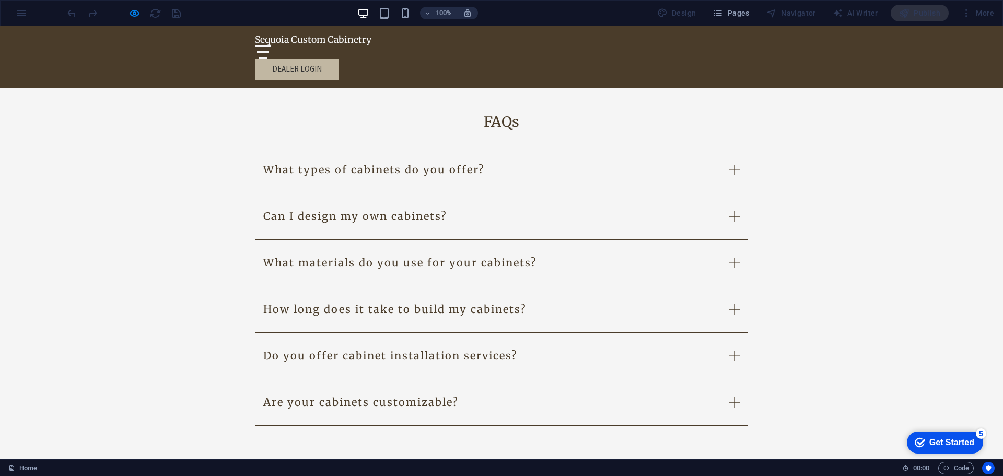
scroll to position [1598, 0]
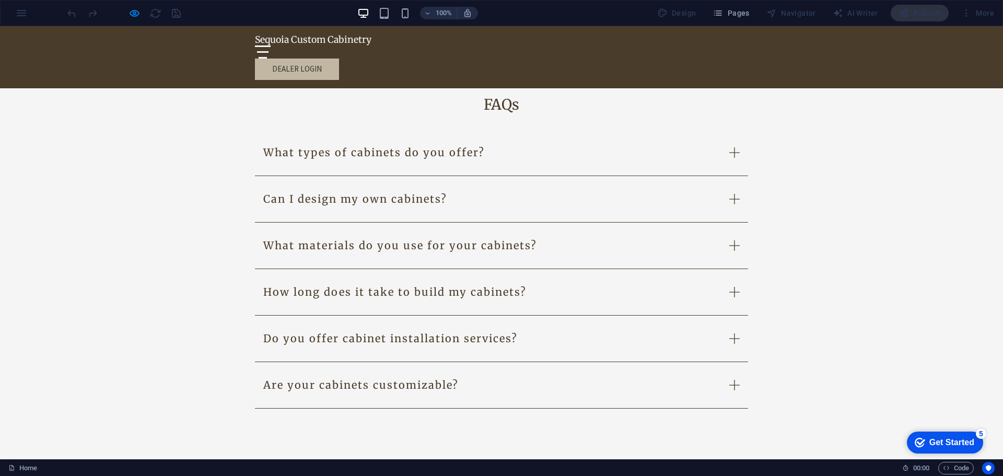
drag, startPoint x: 325, startPoint y: 147, endPoint x: 330, endPoint y: 146, distance: 5.3
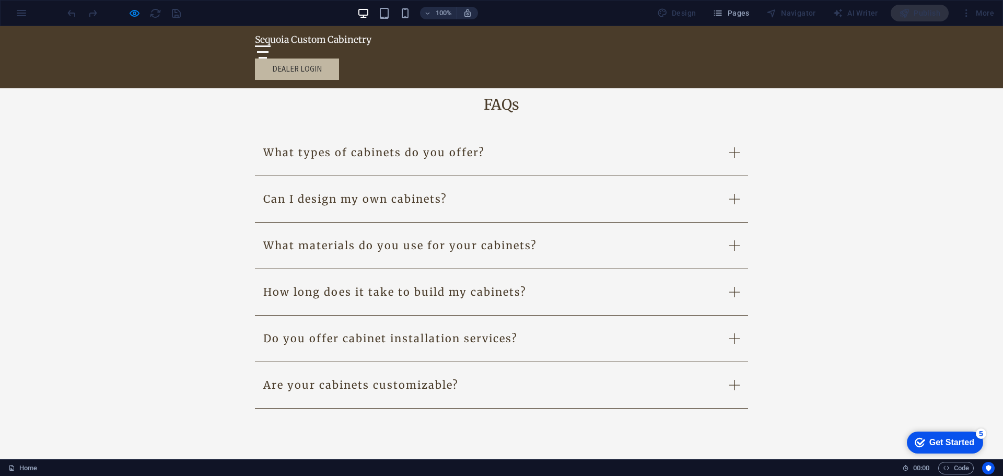
scroll to position [1336, 0]
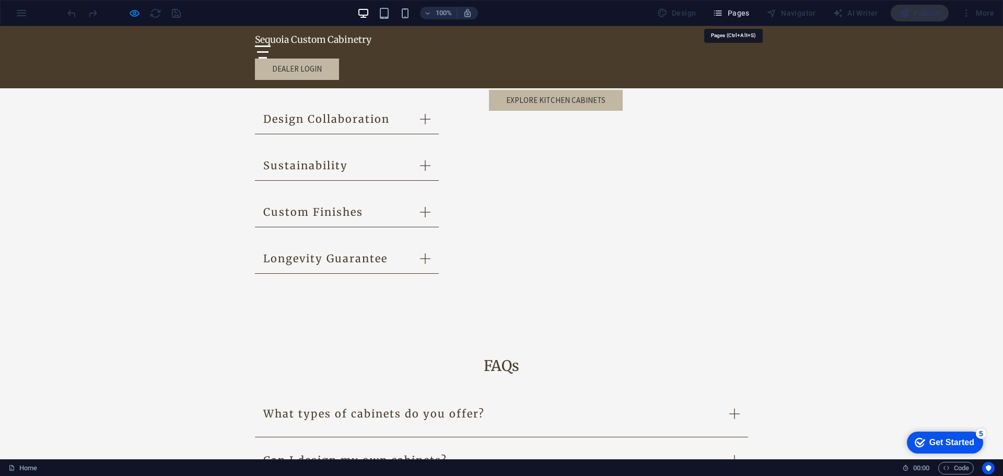
click at [0, 0] on icon "button" at bounding box center [0, 0] width 0 height 0
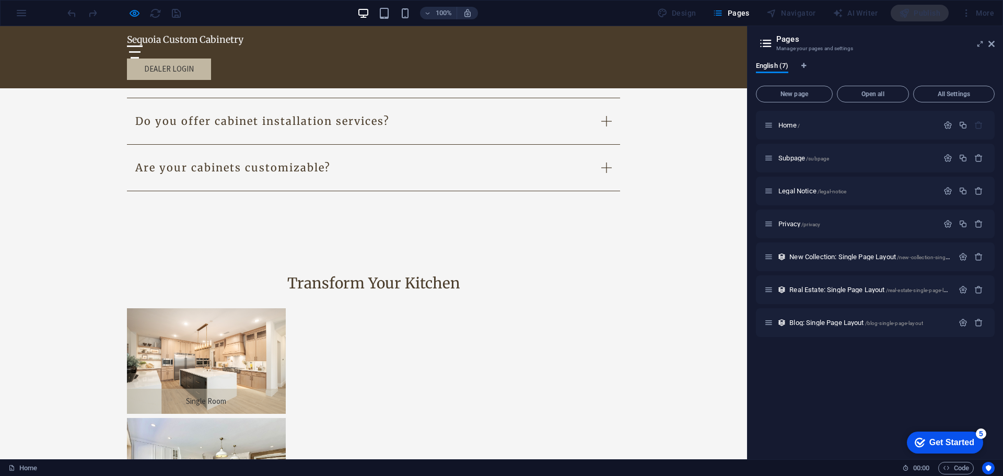
scroll to position [1859, 0]
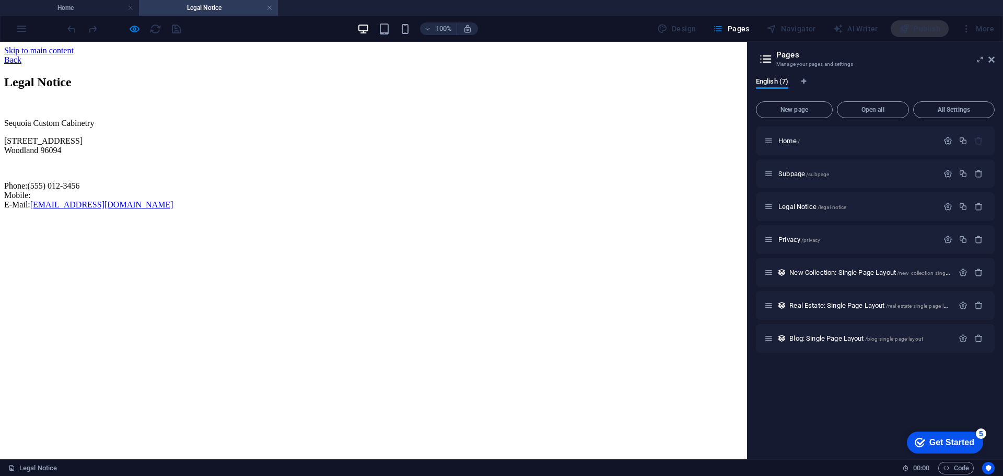
scroll to position [0, 0]
click at [142, 55] on div "Back" at bounding box center [373, 59] width 739 height 9
click at [130, 57] on div "Back" at bounding box center [373, 59] width 739 height 9
click at [144, 56] on div "Back" at bounding box center [373, 59] width 739 height 9
click at [156, 56] on div "Back" at bounding box center [373, 59] width 739 height 9
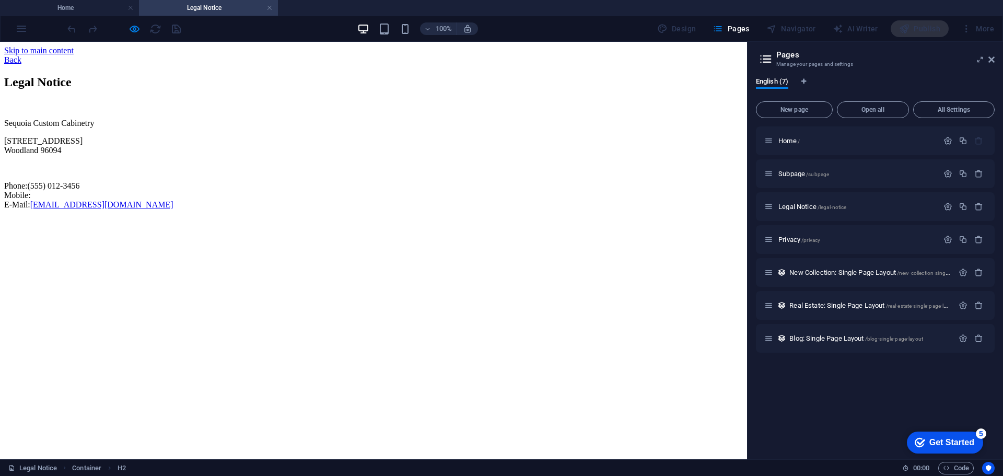
click at [127, 55] on div "Back" at bounding box center [373, 59] width 739 height 9
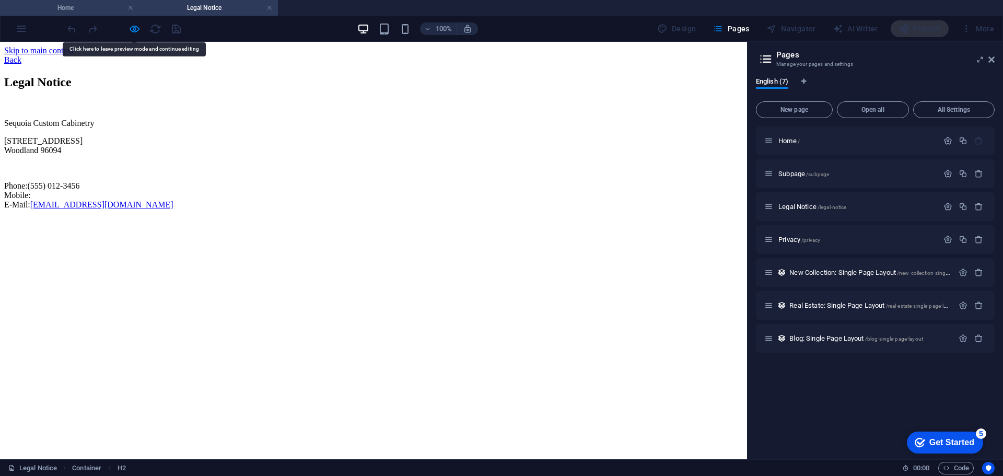
click at [96, 5] on h4 "Home" at bounding box center [69, 7] width 139 height 11
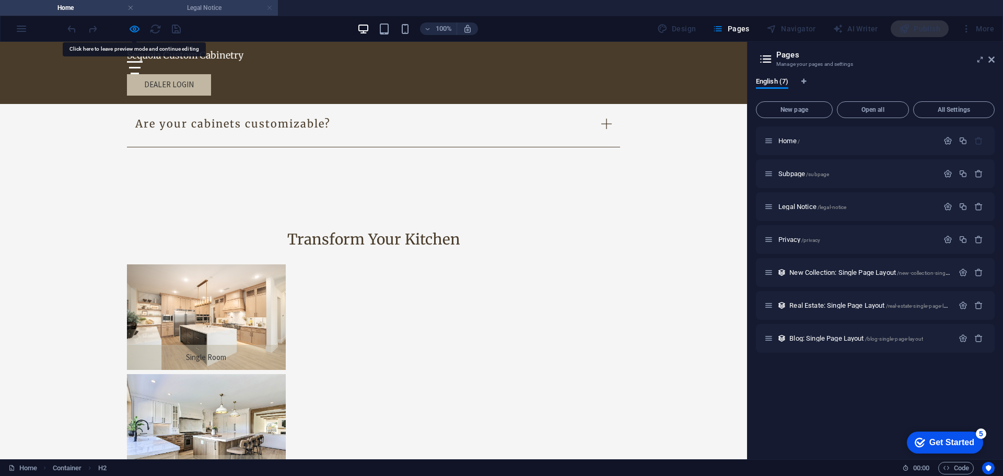
click at [272, 9] on link at bounding box center [270, 8] width 6 height 10
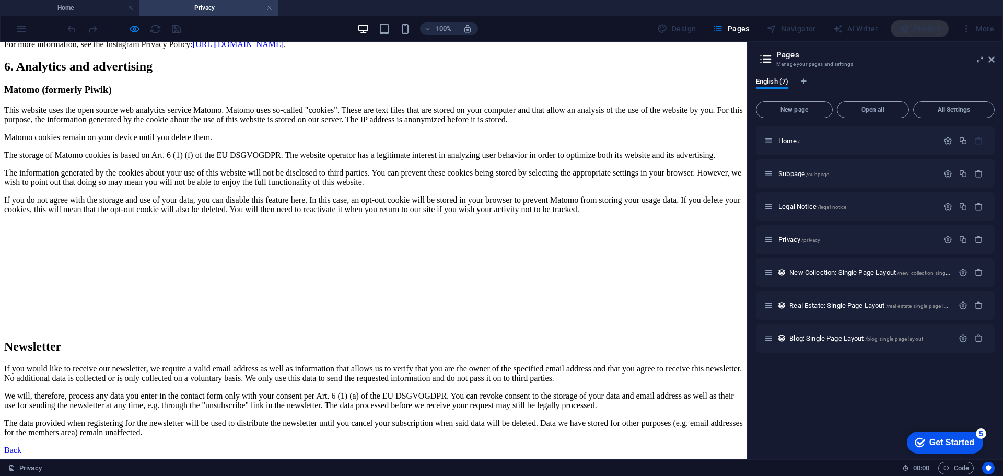
scroll to position [2261, 0]
click at [271, 7] on link at bounding box center [270, 8] width 6 height 10
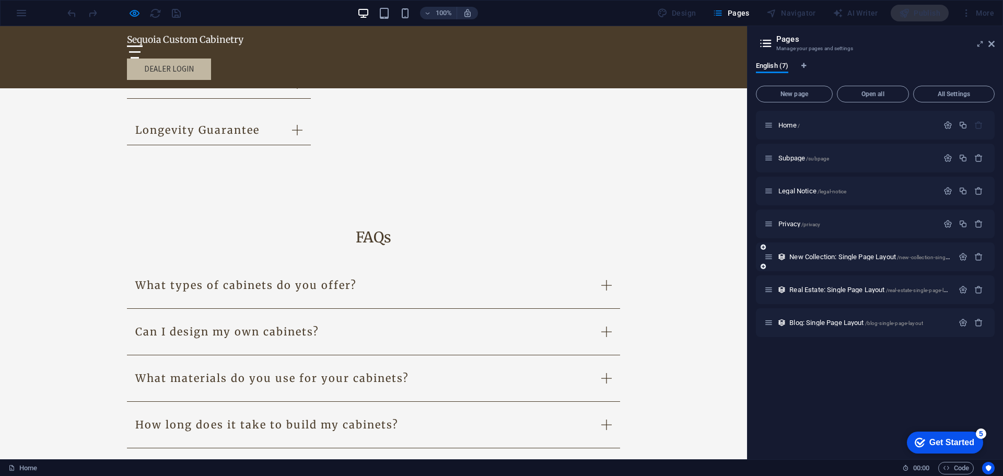
scroll to position [1284, 0]
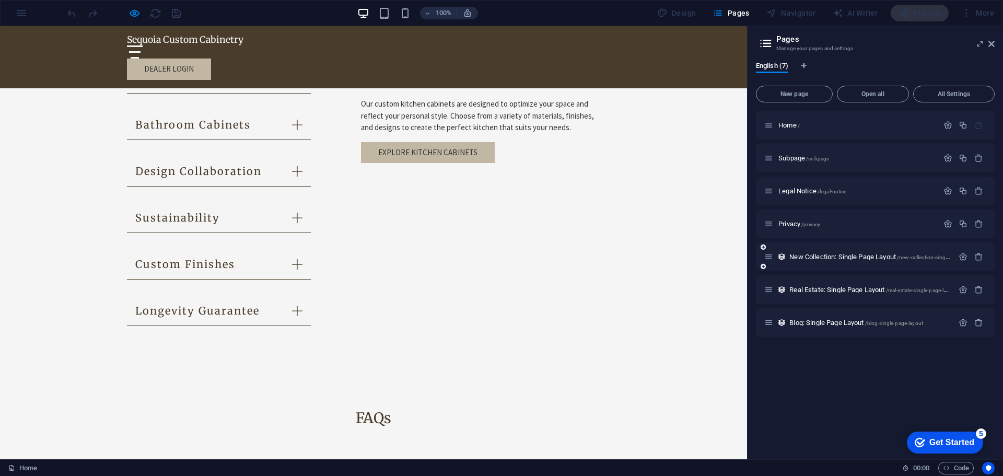
click at [826, 261] on div "New Collection: Single Page Layout /new-collection-single-page-layout" at bounding box center [859, 257] width 189 height 12
click at [821, 256] on span "New Collection: Single Page Layout /new-collection-single-page-layout" at bounding box center [884, 257] width 189 height 8
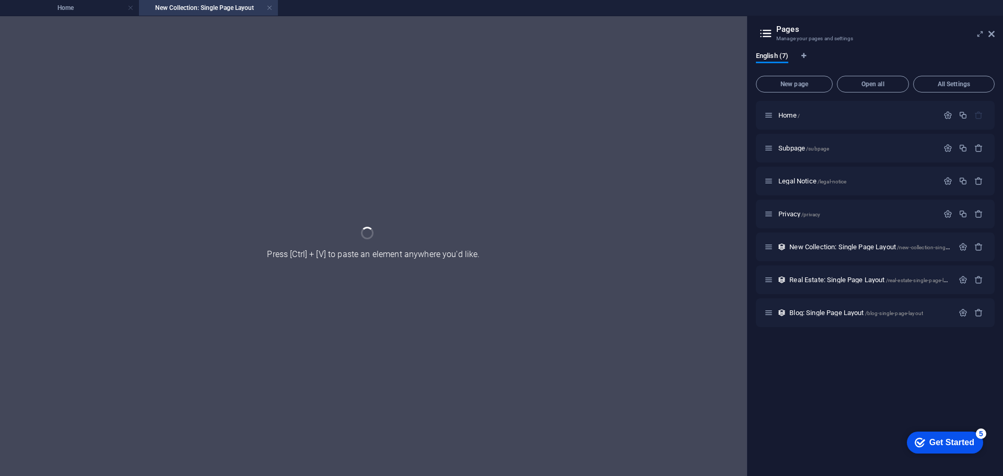
scroll to position [0, 0]
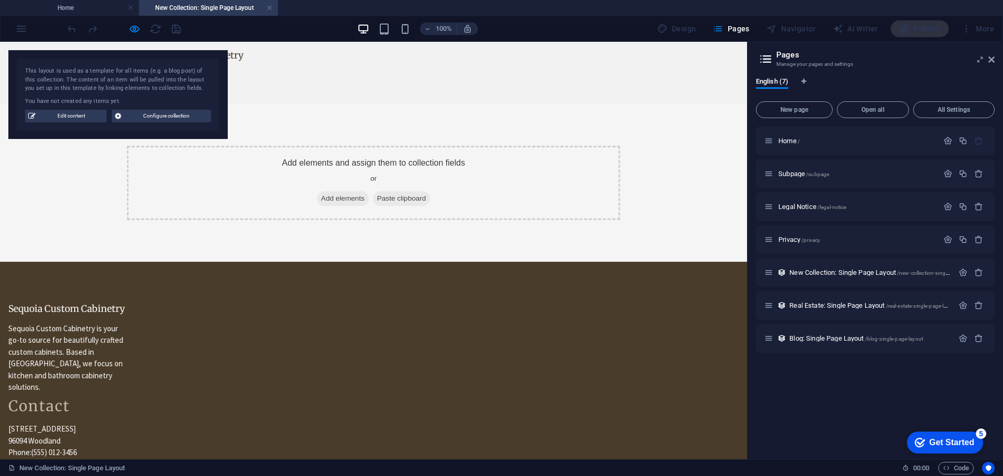
click at [287, 104] on div "Add elements and assign them to collection fields or Add elements Paste clipboa…" at bounding box center [373, 183] width 747 height 158
click at [79, 7] on h4 "Home" at bounding box center [69, 7] width 139 height 11
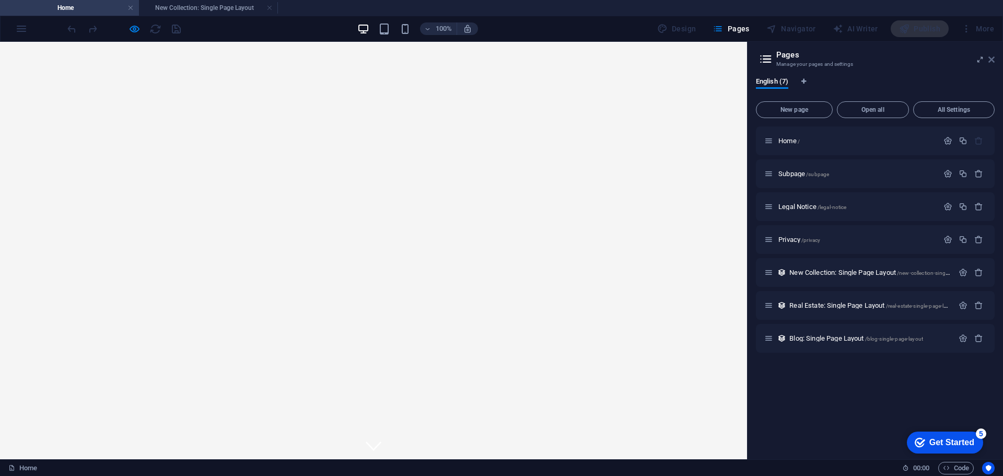
click at [991, 59] on icon at bounding box center [992, 59] width 6 height 8
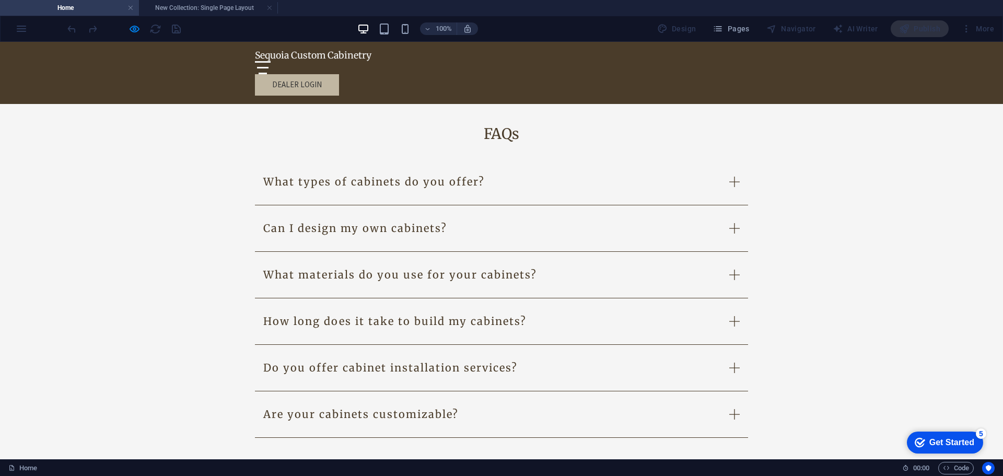
scroll to position [1568, 0]
click at [679, 29] on div "Design" at bounding box center [677, 28] width 48 height 17
click at [272, 8] on link at bounding box center [270, 8] width 6 height 10
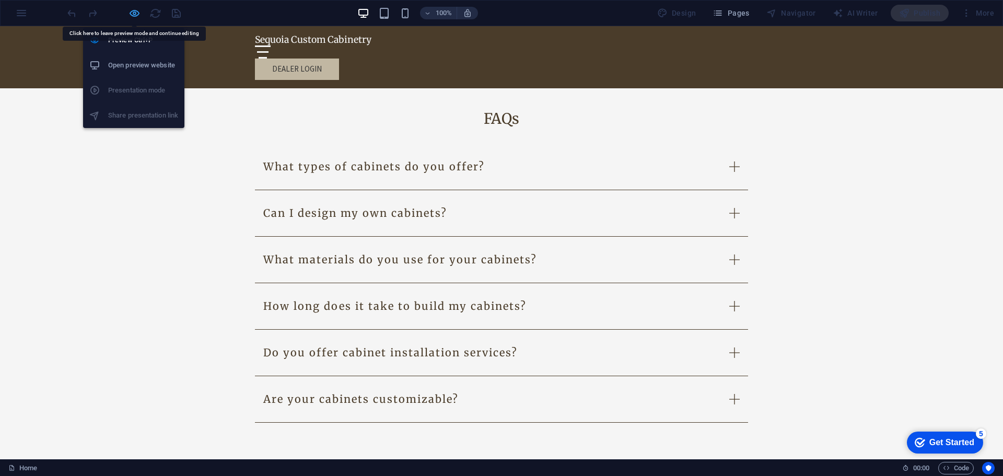
click at [134, 15] on icon "button" at bounding box center [135, 13] width 12 height 12
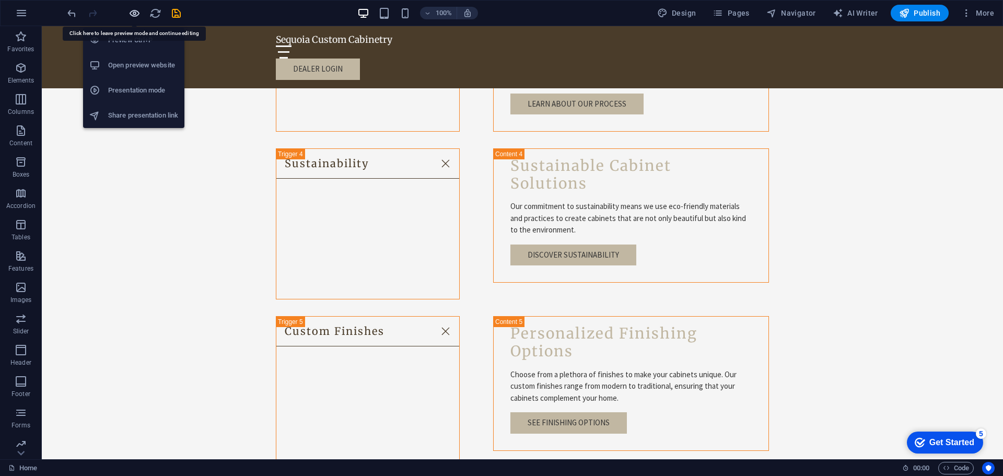
scroll to position [2157, 0]
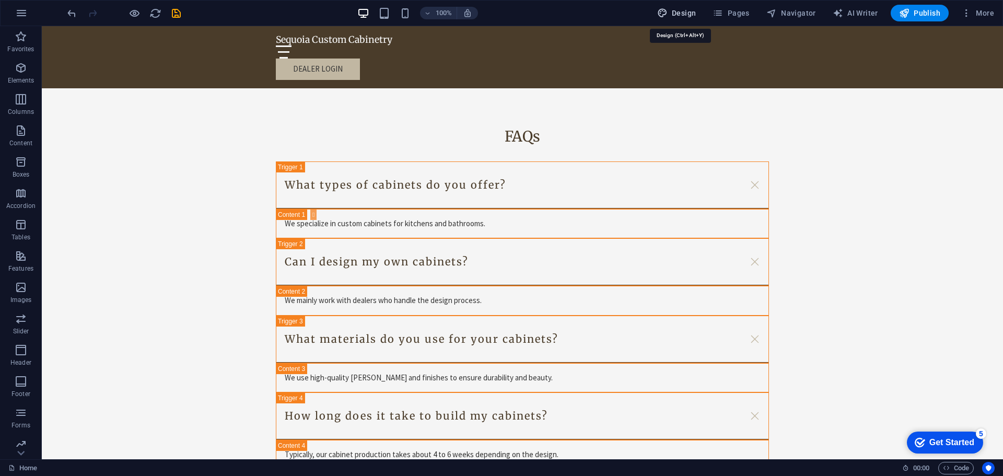
click at [676, 13] on span "Design" at bounding box center [676, 13] width 39 height 10
select select "px"
select select "200"
select select "px"
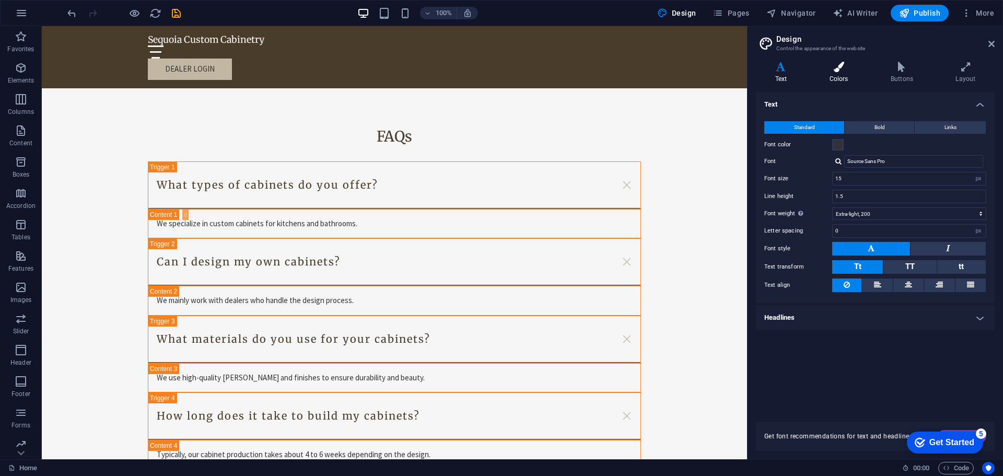
click at [845, 75] on h4 "Colors" at bounding box center [841, 73] width 61 height 22
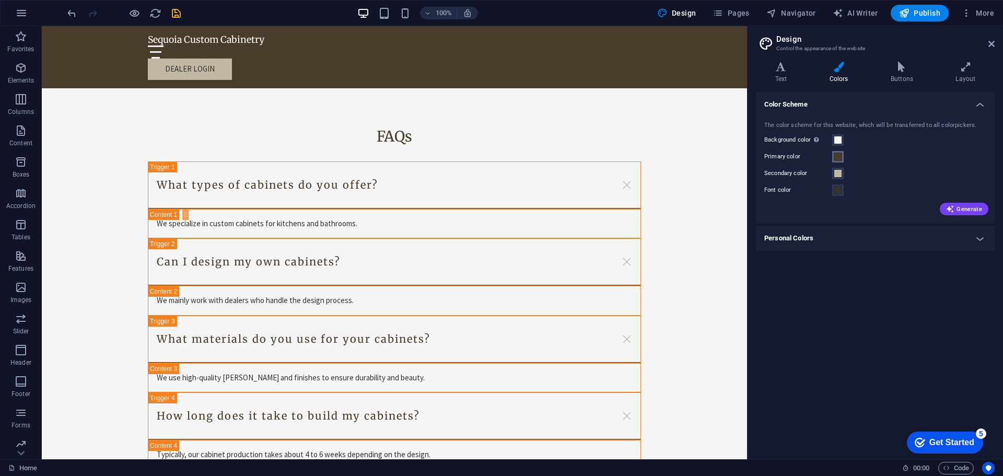
click at [839, 158] on span at bounding box center [838, 157] width 8 height 8
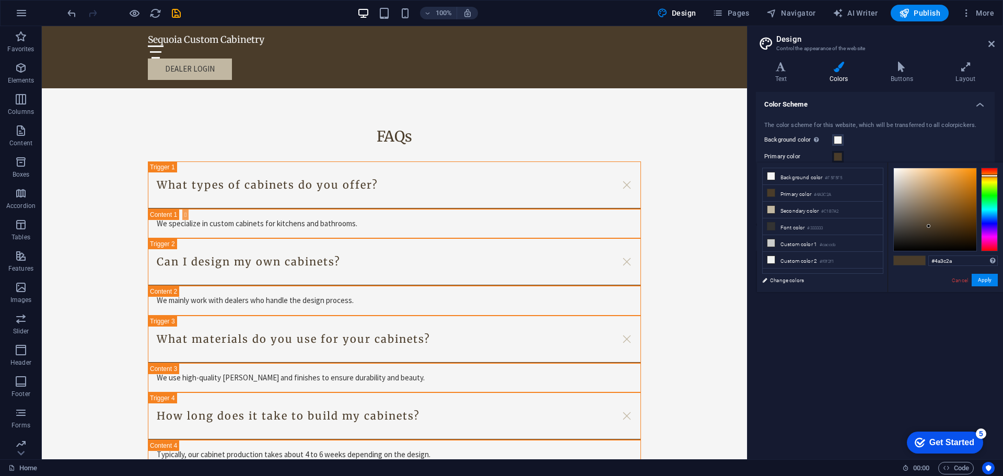
click at [843, 74] on h4 "Colors" at bounding box center [841, 73] width 61 height 22
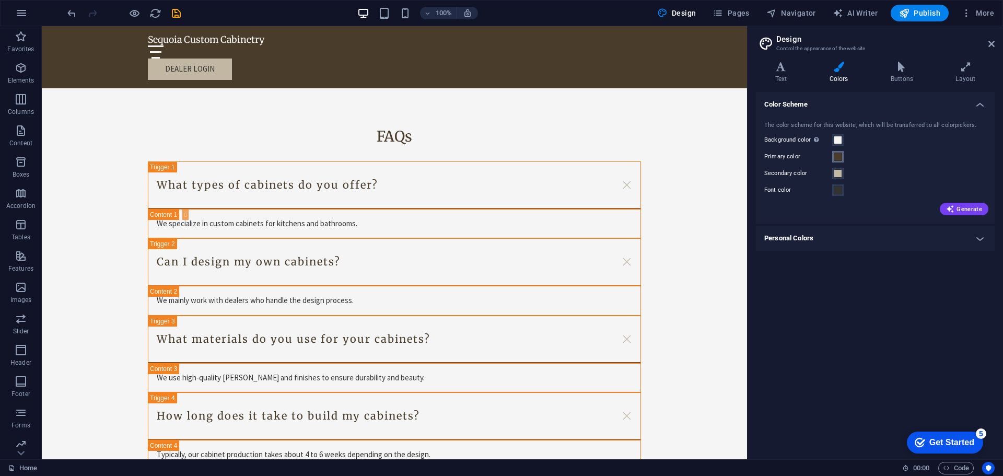
click at [839, 154] on span at bounding box center [838, 157] width 8 height 8
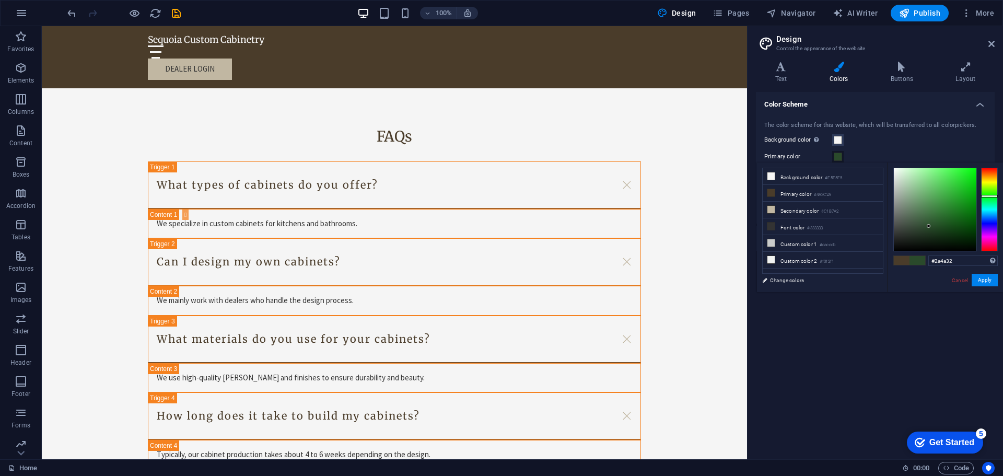
drag, startPoint x: 988, startPoint y: 190, endPoint x: 988, endPoint y: 199, distance: 8.9
click at [988, 199] on div at bounding box center [990, 210] width 17 height 84
drag, startPoint x: 989, startPoint y: 199, endPoint x: 991, endPoint y: 206, distance: 8.0
click at [991, 206] on div at bounding box center [990, 206] width 17 height 3
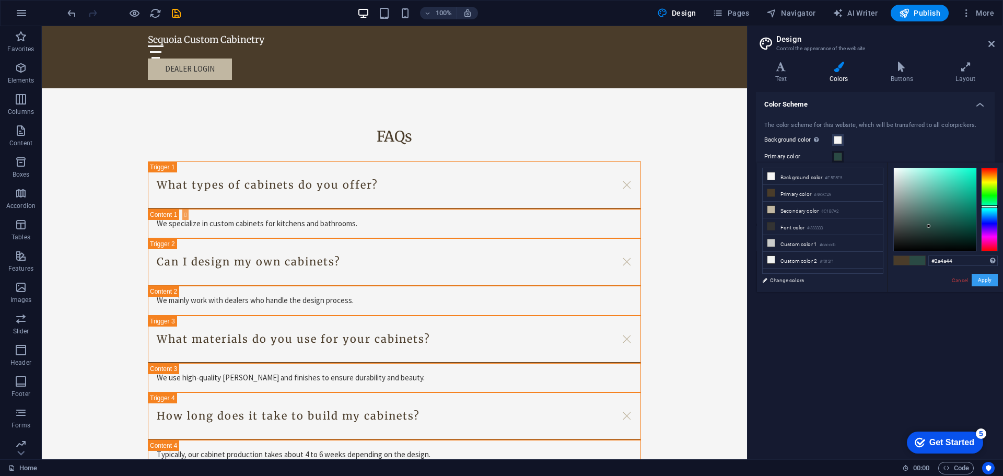
click at [987, 279] on button "Apply" at bounding box center [985, 280] width 26 height 13
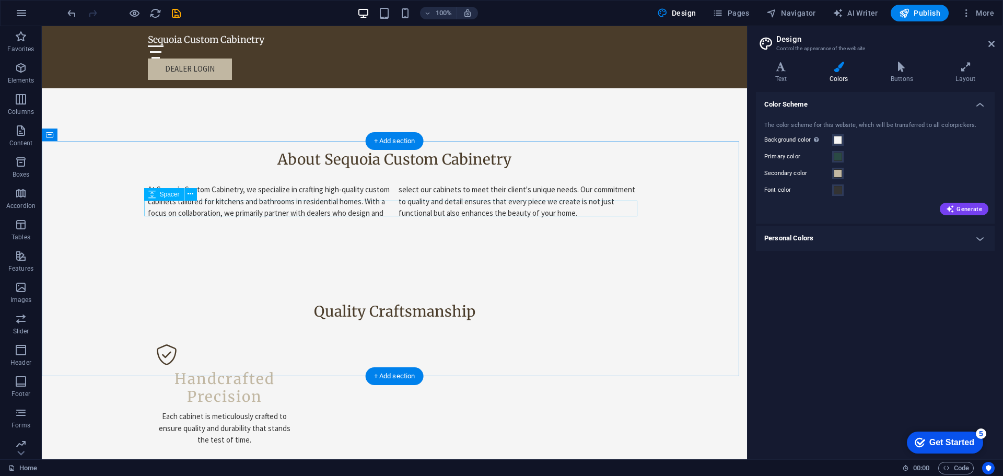
scroll to position [470, 0]
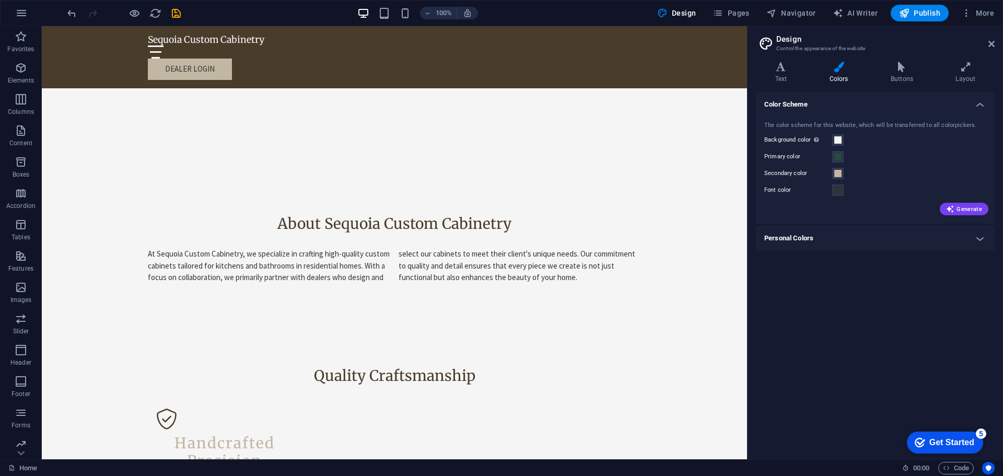
click at [962, 241] on h4 "Personal Colors" at bounding box center [875, 238] width 239 height 25
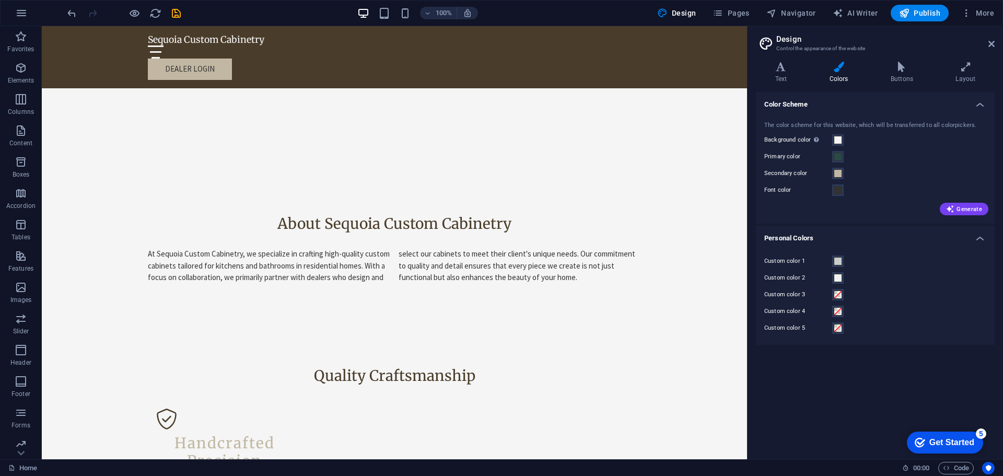
click at [963, 241] on h4 "Personal Colors" at bounding box center [875, 235] width 239 height 19
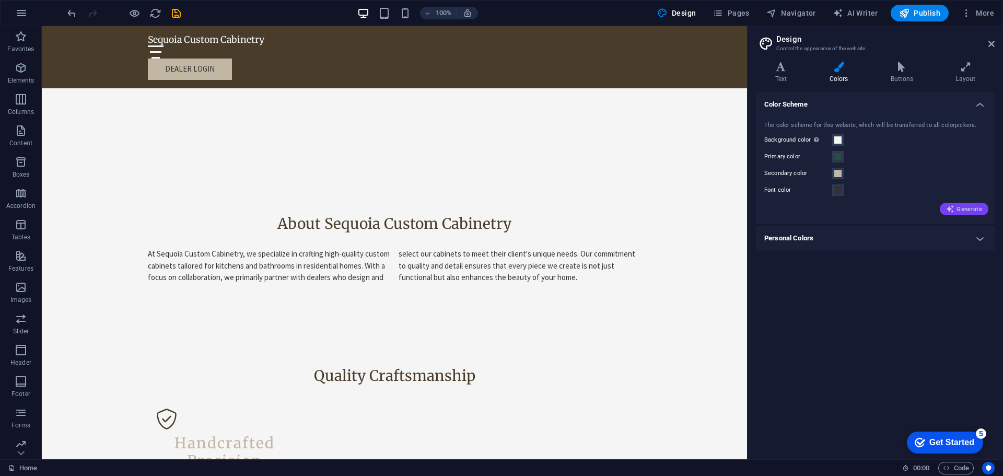
click at [967, 212] on span "Generate" at bounding box center [965, 209] width 36 height 8
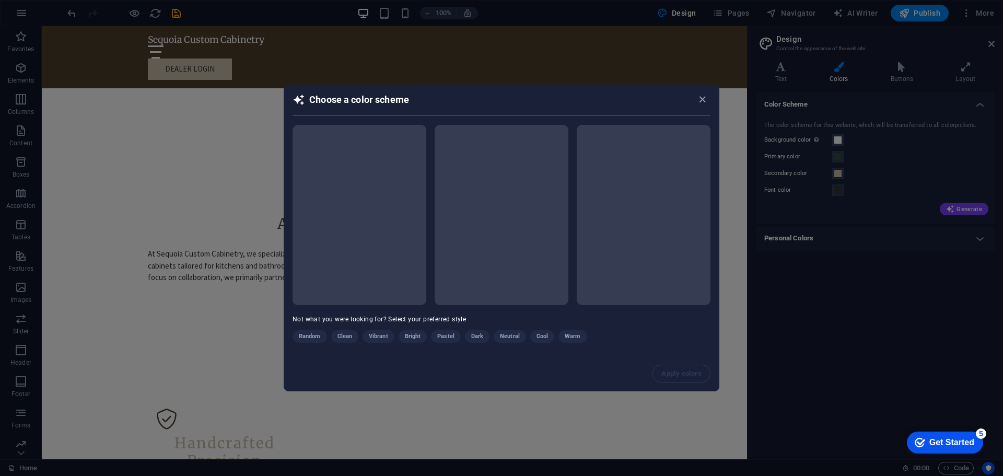
drag, startPoint x: 500, startPoint y: 98, endPoint x: 603, endPoint y: 101, distance: 103.0
click at [603, 101] on h2 "Choose a color scheme" at bounding box center [502, 105] width 418 height 22
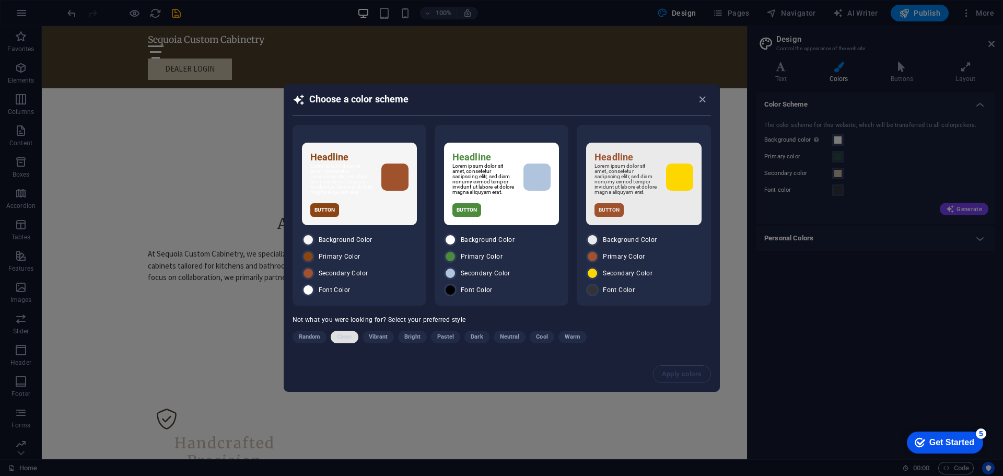
click at [342, 338] on span "Clean" at bounding box center [344, 337] width 15 height 13
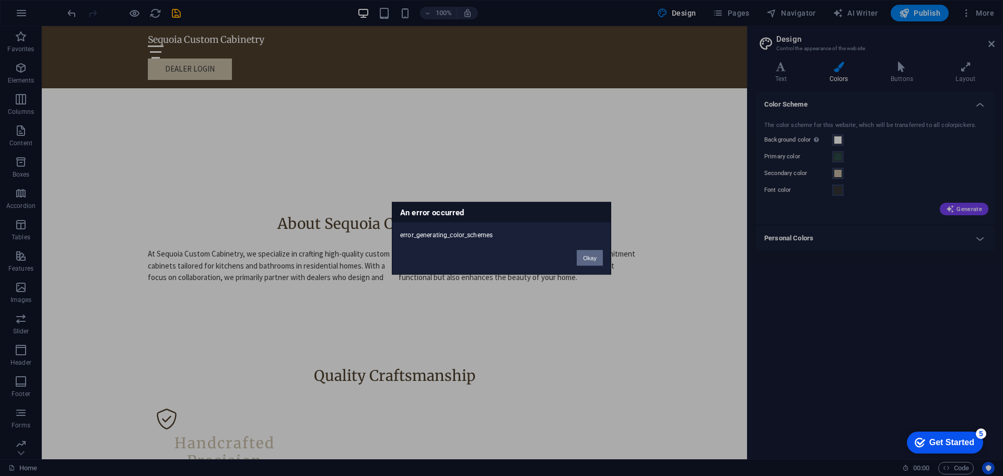
click at [588, 256] on button "Okay" at bounding box center [590, 258] width 26 height 16
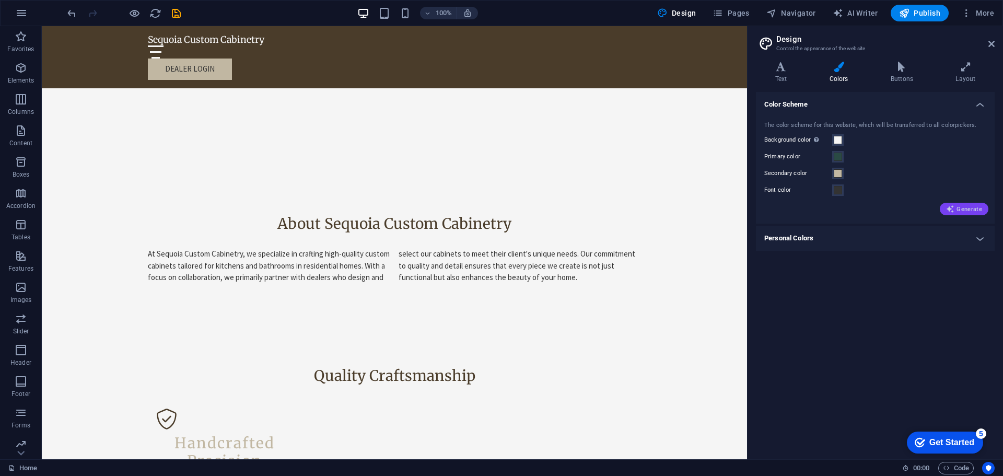
click at [960, 213] on span "Generate" at bounding box center [965, 209] width 36 height 8
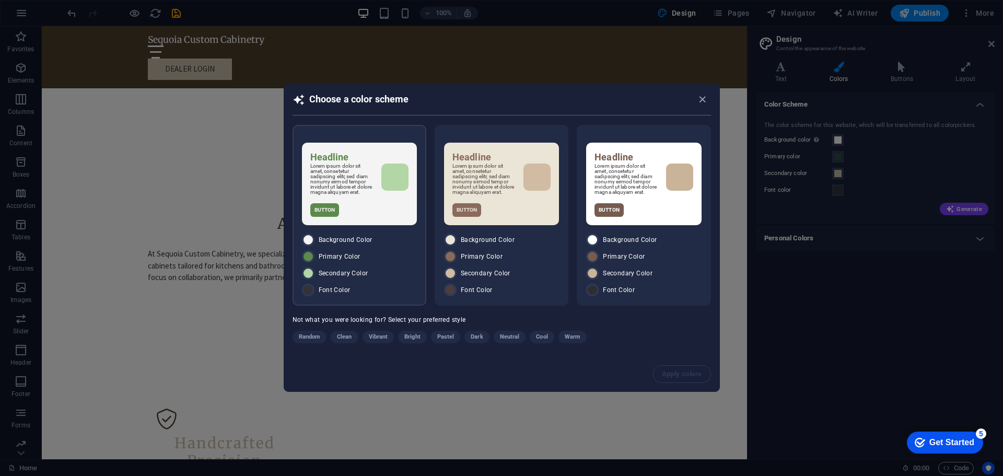
click at [367, 184] on p "Lorem ipsum dolor sit amet, consetetur sadipscing elitr, sed diam nonumy eirmod…" at bounding box center [341, 179] width 63 height 31
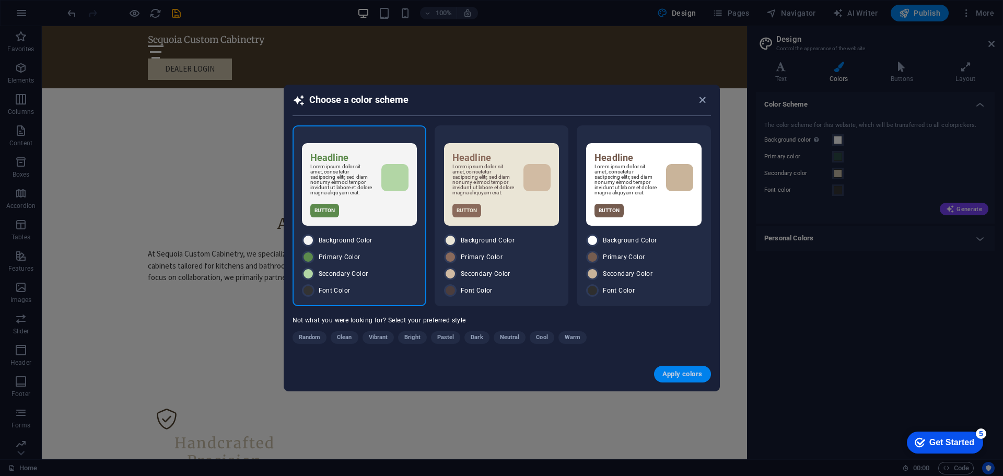
click at [666, 376] on span "Apply colors" at bounding box center [683, 374] width 40 height 8
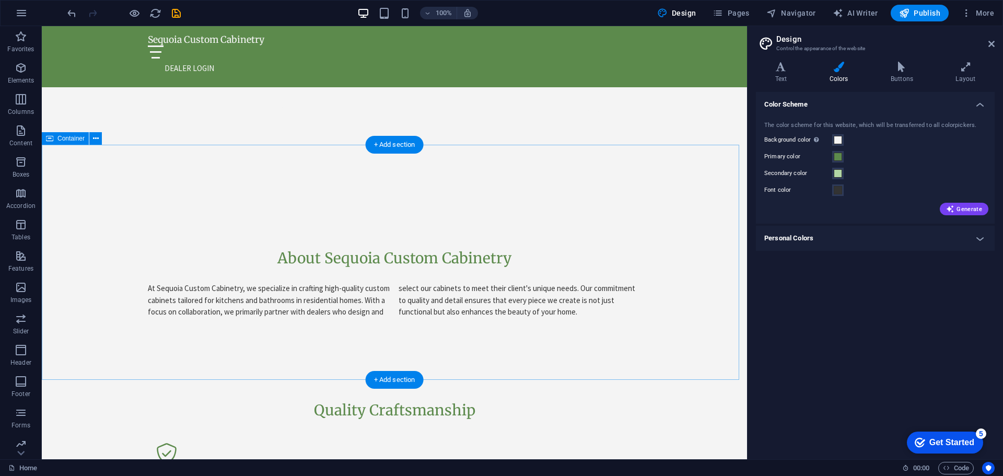
scroll to position [627, 0]
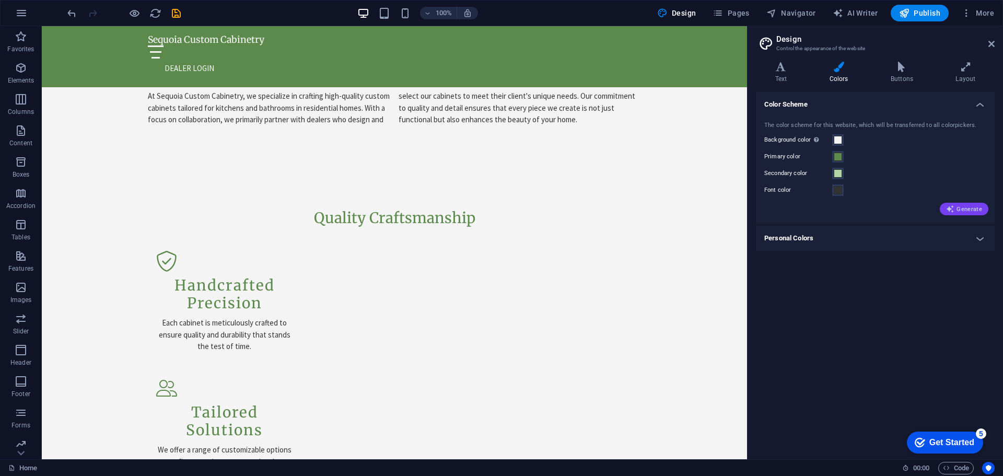
click at [967, 207] on span "Generate" at bounding box center [965, 209] width 36 height 8
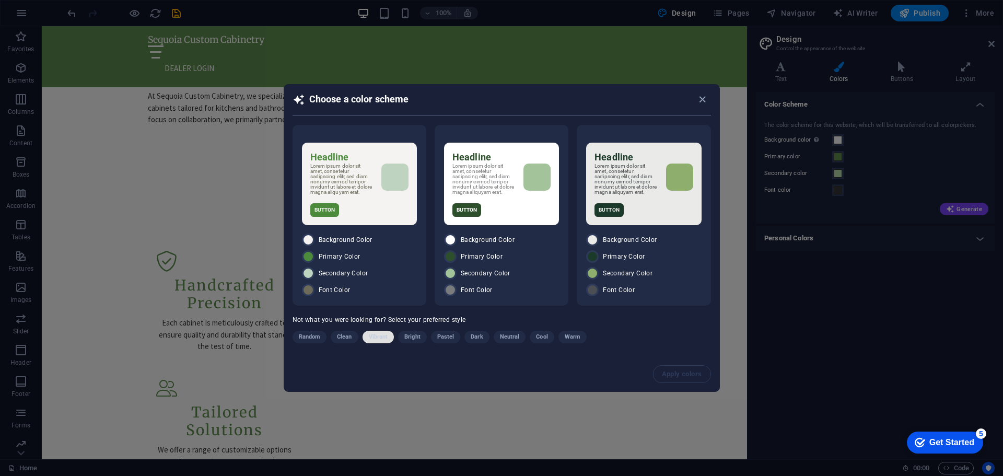
click at [379, 343] on span "Vibrant" at bounding box center [378, 337] width 19 height 13
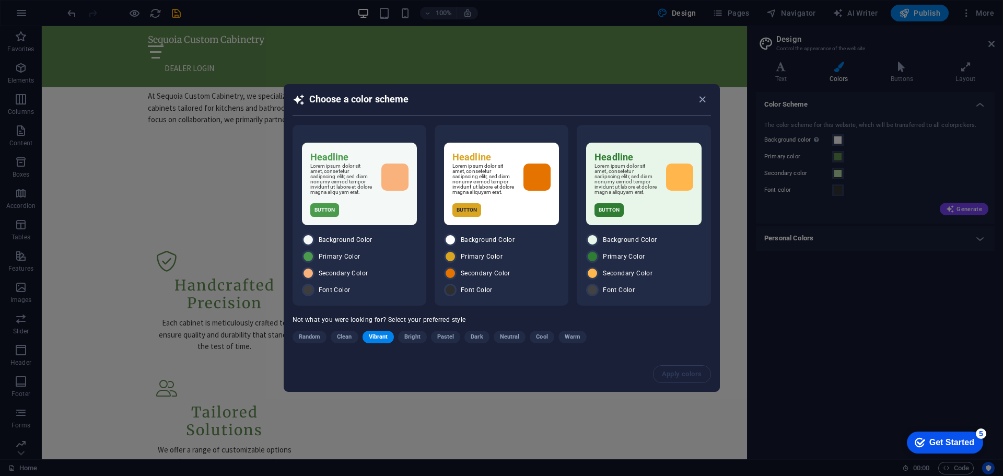
click at [507, 337] on span "Neutral" at bounding box center [510, 337] width 20 height 13
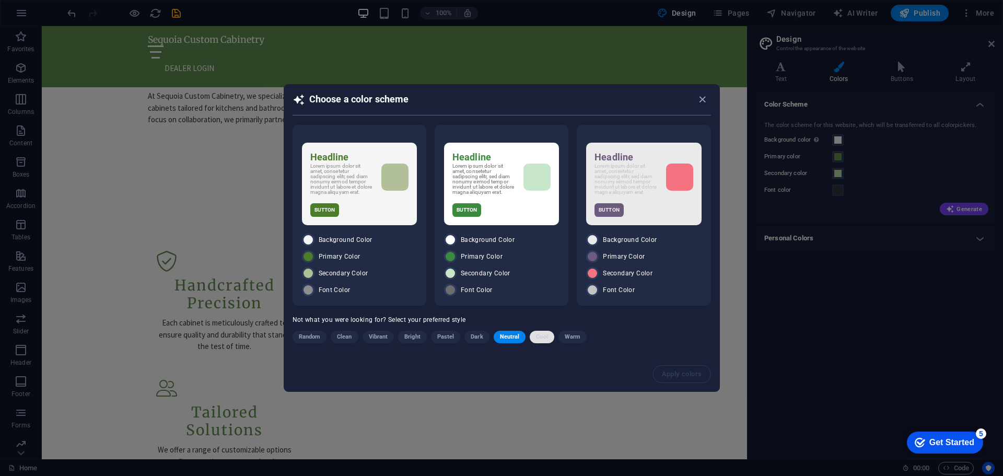
click at [543, 338] on span "Cool" at bounding box center [541, 337] width 11 height 13
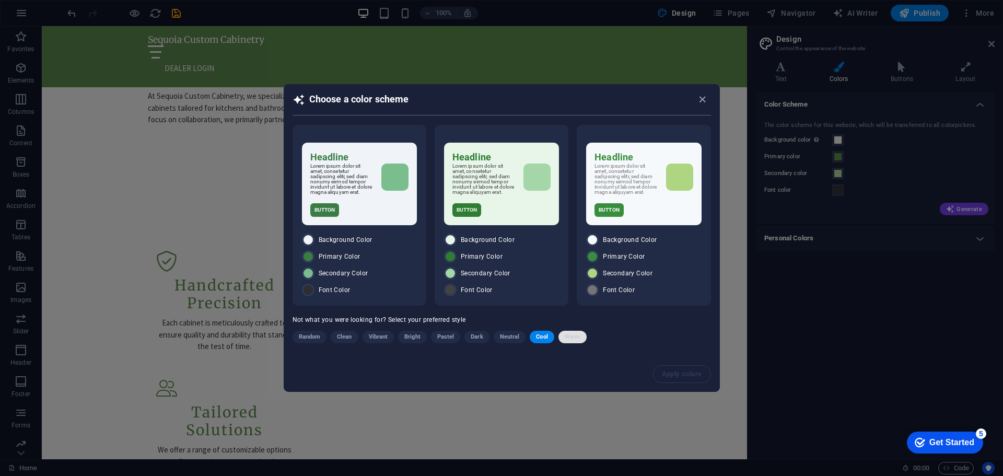
click at [571, 342] on span "Warm" at bounding box center [573, 337] width 16 height 13
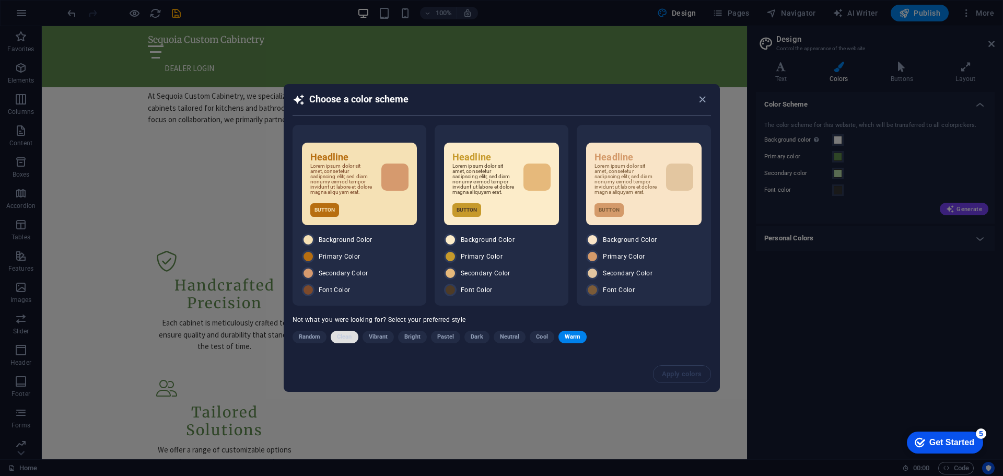
click at [337, 340] on button "Clean" at bounding box center [344, 337] width 27 height 13
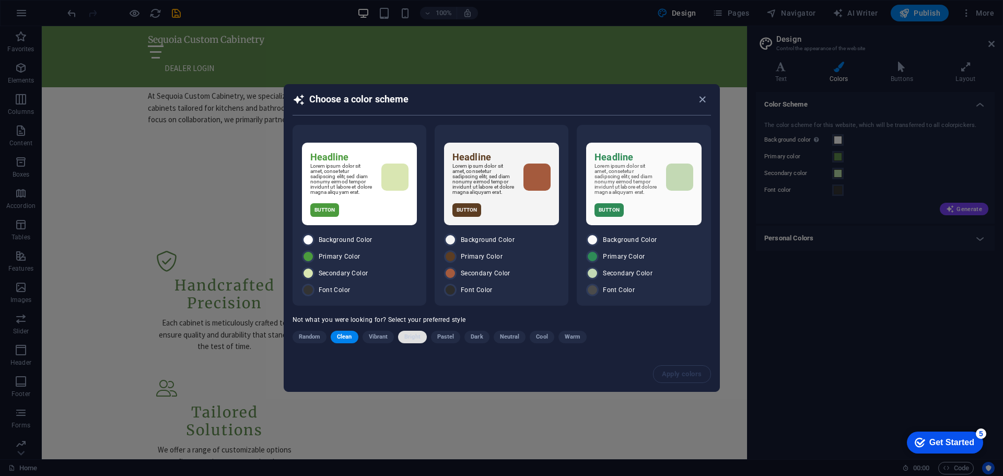
click at [408, 338] on span "Bright" at bounding box center [413, 337] width 16 height 13
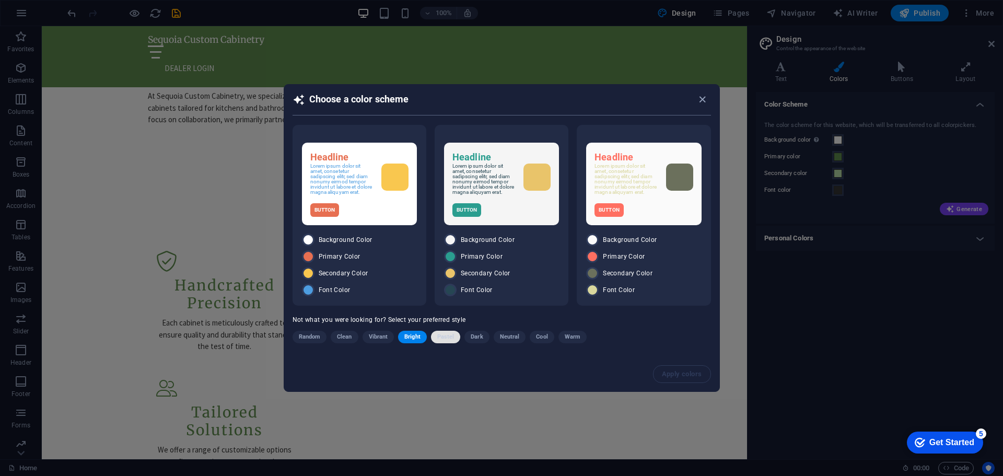
click at [445, 341] on span "Pastel" at bounding box center [445, 337] width 17 height 13
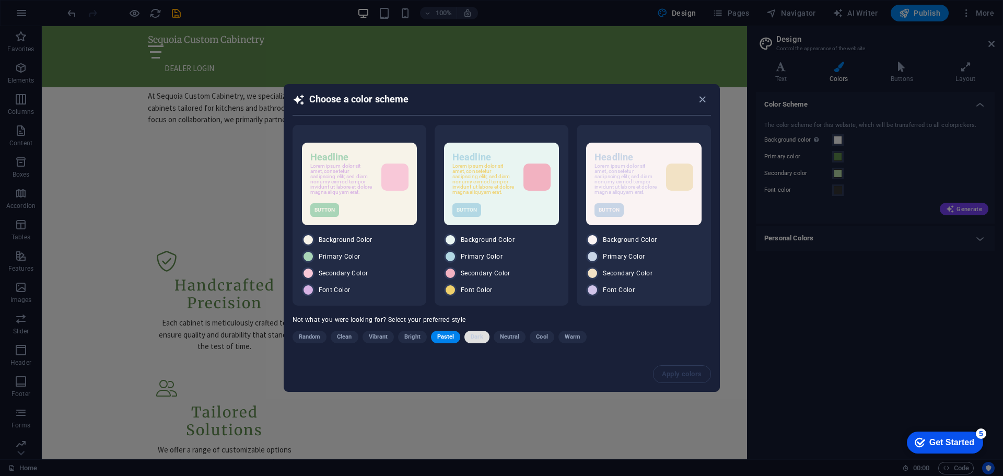
click at [480, 340] on span "Dark" at bounding box center [477, 337] width 12 height 13
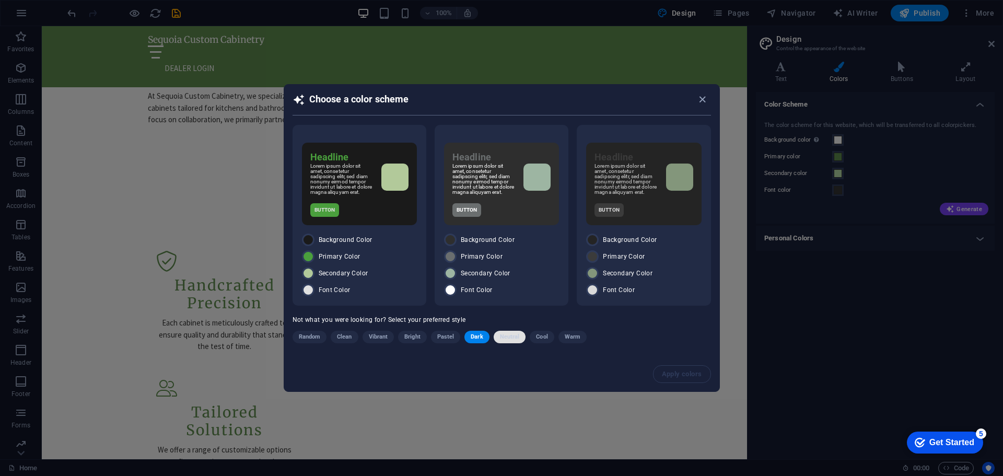
click at [508, 338] on span "Neutral" at bounding box center [510, 337] width 20 height 13
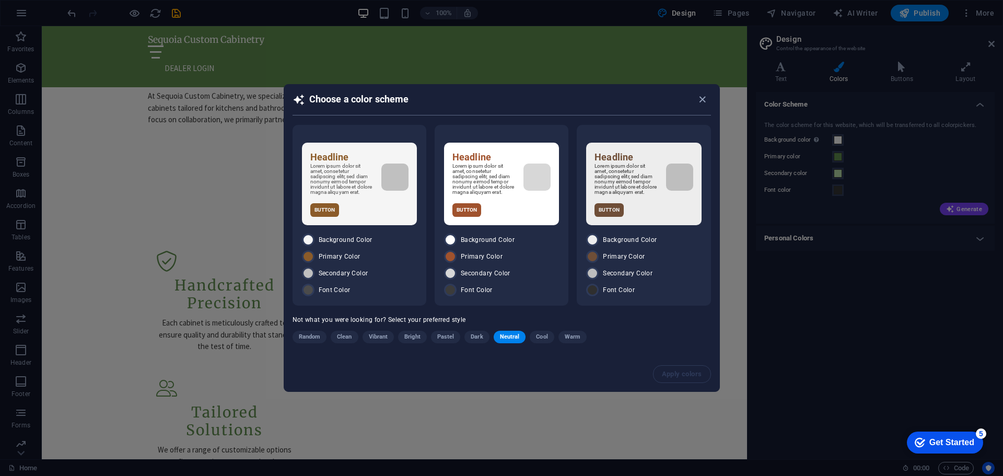
click at [349, 338] on span "Clean" at bounding box center [344, 337] width 15 height 13
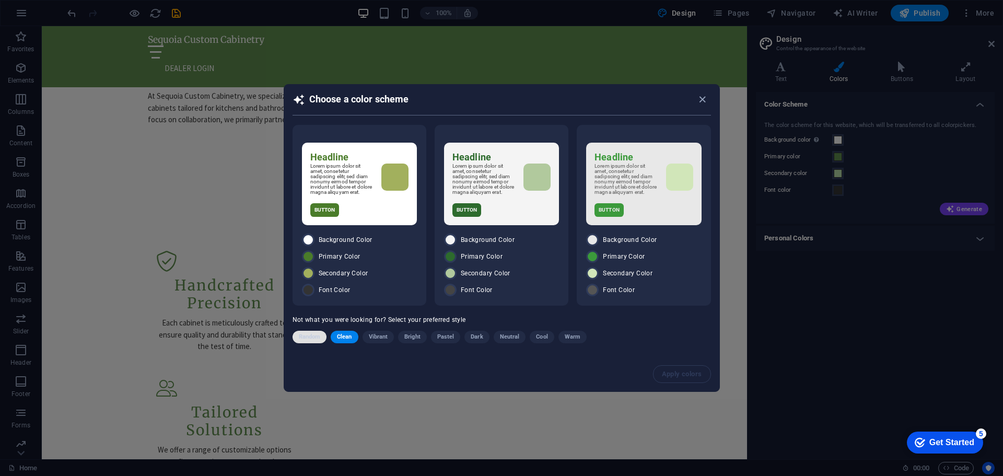
click at [309, 340] on span "Random" at bounding box center [310, 337] width 22 height 13
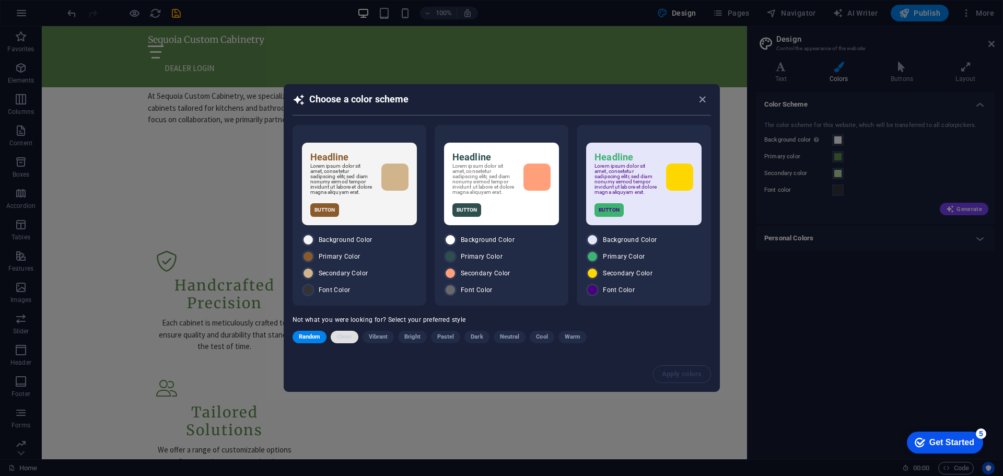
click at [344, 338] on span "Clean" at bounding box center [344, 337] width 15 height 13
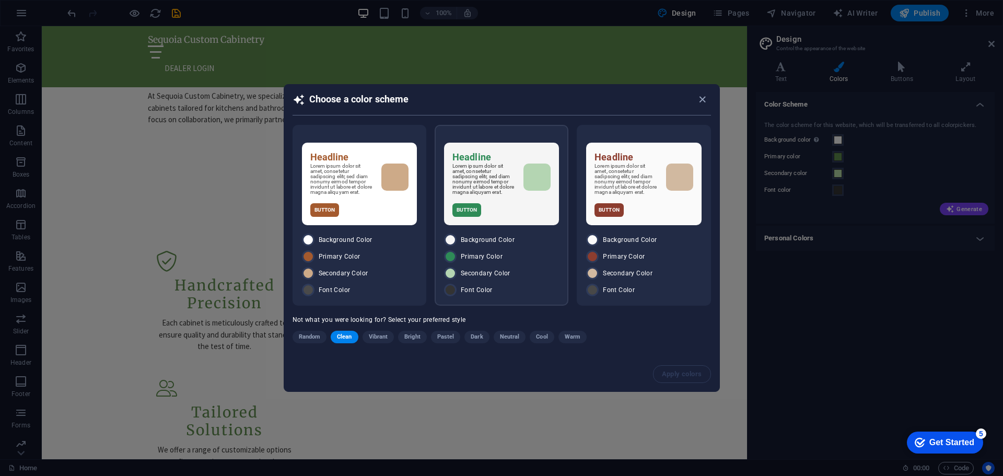
click at [516, 209] on div "Button" at bounding box center [502, 210] width 98 height 14
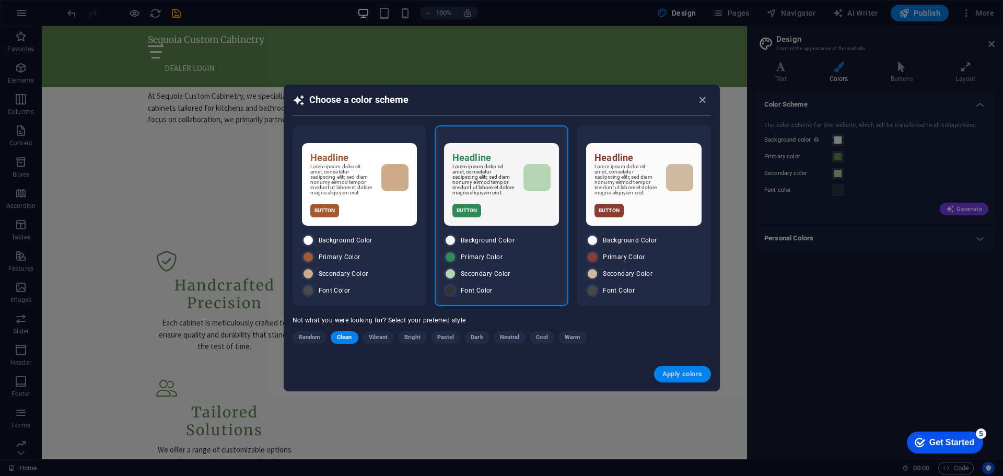
click at [674, 382] on button "Apply colors" at bounding box center [682, 374] width 57 height 17
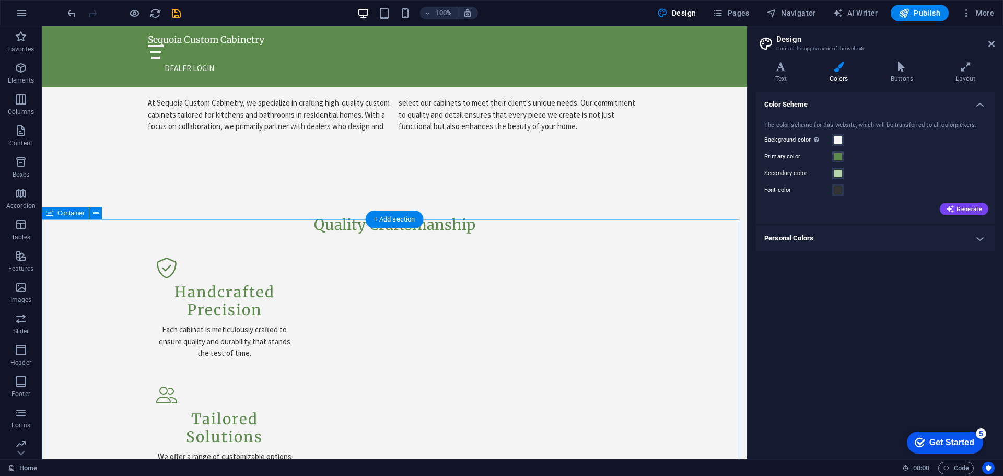
scroll to position [575, 0]
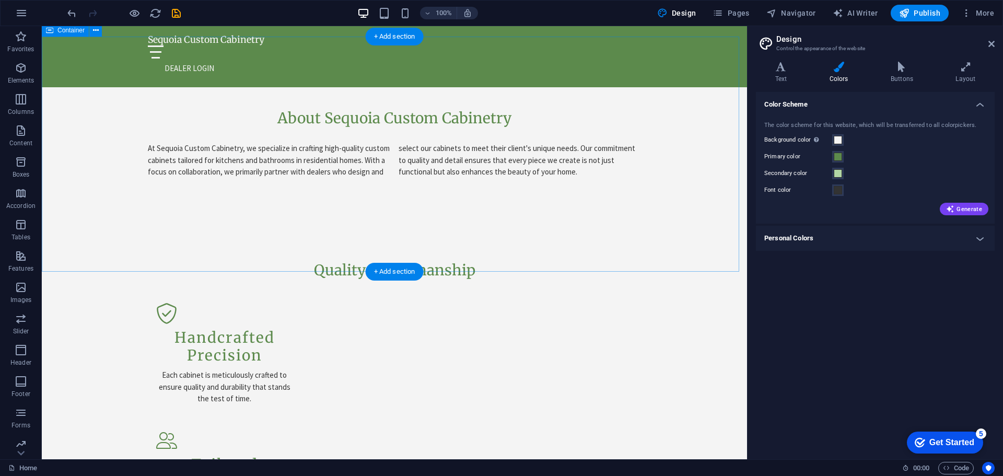
type input "#2e8b57"
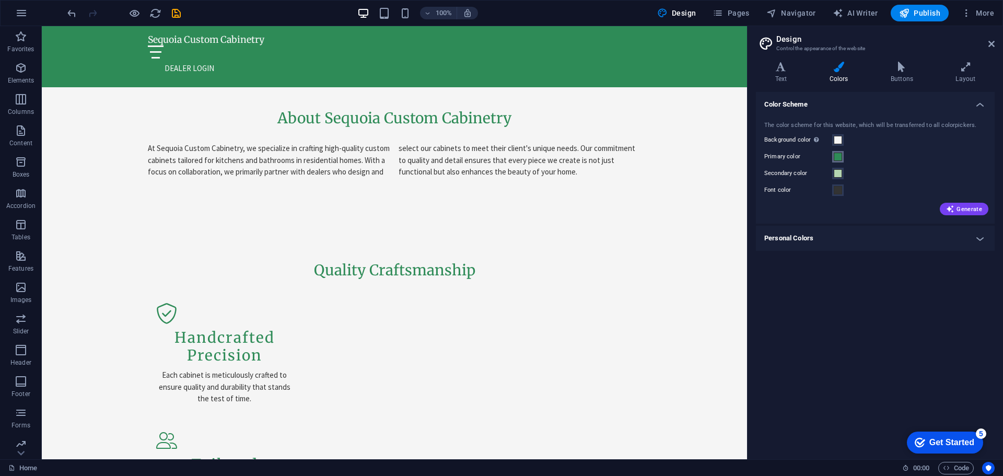
click at [838, 157] on span at bounding box center [838, 157] width 8 height 8
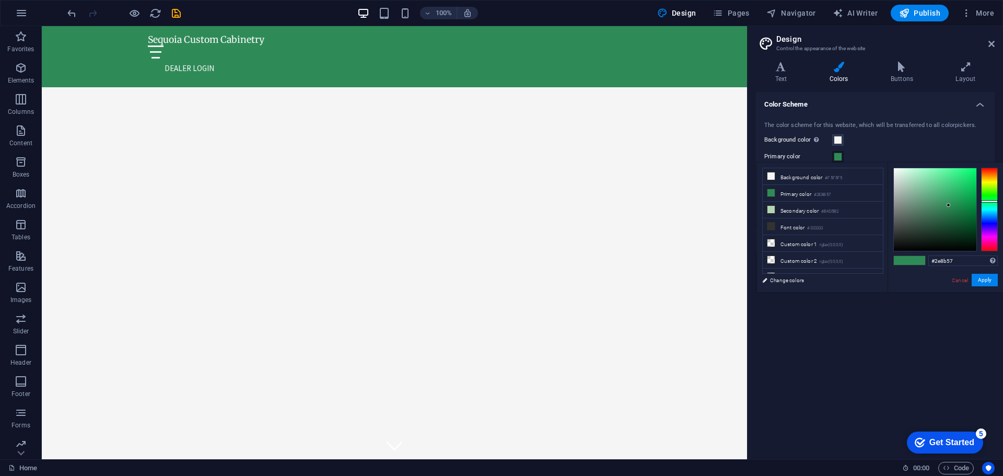
scroll to position [575, 0]
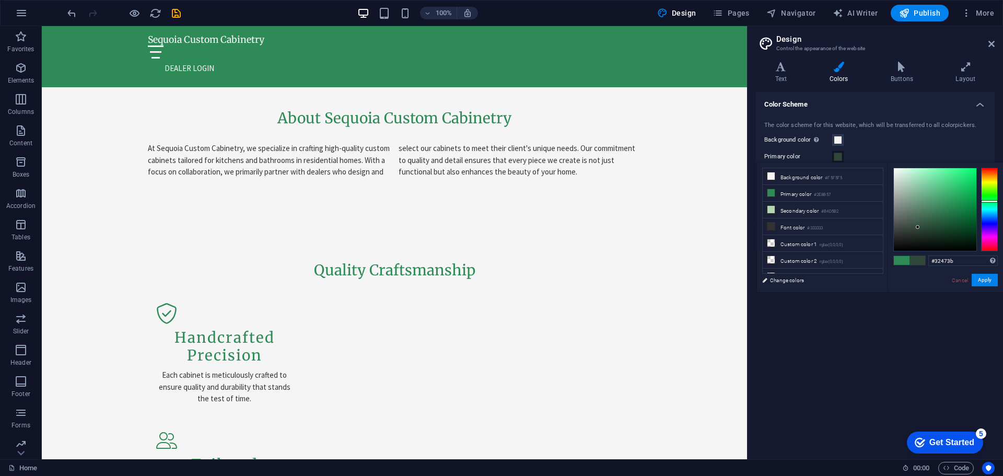
type input "#31473b"
drag, startPoint x: 949, startPoint y: 206, endPoint x: 919, endPoint y: 227, distance: 36.3
click at [919, 227] on div at bounding box center [919, 227] width 4 height 4
click at [986, 282] on button "Apply" at bounding box center [985, 280] width 26 height 13
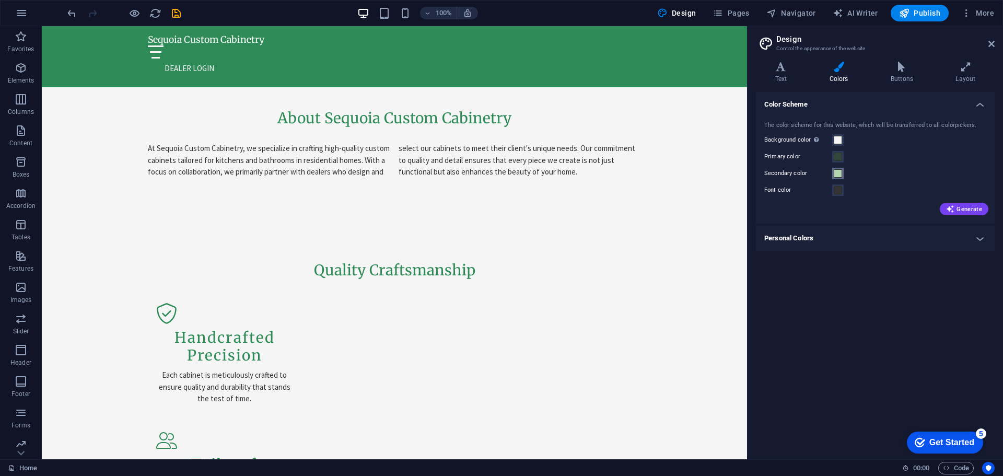
click at [837, 174] on span at bounding box center [838, 173] width 8 height 8
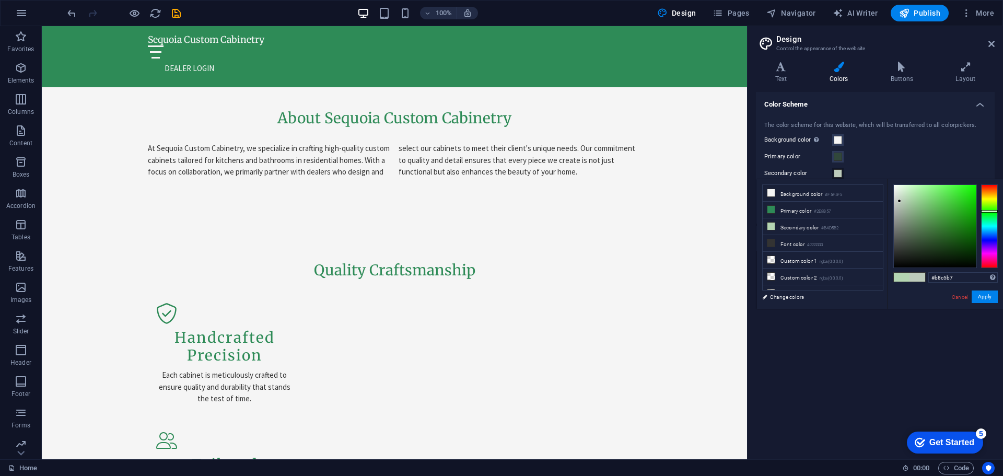
type input "#b9c5b9"
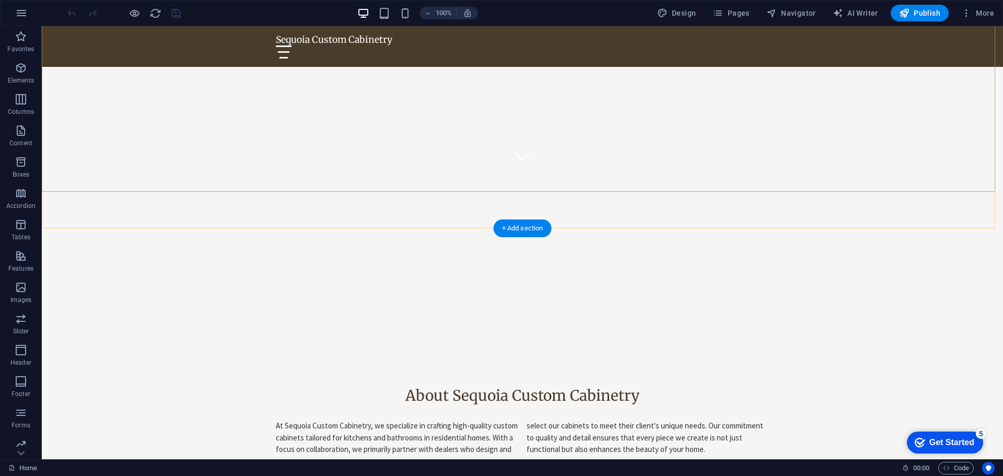
scroll to position [366, 0]
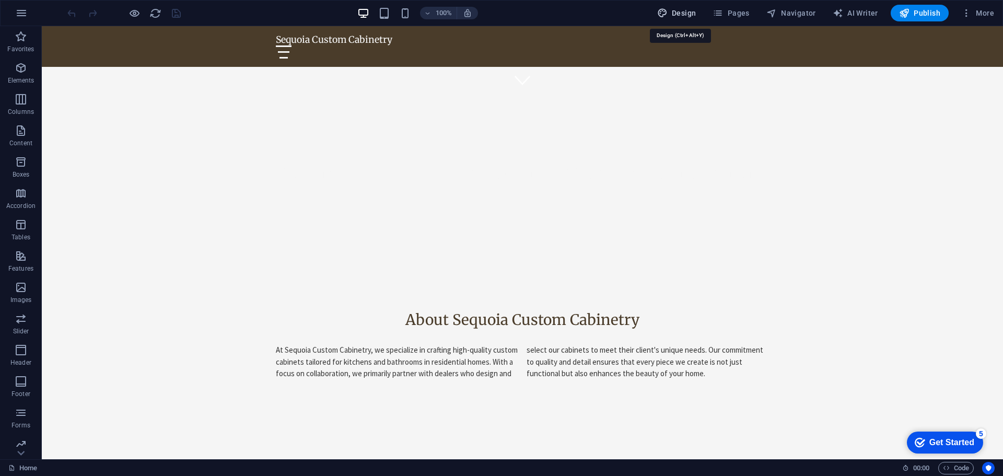
select select "px"
select select "200"
select select "px"
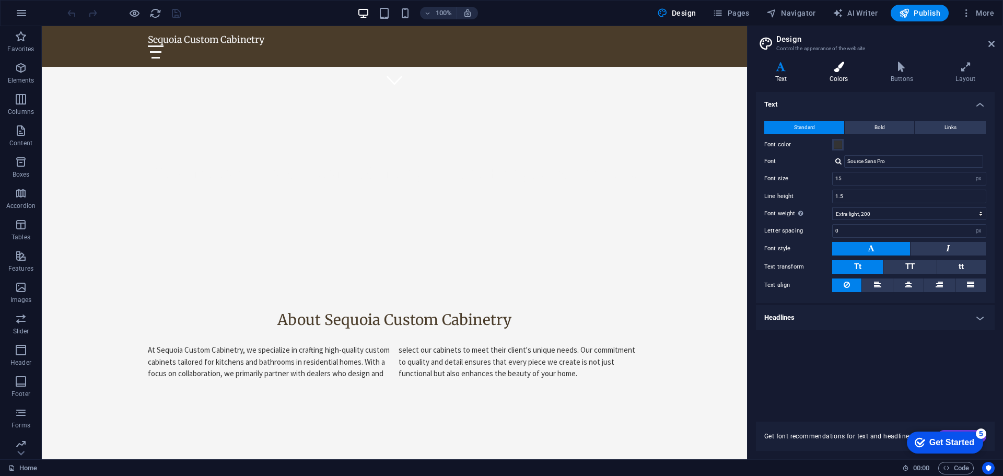
click at [840, 63] on icon at bounding box center [839, 67] width 57 height 10
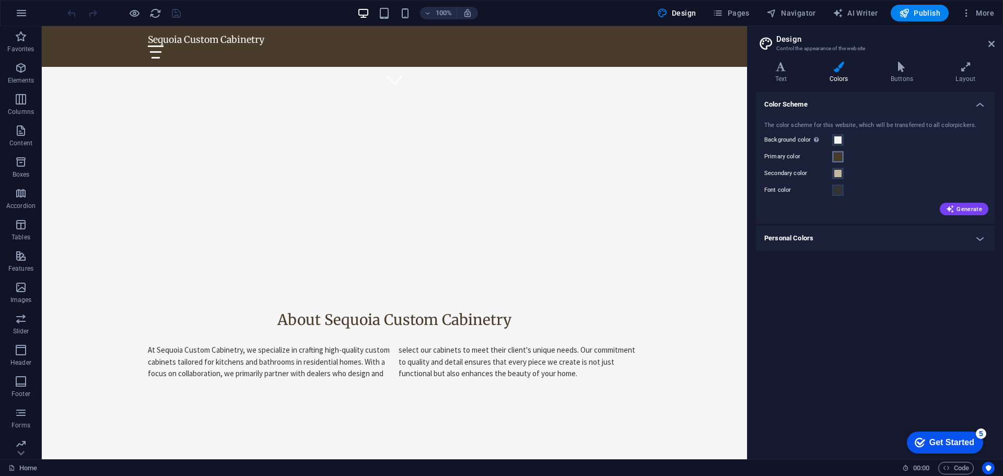
click at [839, 155] on span at bounding box center [838, 157] width 8 height 8
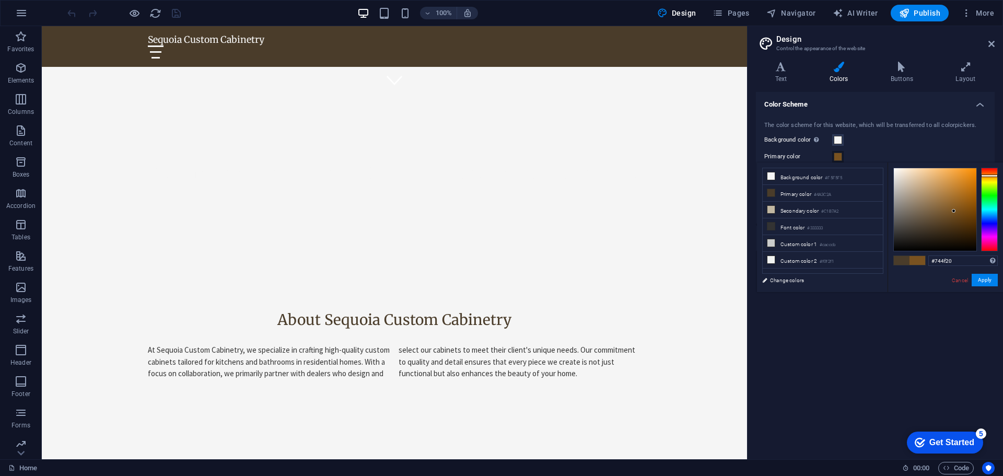
click at [954, 213] on div at bounding box center [935, 209] width 83 height 83
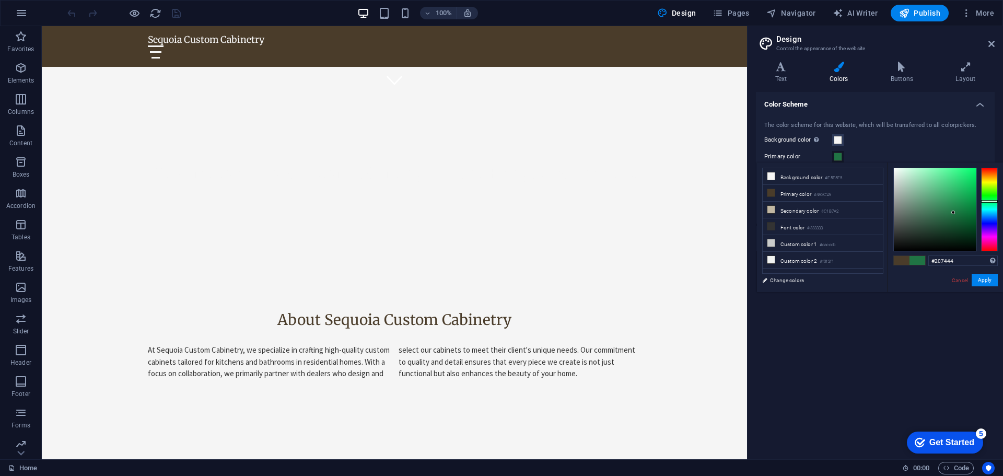
drag, startPoint x: 987, startPoint y: 194, endPoint x: 991, endPoint y: 201, distance: 7.7
click at [991, 201] on div at bounding box center [990, 210] width 17 height 84
drag, startPoint x: 940, startPoint y: 209, endPoint x: 939, endPoint y: 220, distance: 10.5
click at [939, 220] on div at bounding box center [935, 209] width 83 height 83
click at [977, 282] on button "Apply" at bounding box center [985, 280] width 26 height 13
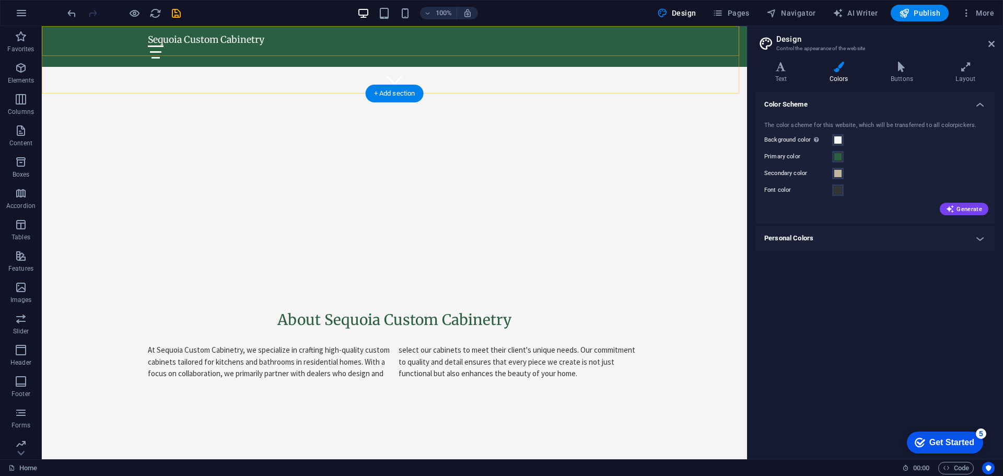
click at [693, 42] on div "Sequoia Custom Cabinetry Home About Services FAQ Contact" at bounding box center [395, 46] width 706 height 41
click at [838, 157] on span at bounding box center [838, 157] width 8 height 8
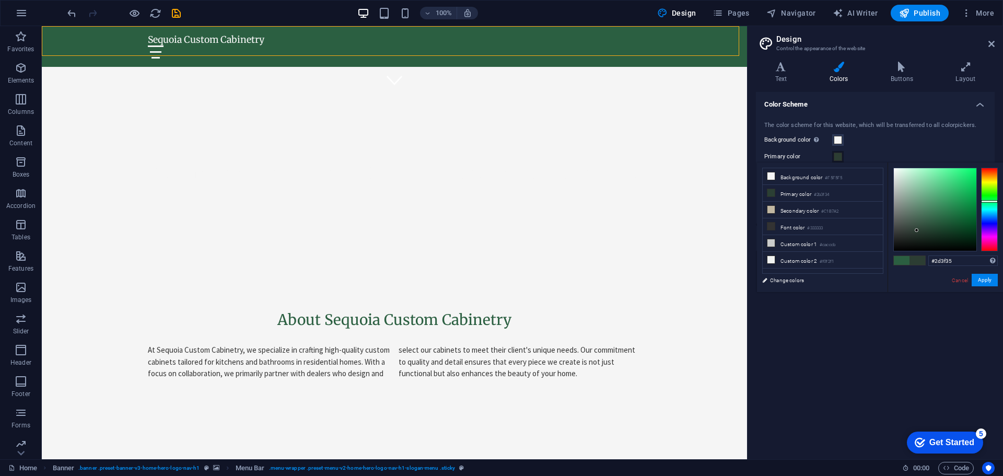
type input "#2e4136"
drag, startPoint x: 938, startPoint y: 219, endPoint x: 918, endPoint y: 229, distance: 22.4
click at [918, 229] on div at bounding box center [918, 229] width 4 height 4
click at [987, 281] on button "Apply" at bounding box center [985, 280] width 26 height 13
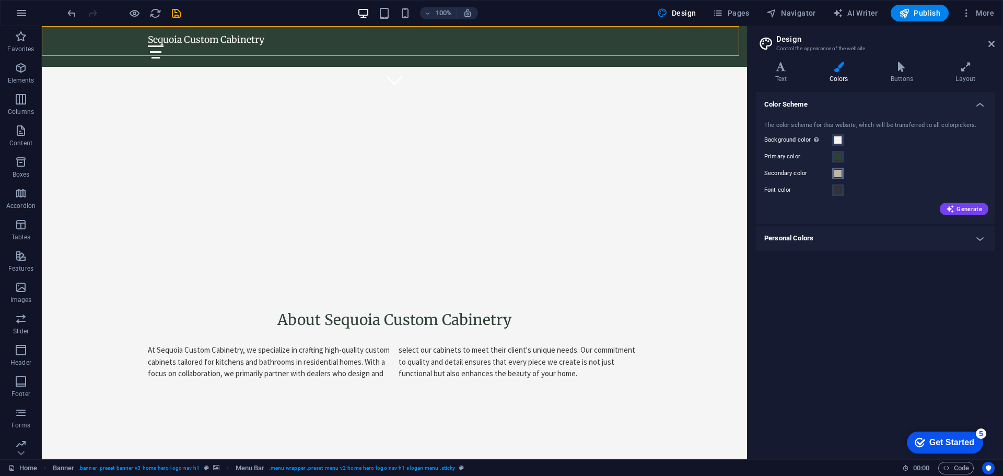
click at [838, 175] on span at bounding box center [838, 173] width 8 height 8
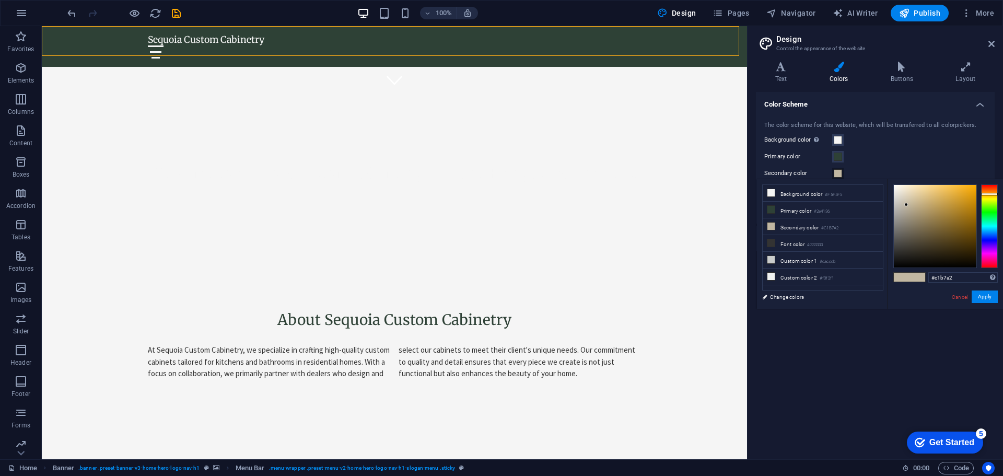
click at [913, 153] on div "Primary color" at bounding box center [876, 157] width 222 height 13
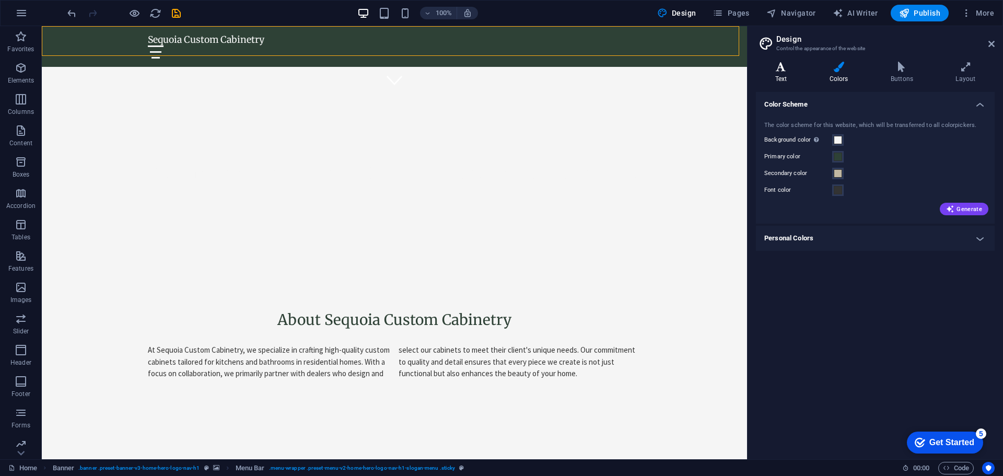
click at [785, 73] on h4 "Text" at bounding box center [783, 73] width 54 height 22
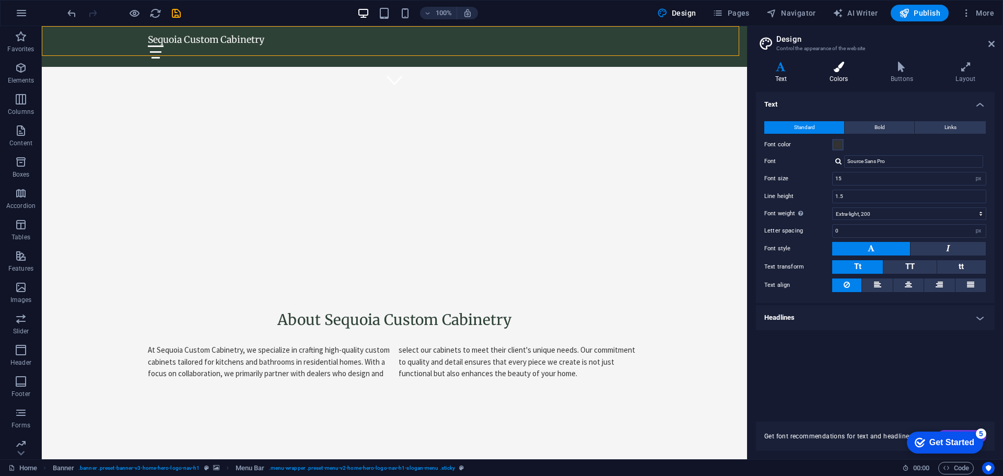
click at [841, 68] on icon at bounding box center [839, 67] width 57 height 10
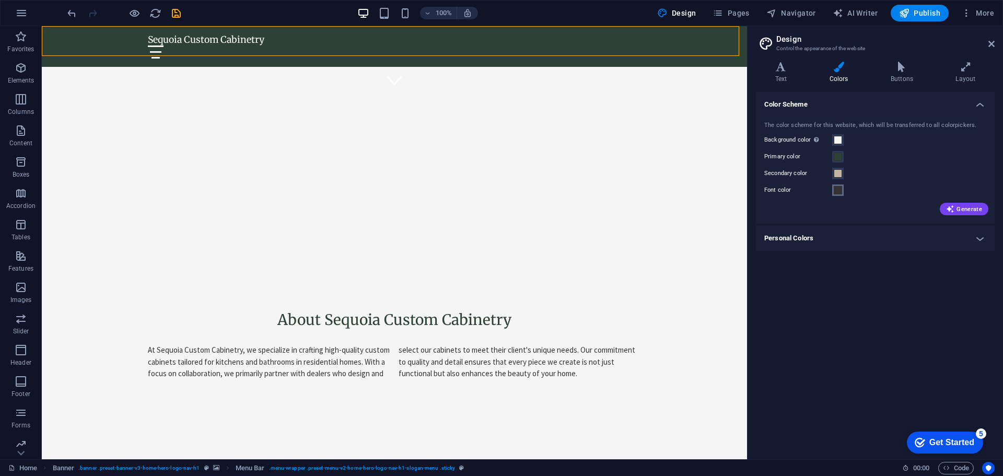
click at [840, 188] on span at bounding box center [838, 190] width 8 height 8
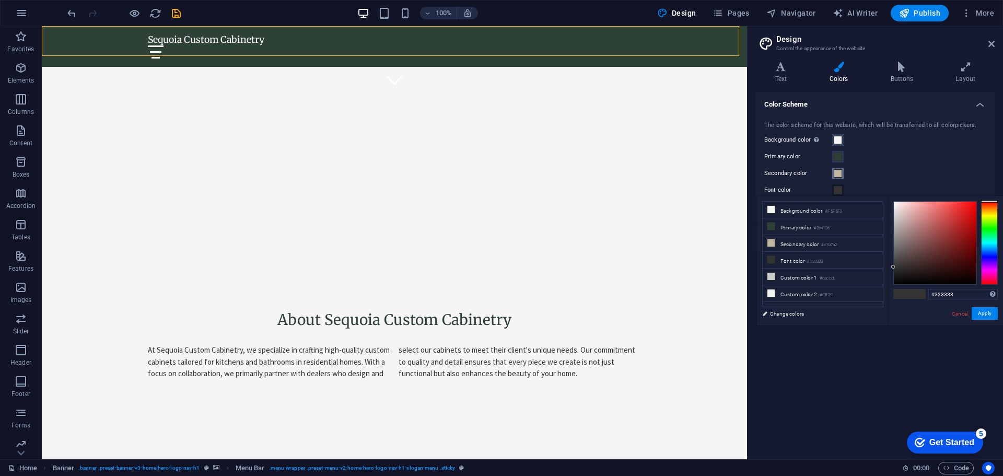
click at [843, 175] on button "Secondary color" at bounding box center [838, 173] width 11 height 11
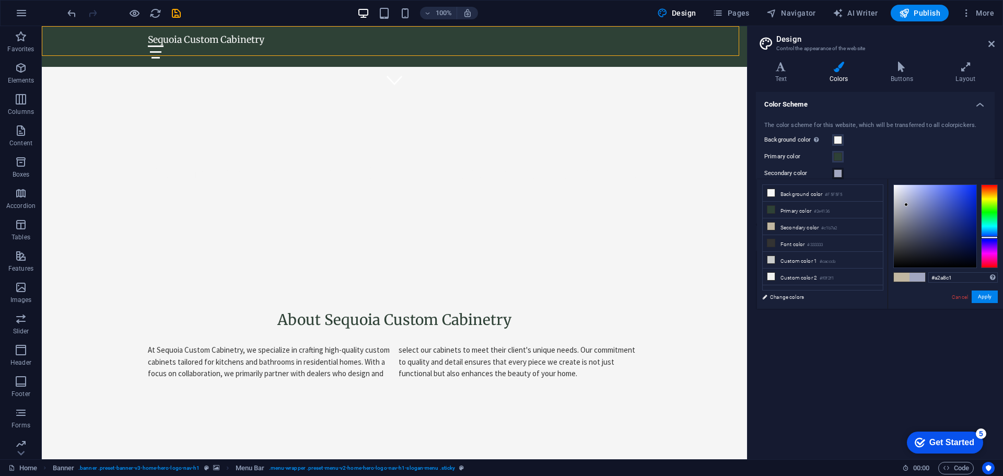
drag, startPoint x: 991, startPoint y: 194, endPoint x: 987, endPoint y: 237, distance: 43.1
click at [987, 237] on div at bounding box center [990, 237] width 17 height 3
type input "#4b60b2"
drag, startPoint x: 905, startPoint y: 204, endPoint x: 941, endPoint y: 210, distance: 37.0
click at [941, 210] on div at bounding box center [941, 209] width 4 height 4
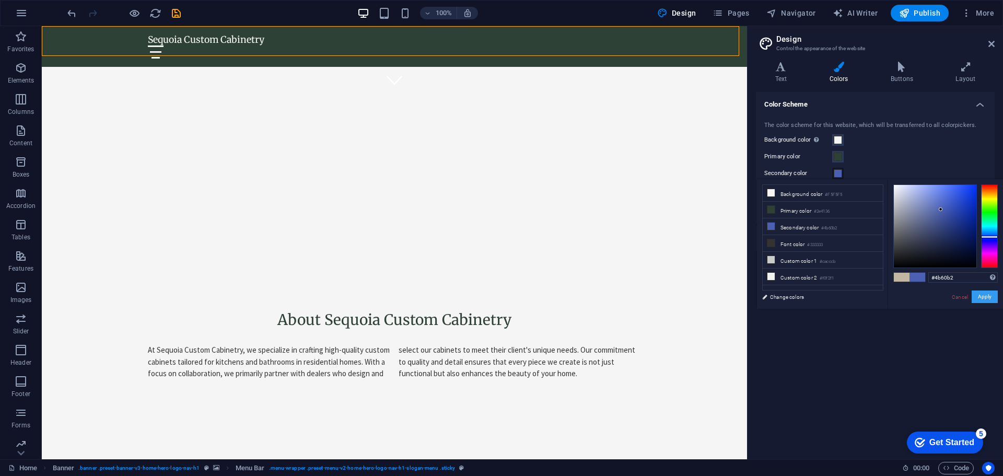
click at [978, 295] on button "Apply" at bounding box center [985, 297] width 26 height 13
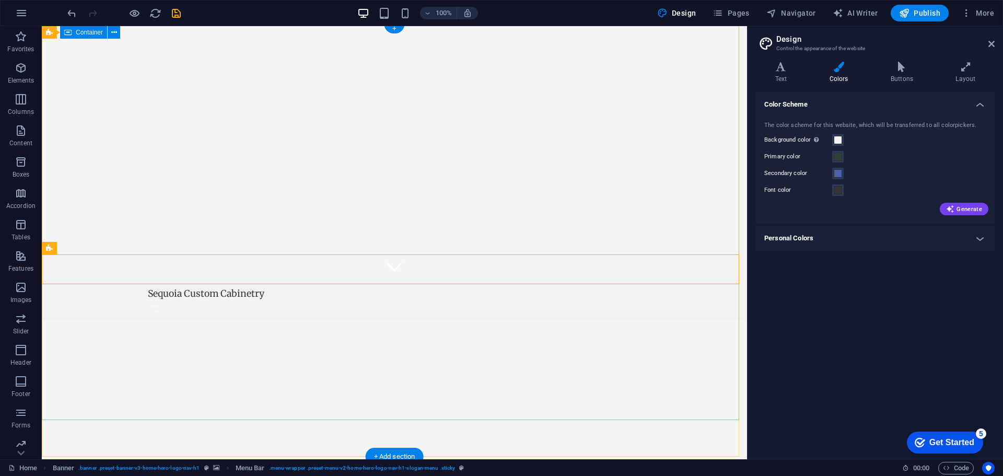
scroll to position [0, 0]
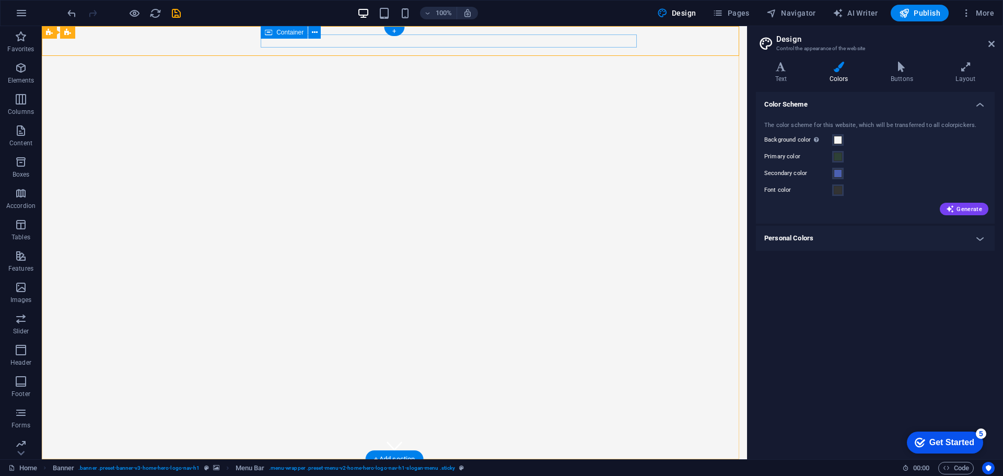
click at [460, 476] on div at bounding box center [394, 485] width 493 height 13
click at [279, 476] on div at bounding box center [394, 485] width 493 height 13
click at [650, 459] on div "Sequoia Custom Cabinetry Home About Services FAQ Contact" at bounding box center [395, 479] width 706 height 41
click at [513, 476] on div at bounding box center [394, 485] width 493 height 13
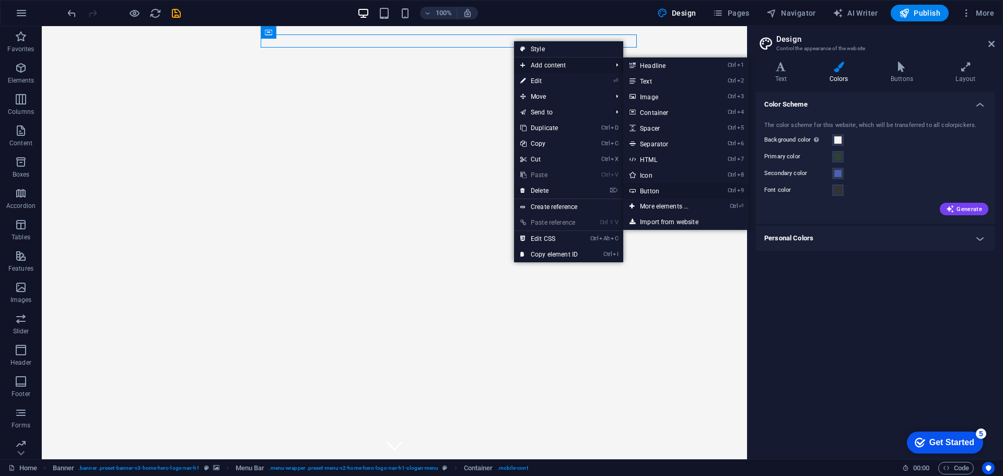
click at [660, 189] on link "Ctrl 9 Button" at bounding box center [667, 191] width 86 height 16
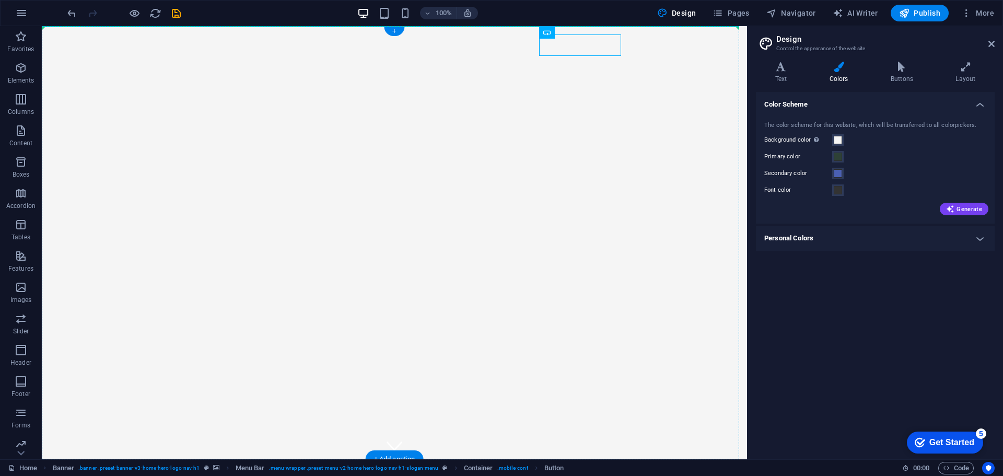
drag, startPoint x: 590, startPoint y: 59, endPoint x: 519, endPoint y: 33, distance: 75.6
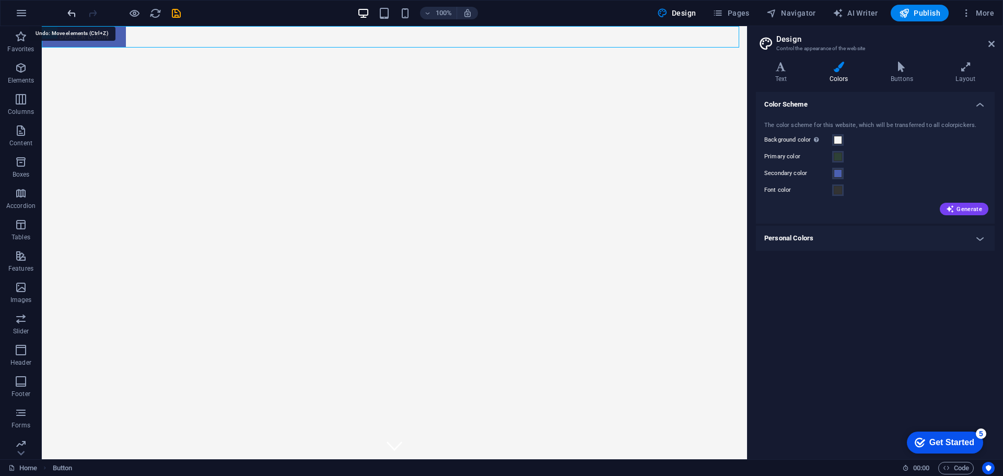
click at [67, 7] on icon "undo" at bounding box center [72, 13] width 12 height 12
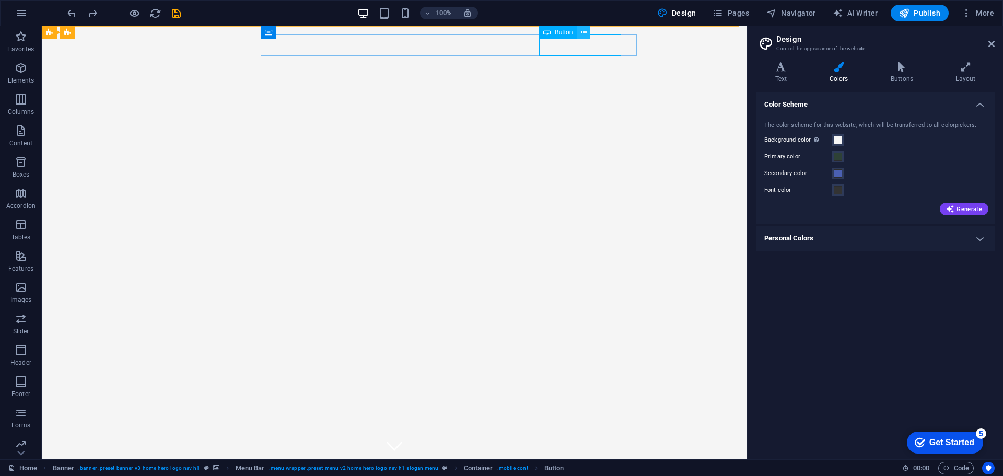
click at [586, 31] on icon at bounding box center [584, 32] width 6 height 11
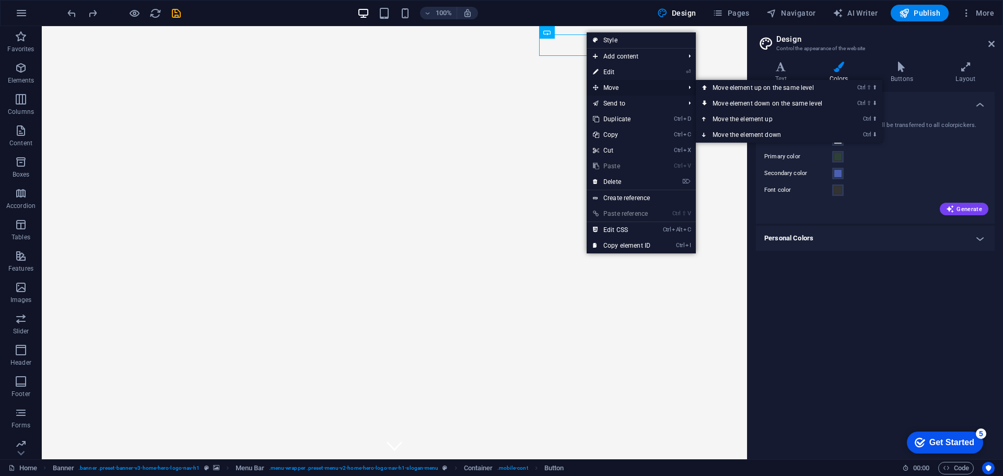
click at [637, 90] on span "Move" at bounding box center [634, 88] width 94 height 16
click at [609, 85] on span "Move" at bounding box center [634, 88] width 94 height 16
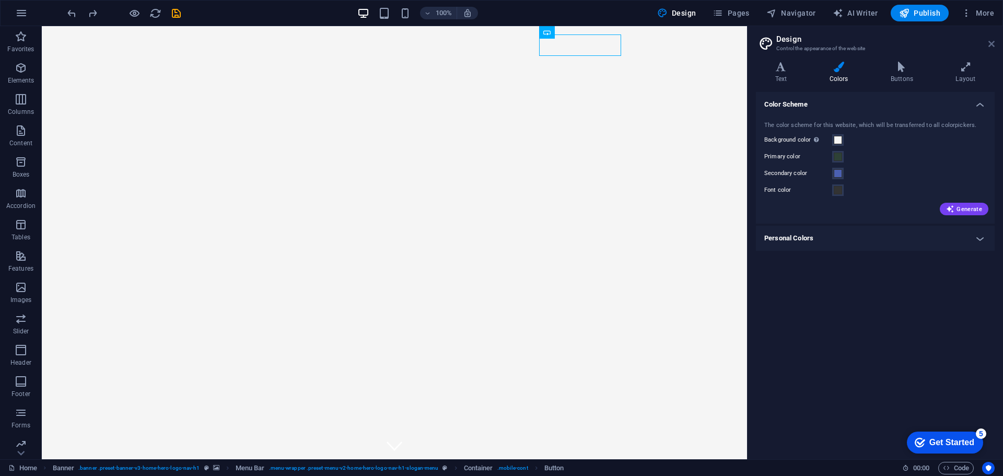
click at [989, 42] on icon at bounding box center [992, 44] width 6 height 8
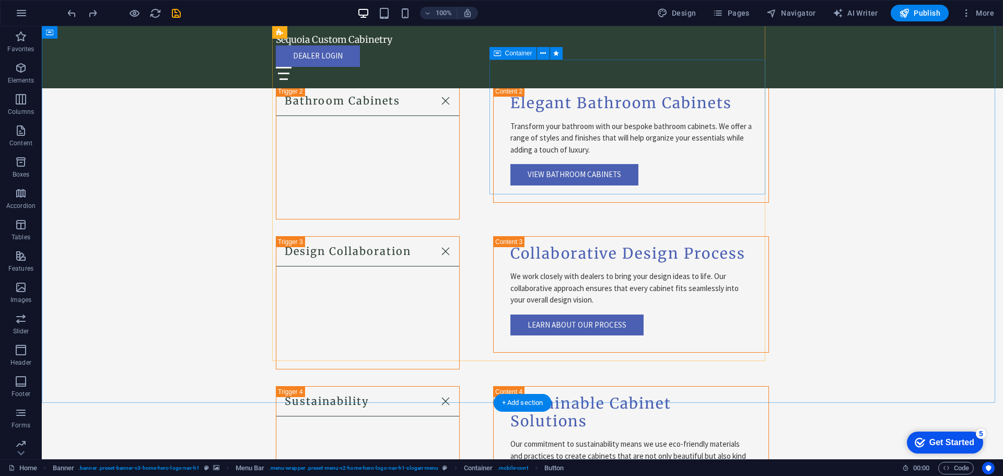
scroll to position [1463, 0]
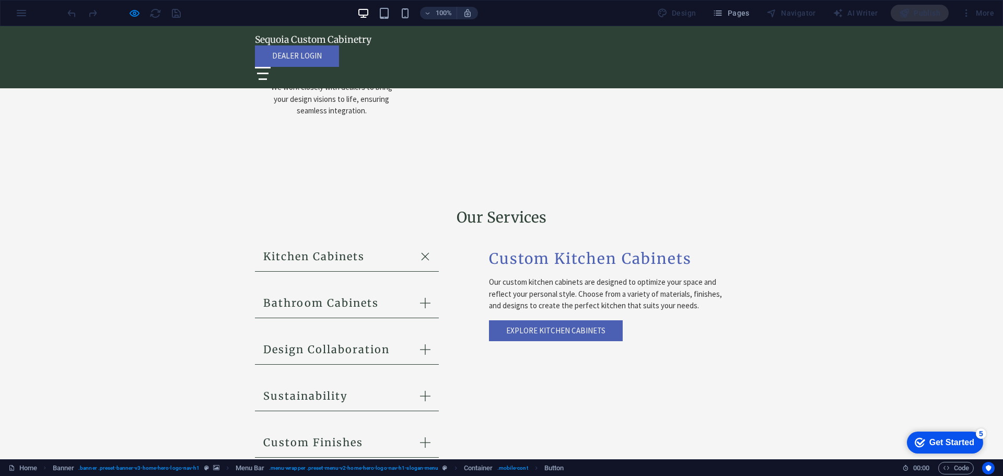
scroll to position [1150, 0]
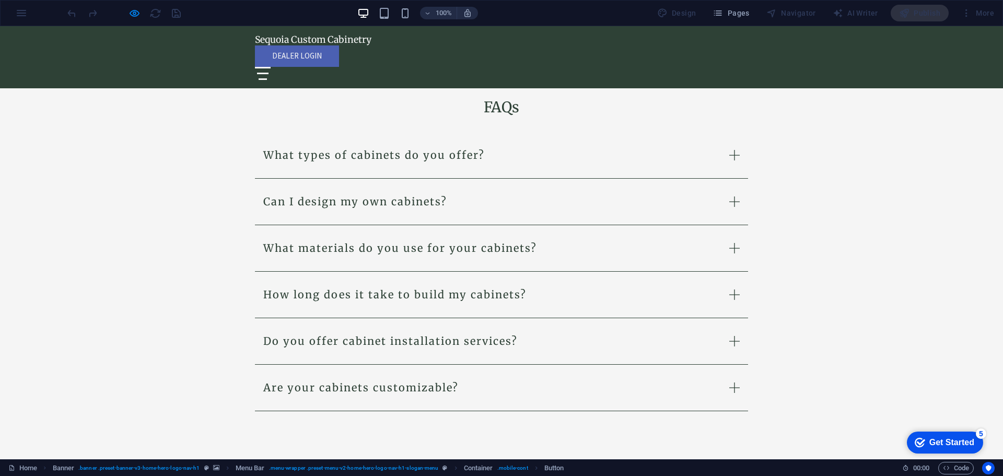
scroll to position [1620, 0]
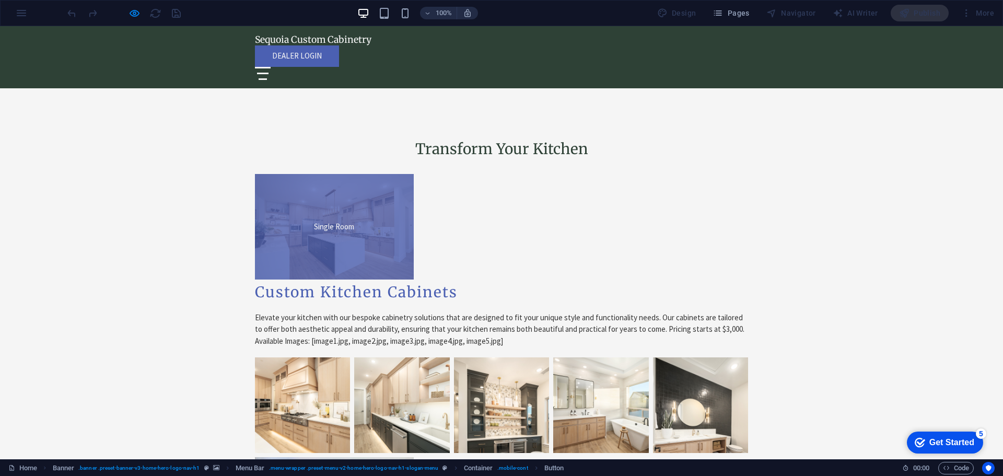
scroll to position [1932, 0]
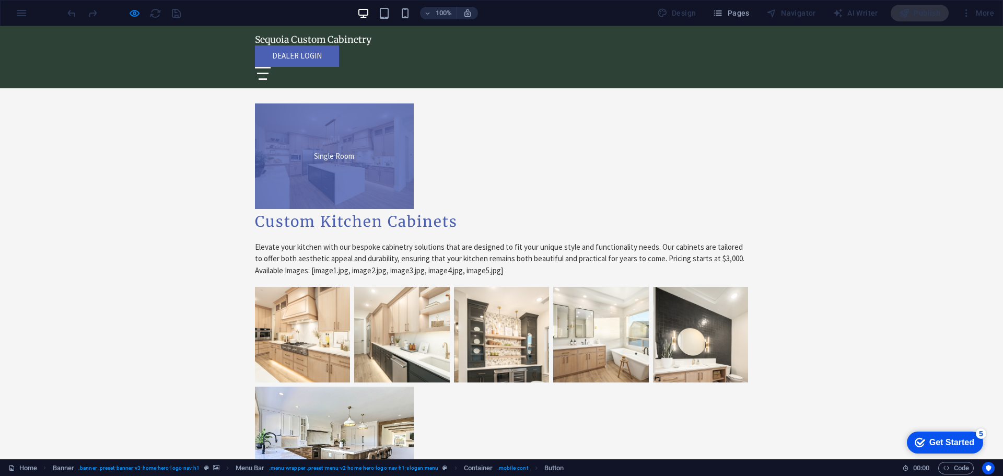
scroll to position [2036, 0]
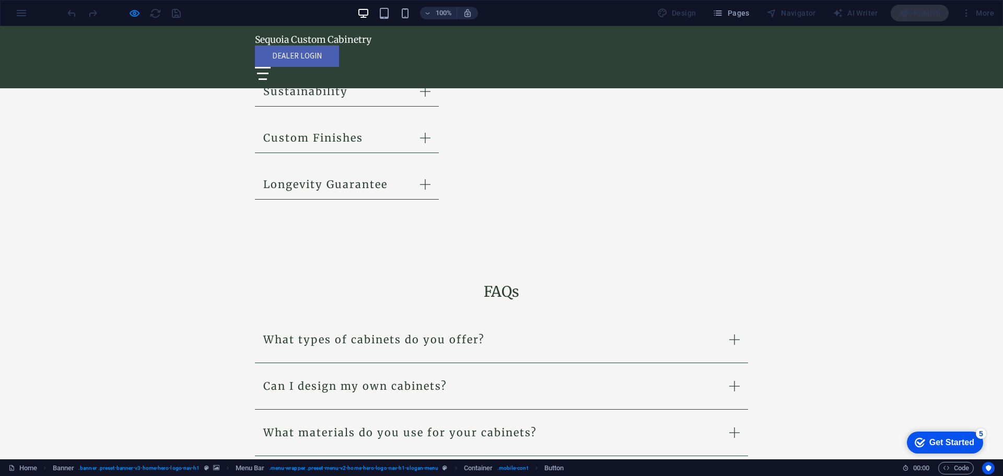
scroll to position [1620, 0]
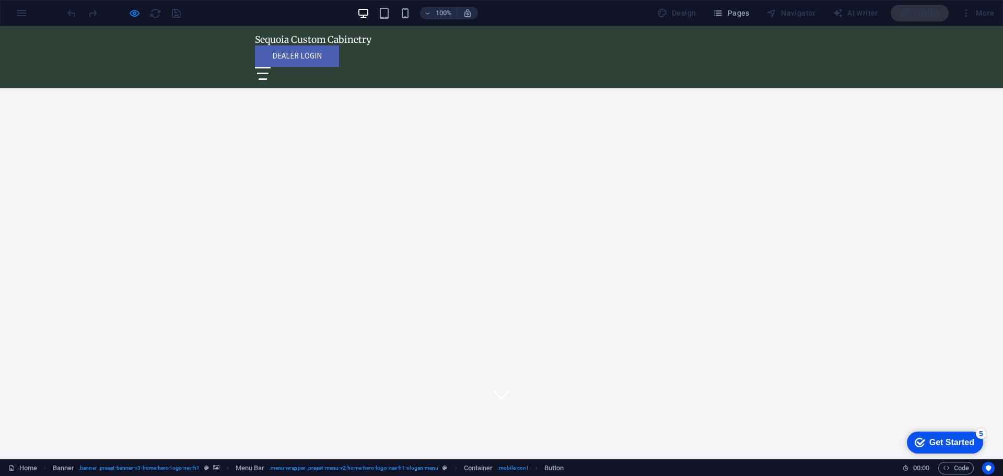
scroll to position [0, 0]
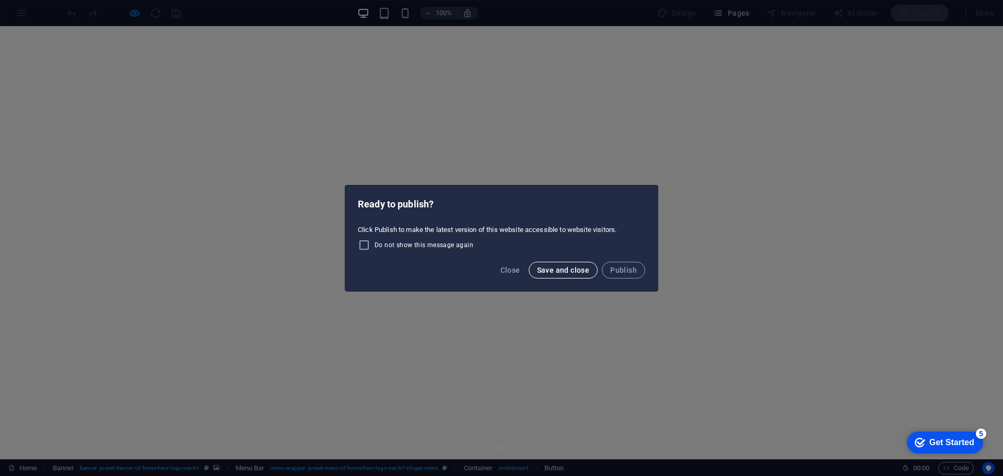
click at [575, 271] on span "Save and close" at bounding box center [563, 270] width 53 height 8
